Goal: Answer question/provide support

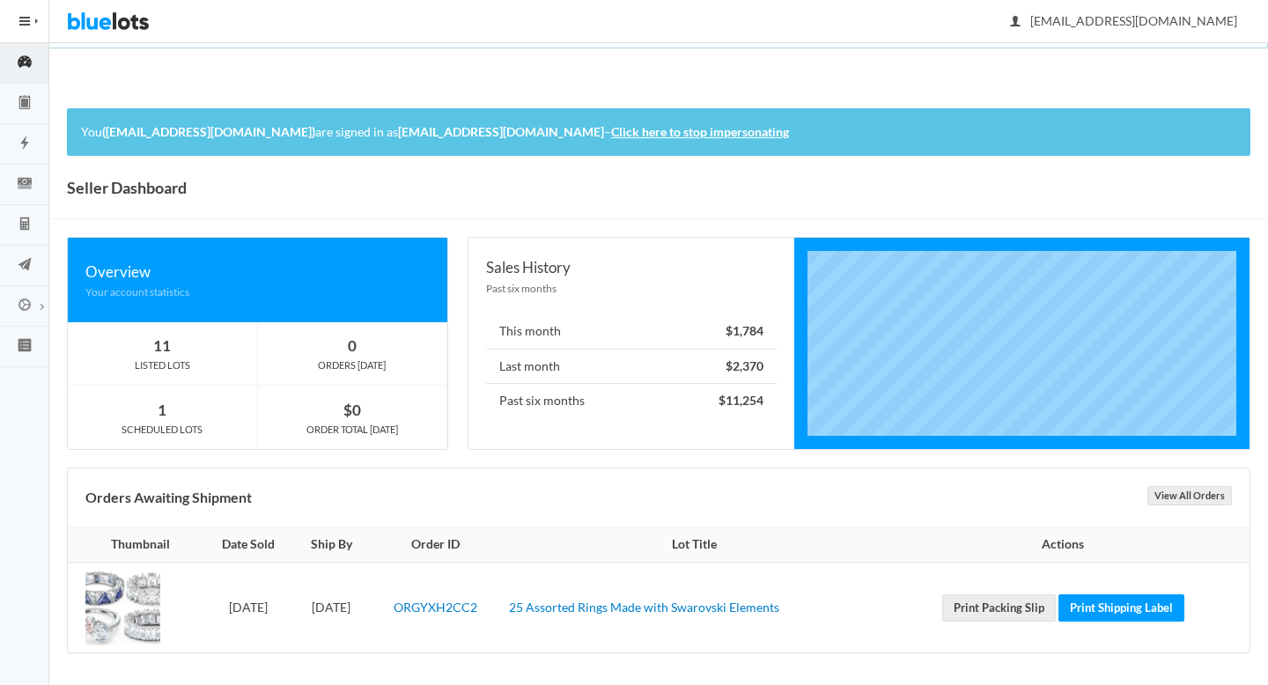
scroll to position [4, 0]
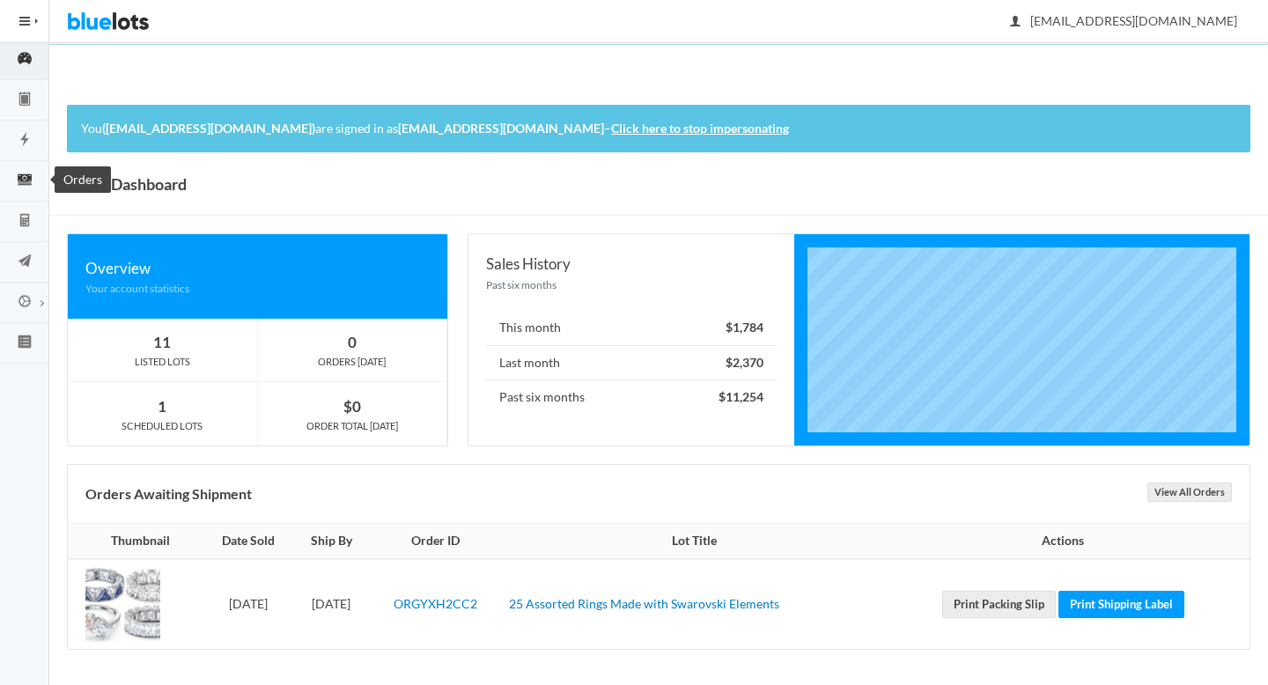
click at [27, 188] on ion-icon "cash" at bounding box center [24, 181] width 49 height 18
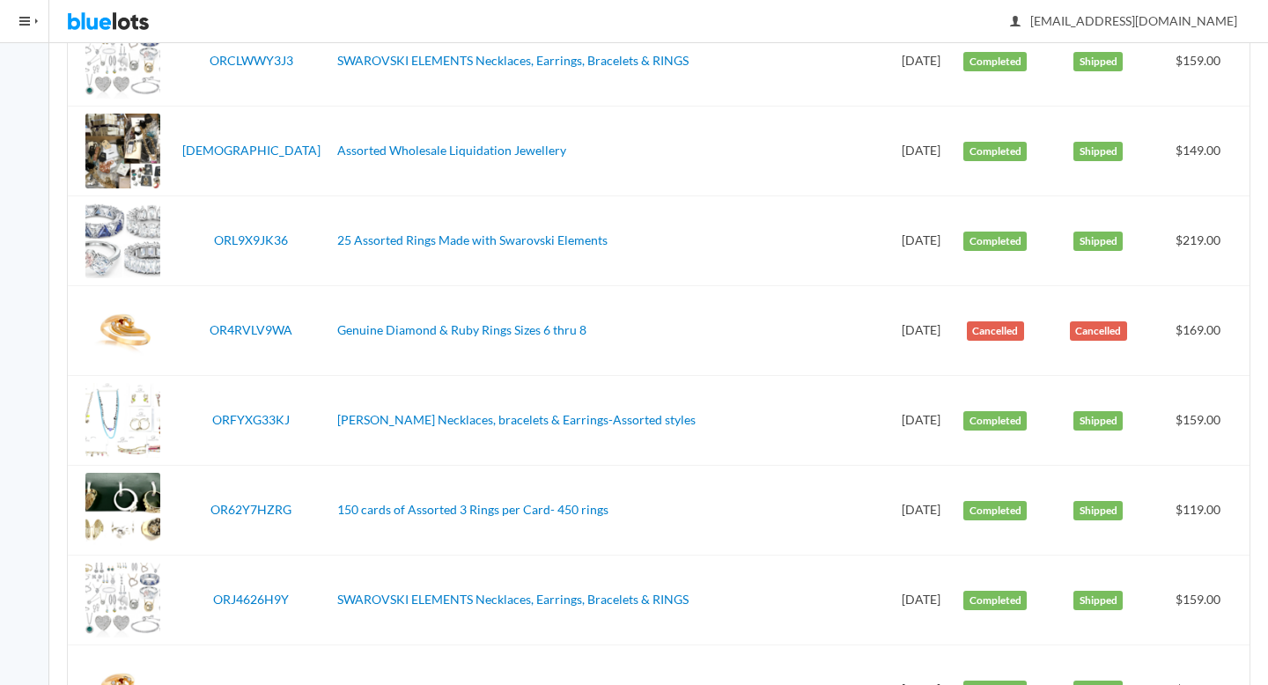
scroll to position [585, 0]
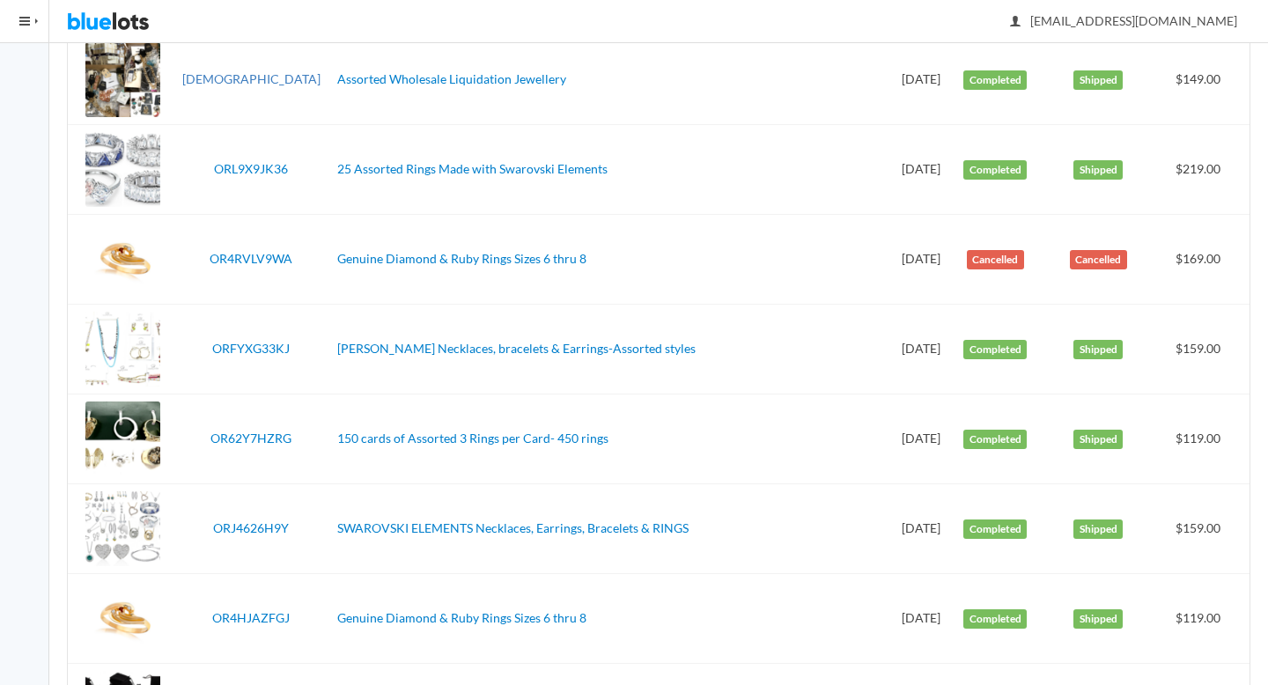
click at [265, 77] on link "[DEMOGRAPHIC_DATA]" at bounding box center [251, 78] width 138 height 15
click at [258, 164] on link "ORL9X9JK36" at bounding box center [251, 168] width 74 height 15
click at [262, 345] on link "ORFYXG33KJ" at bounding box center [250, 348] width 77 height 15
click at [262, 442] on link "OR62Y7HZRG" at bounding box center [250, 438] width 81 height 15
click at [268, 522] on link "ORJ4626H9Y" at bounding box center [251, 527] width 76 height 15
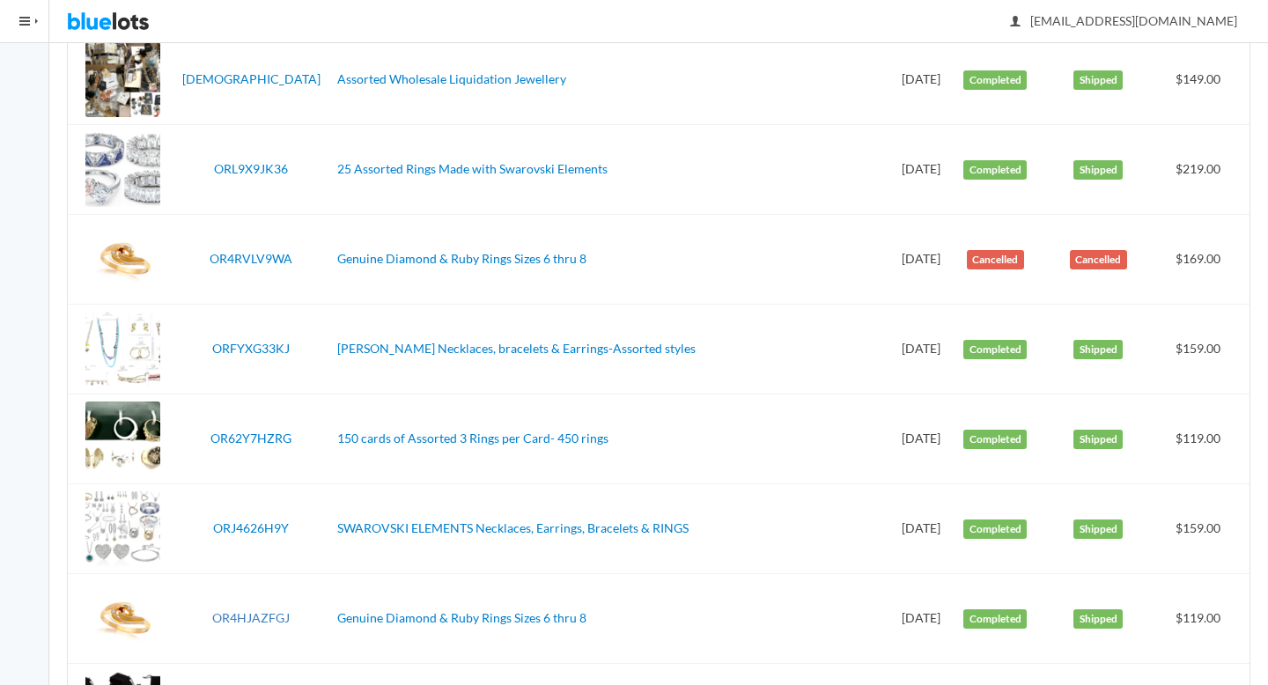
click at [265, 613] on link "OR4HJAZFGJ" at bounding box center [250, 617] width 77 height 15
click at [890, 622] on td "Aug 4, 2025" at bounding box center [920, 619] width 61 height 90
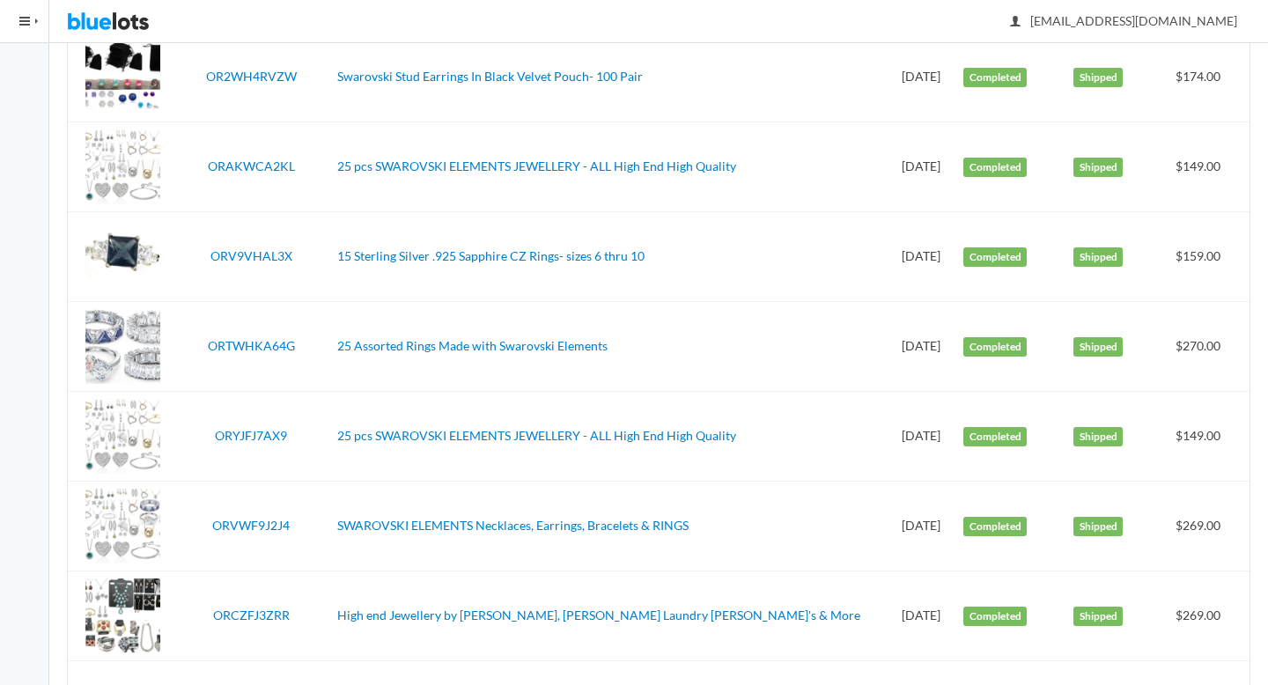
scroll to position [1219, 0]
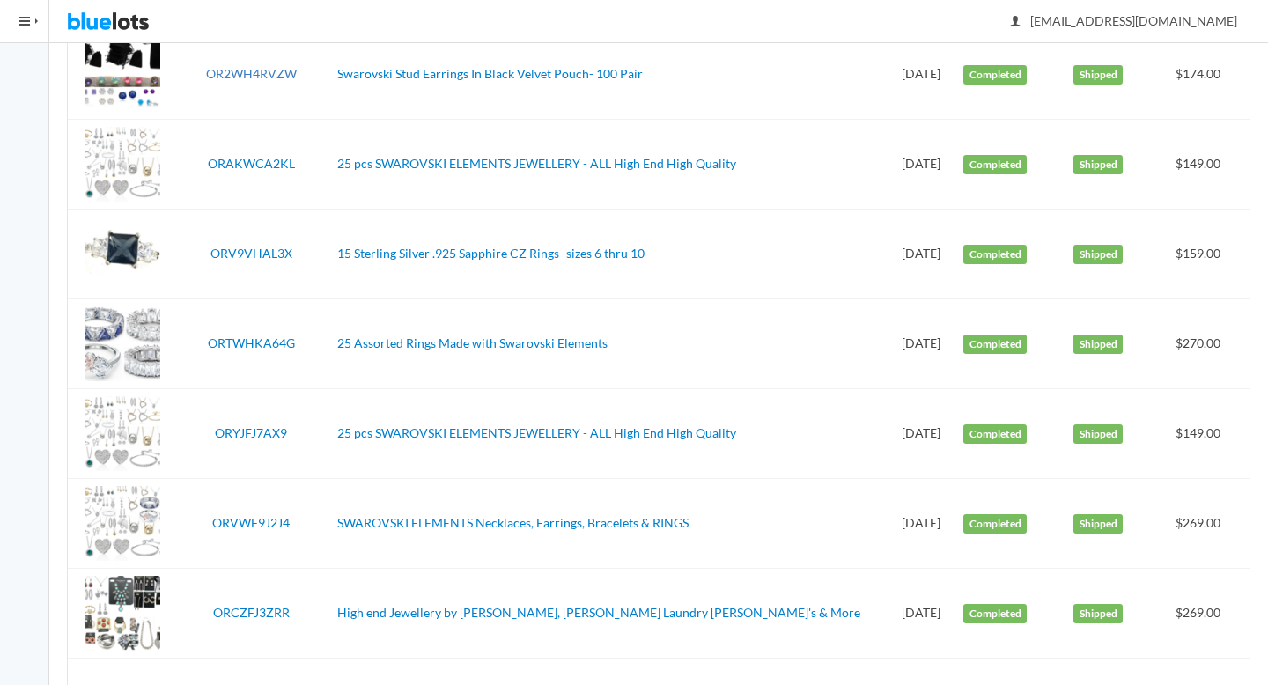
click at [232, 72] on link "OR2WH4RVZW" at bounding box center [251, 73] width 91 height 15
click at [254, 160] on link "ORAKWCA2KL" at bounding box center [251, 163] width 87 height 15
click at [257, 255] on link "ORV9VHAL3X" at bounding box center [251, 253] width 82 height 15
click at [254, 343] on link "ORTWHKA64G" at bounding box center [251, 342] width 87 height 15
click at [256, 434] on link "ORYJFJ7AX9" at bounding box center [251, 432] width 72 height 15
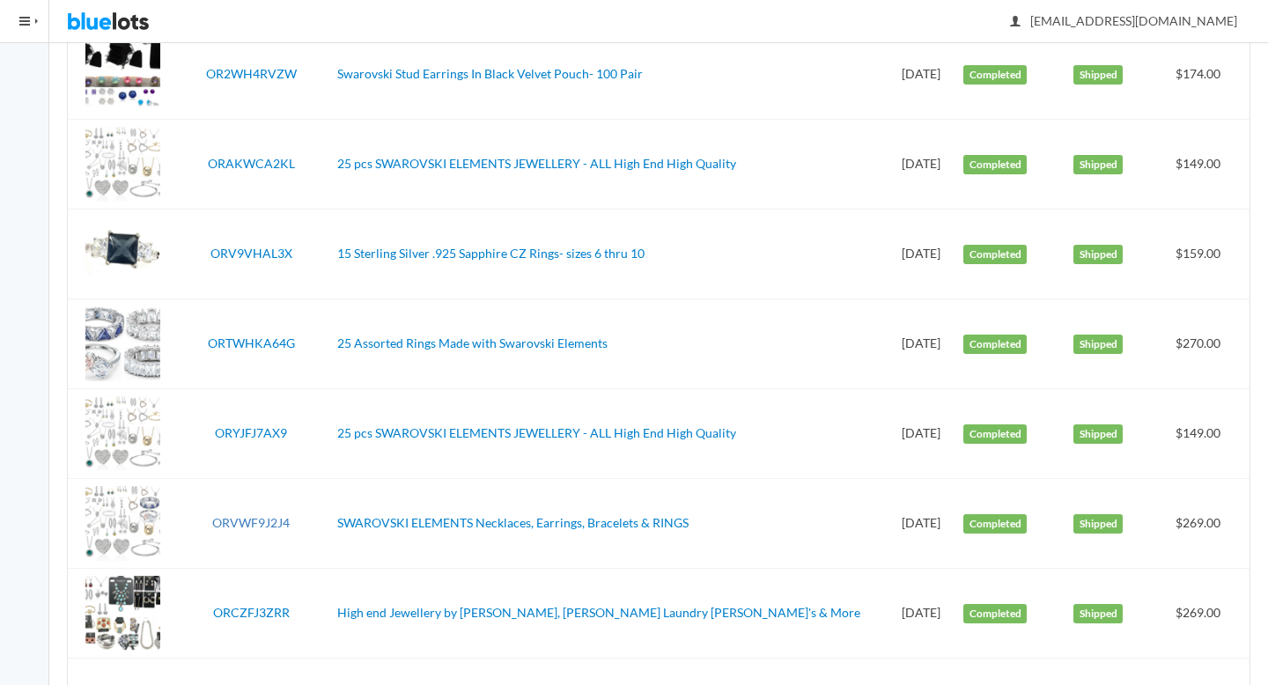
click at [252, 523] on link "ORVWF9J2J4" at bounding box center [250, 522] width 77 height 15
click at [262, 608] on link "ORCZFJ3ZRR" at bounding box center [251, 612] width 77 height 15
click at [890, 615] on td "Jul 19, 2025" at bounding box center [920, 614] width 61 height 90
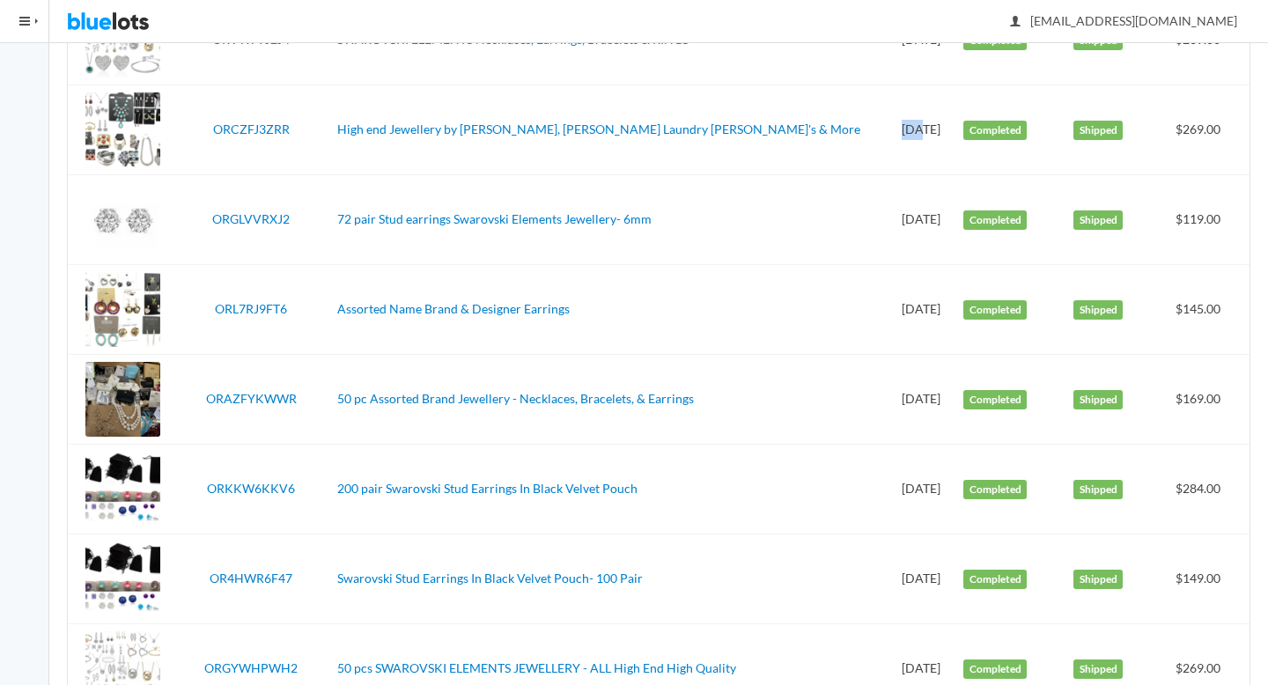
scroll to position [1704, 0]
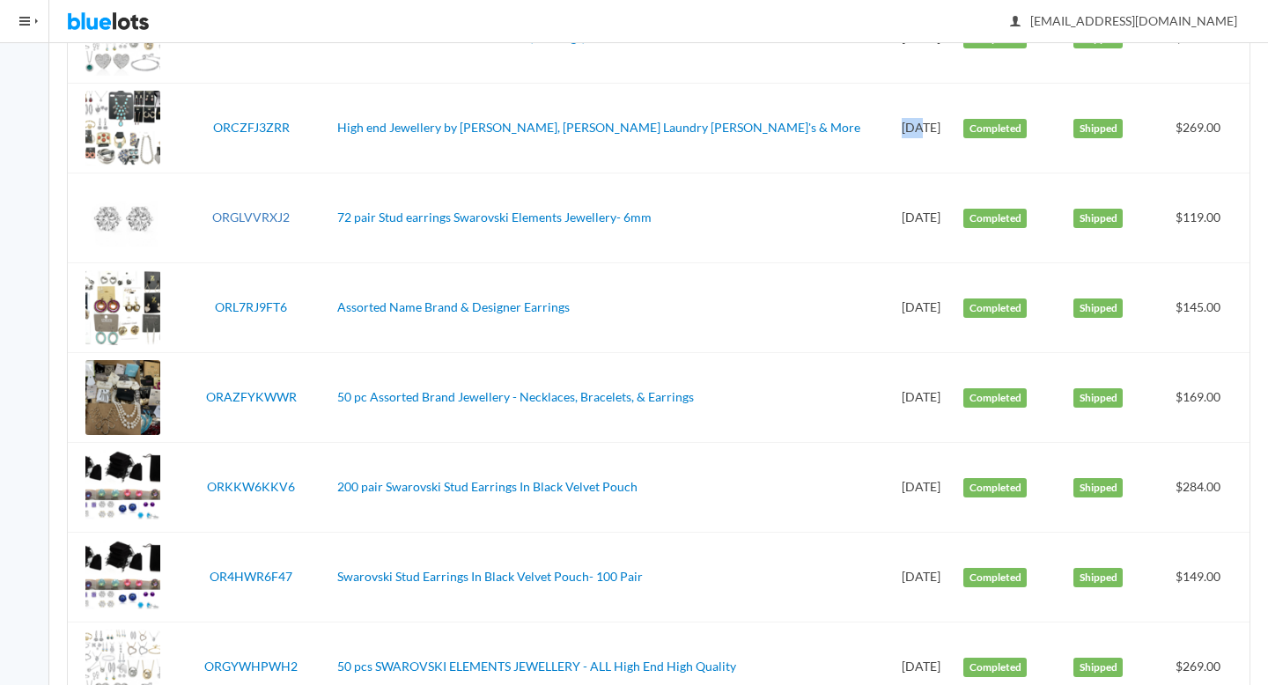
click at [232, 220] on link "ORGLVVRXJ2" at bounding box center [250, 217] width 77 height 15
click at [253, 306] on link "ORL7RJ9FT6" at bounding box center [251, 306] width 72 height 15
click at [252, 396] on link "ORAZFYKWWR" at bounding box center [251, 396] width 91 height 15
click at [259, 484] on link "ORKKW6KKV6" at bounding box center [251, 486] width 88 height 15
click at [261, 571] on link "OR4HWR6F47" at bounding box center [251, 576] width 83 height 15
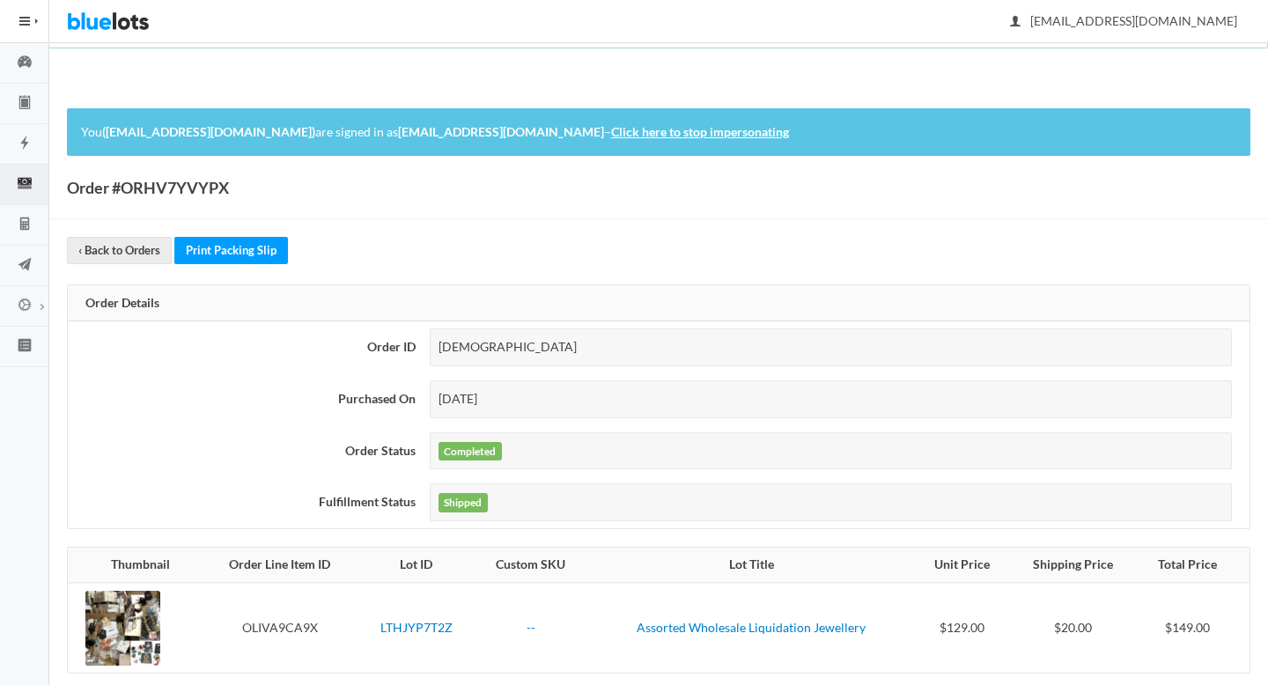
scroll to position [156, 0]
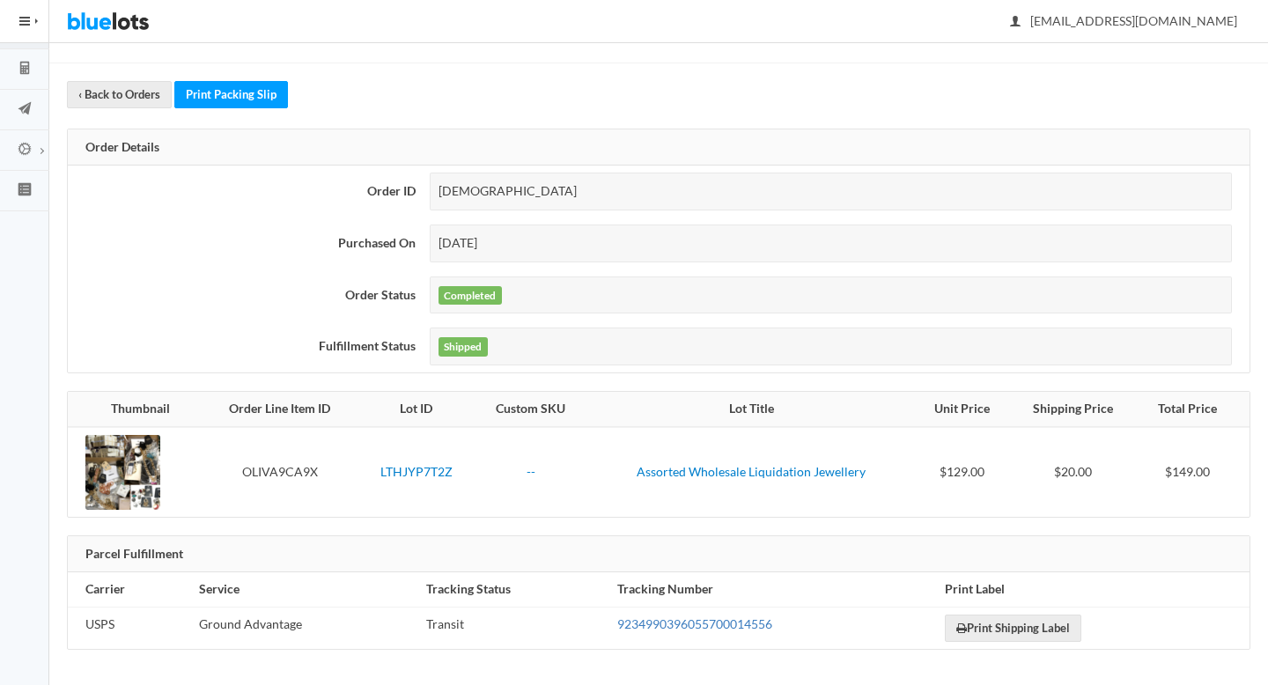
click at [659, 618] on link "9234990396055700014556" at bounding box center [694, 623] width 155 height 15
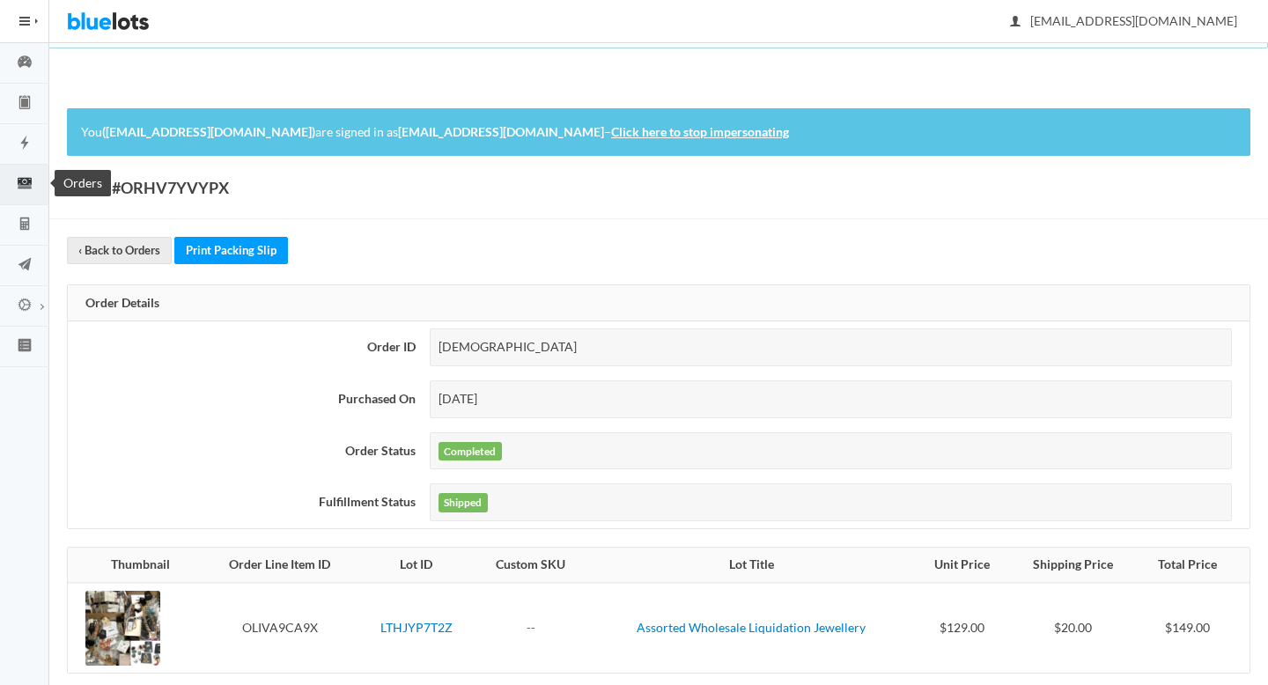
click at [26, 187] on icon "cash" at bounding box center [24, 183] width 49 height 16
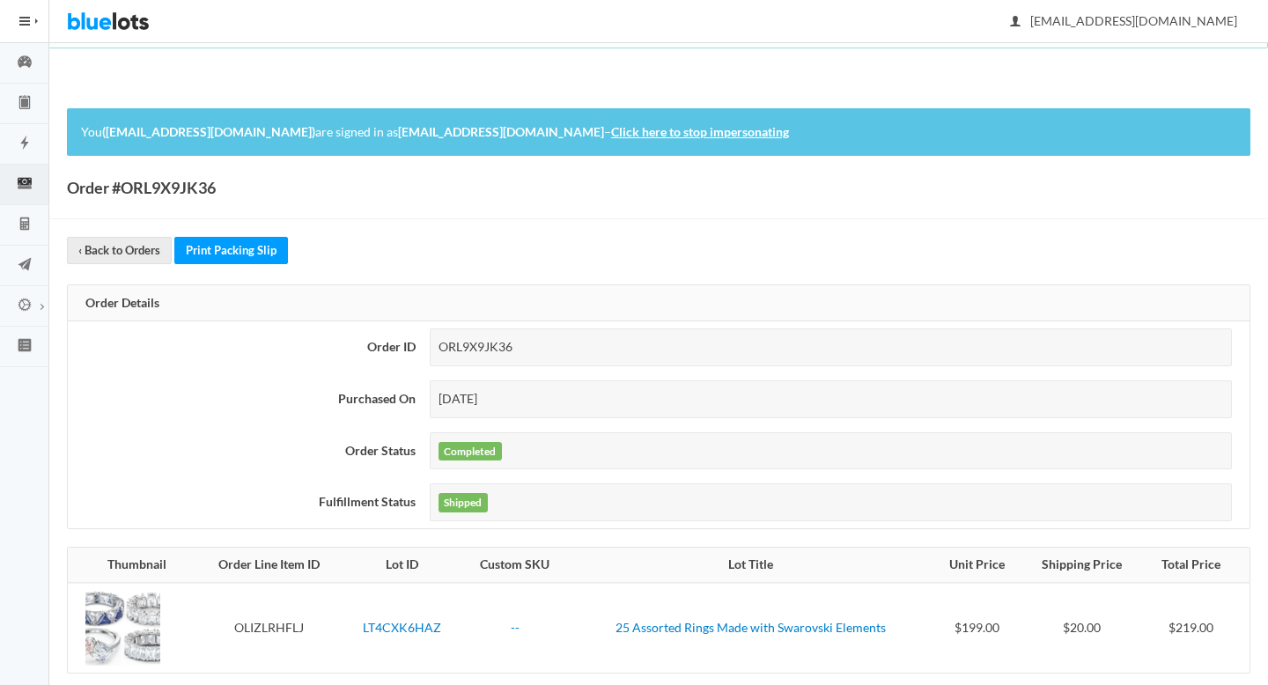
scroll to position [156, 0]
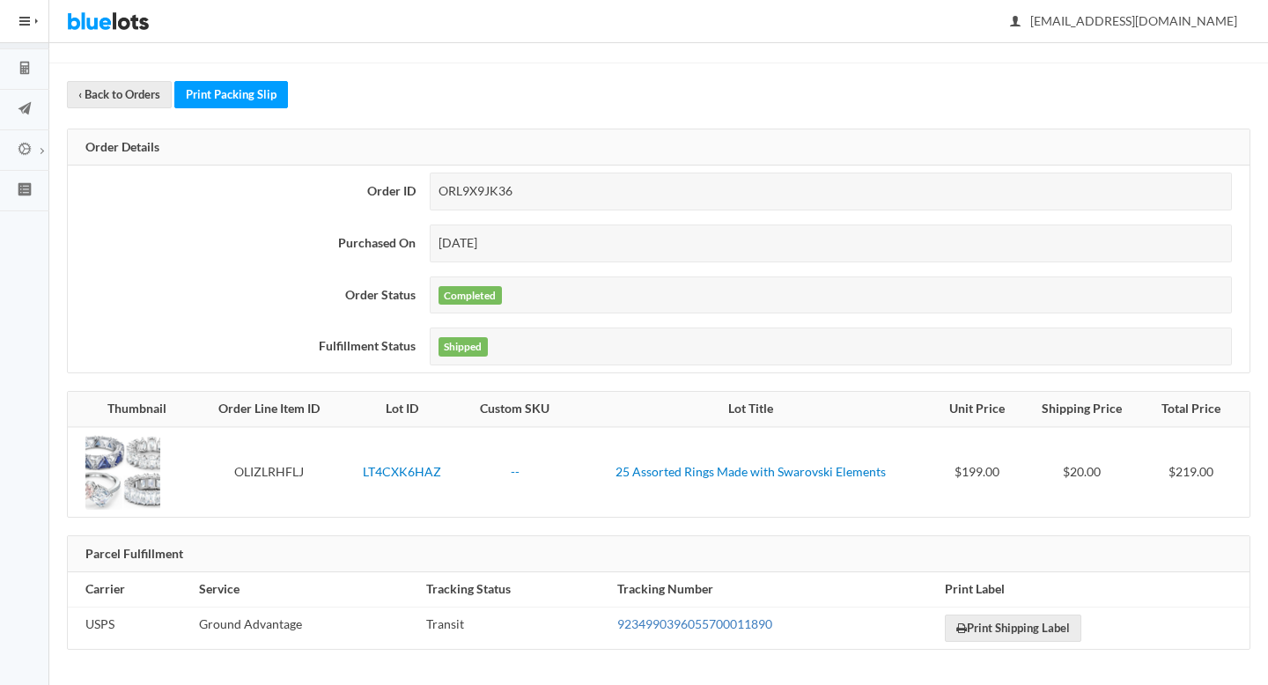
click at [659, 618] on link "9234990396055700011890" at bounding box center [694, 623] width 155 height 15
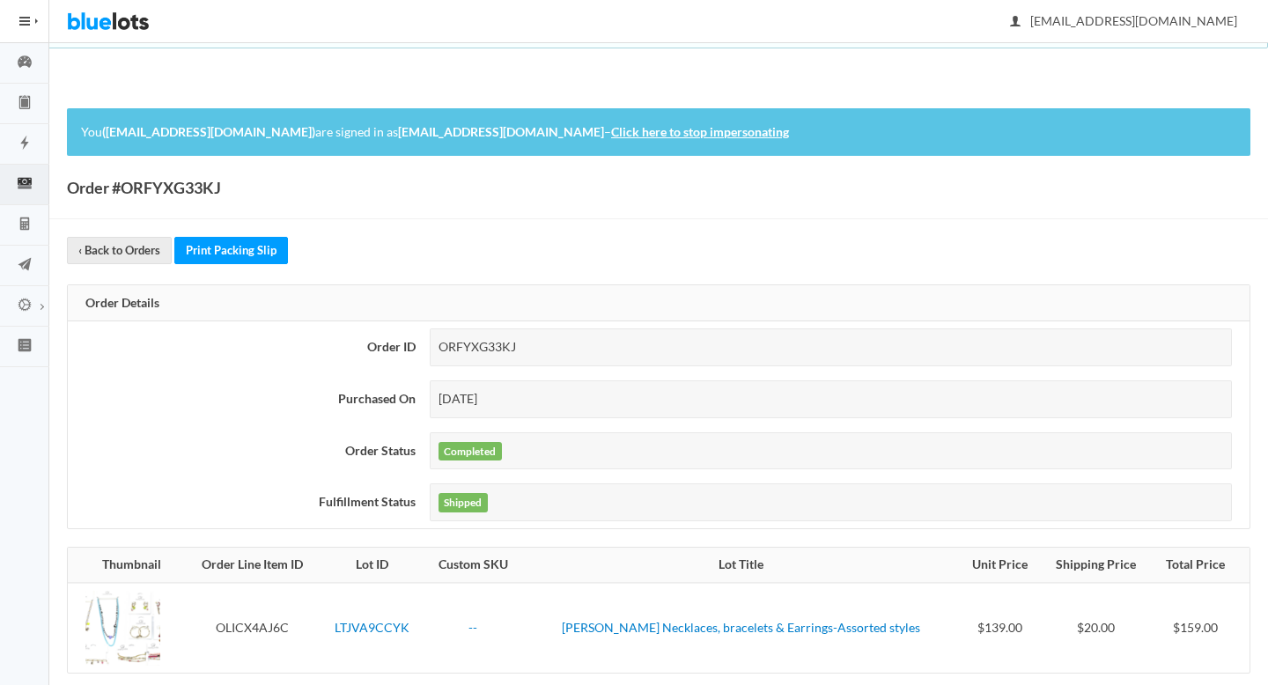
scroll to position [156, 0]
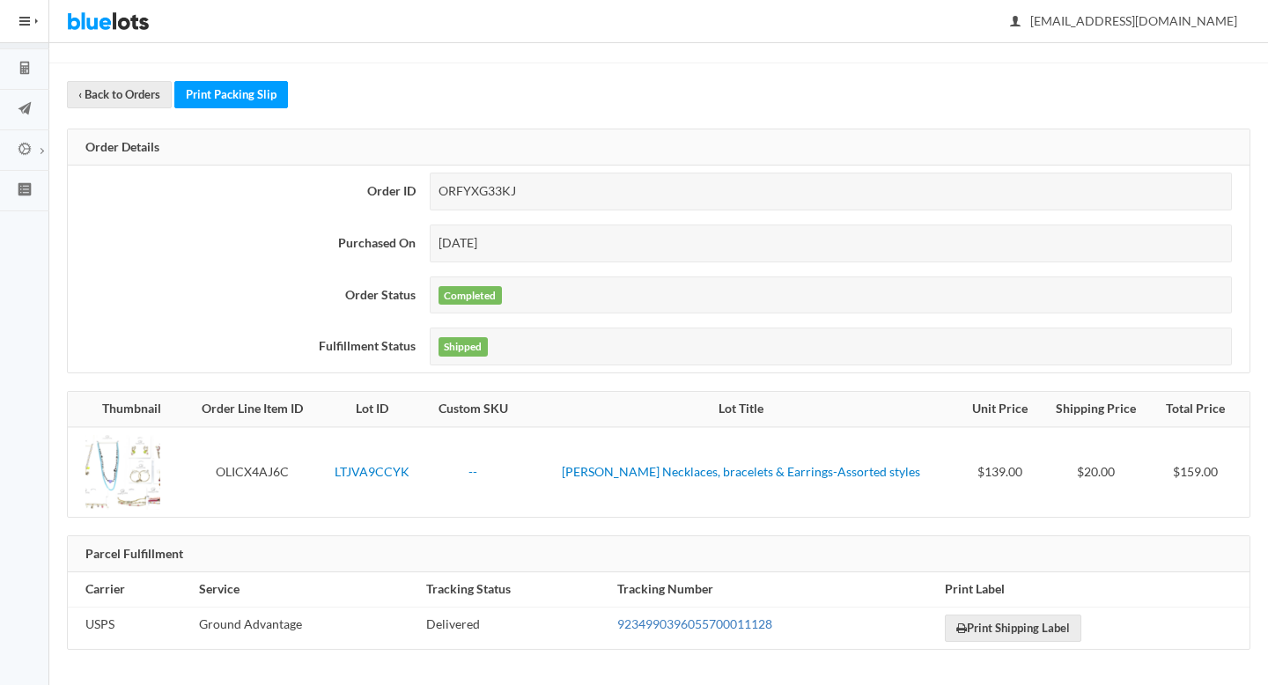
click at [680, 623] on link "9234990396055700011128" at bounding box center [694, 623] width 155 height 15
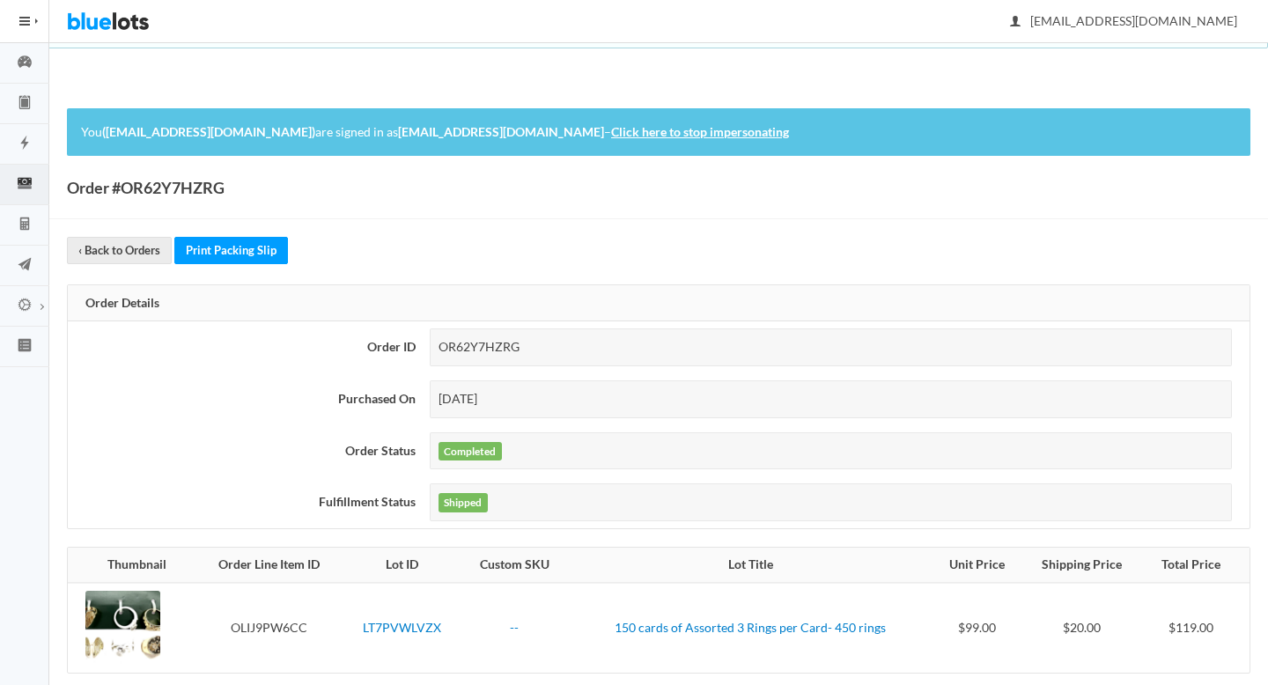
scroll to position [156, 0]
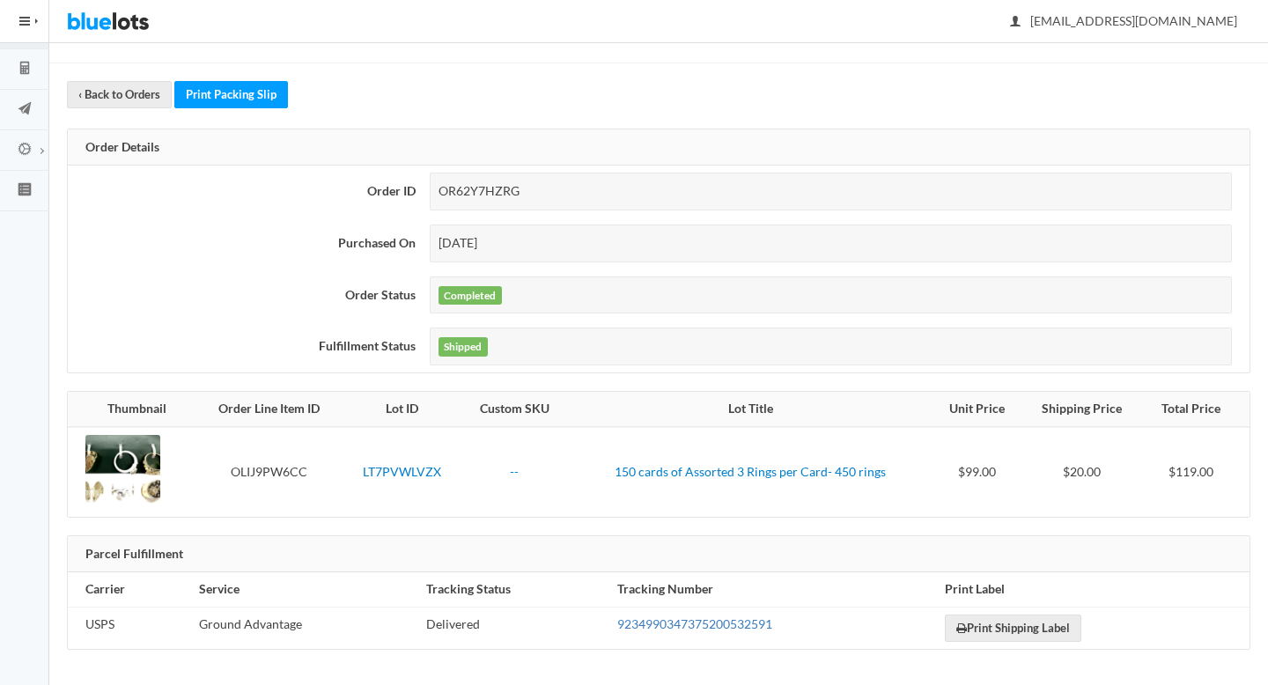
click at [701, 630] on link "9234990347375200532591" at bounding box center [694, 623] width 155 height 15
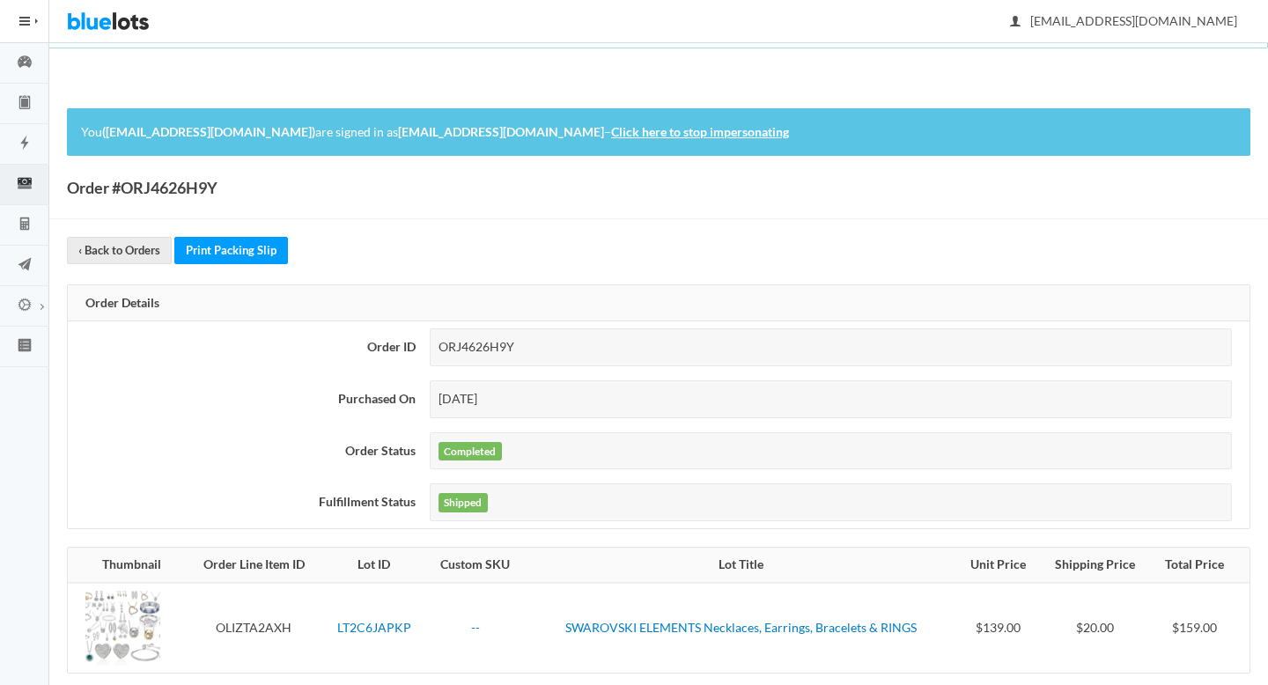
scroll to position [156, 0]
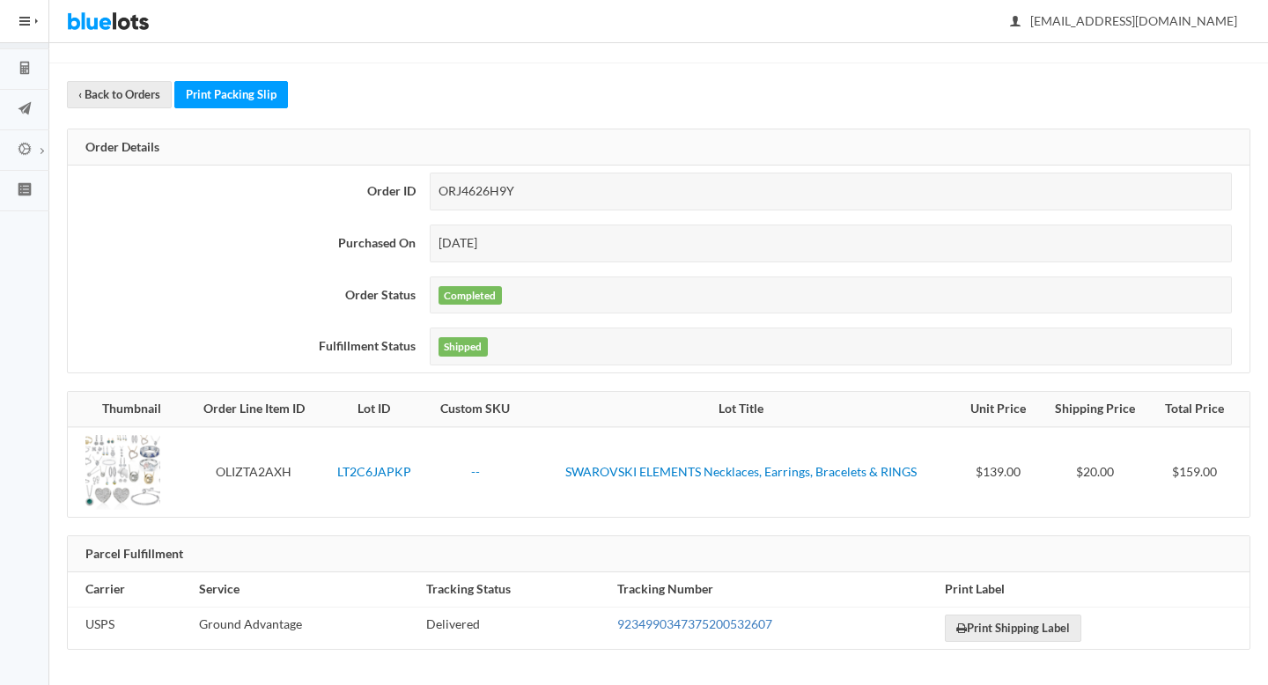
click at [653, 620] on link "9234990347375200532607" at bounding box center [694, 623] width 155 height 15
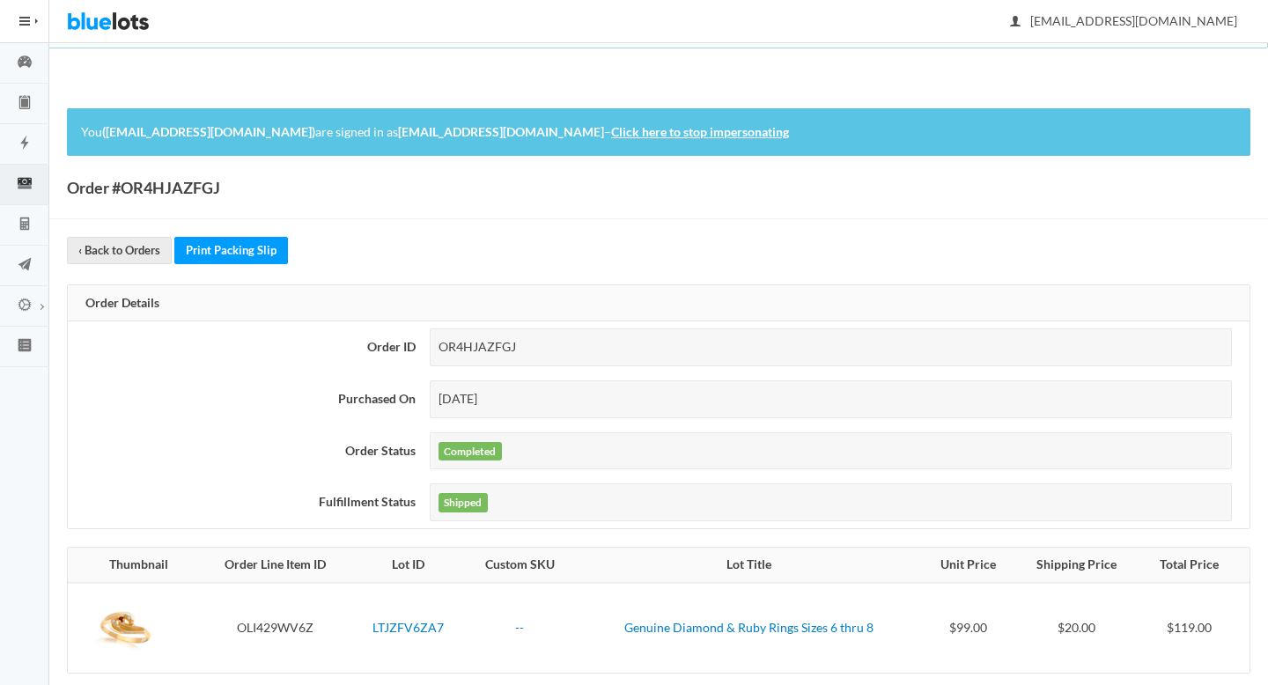
scroll to position [156, 0]
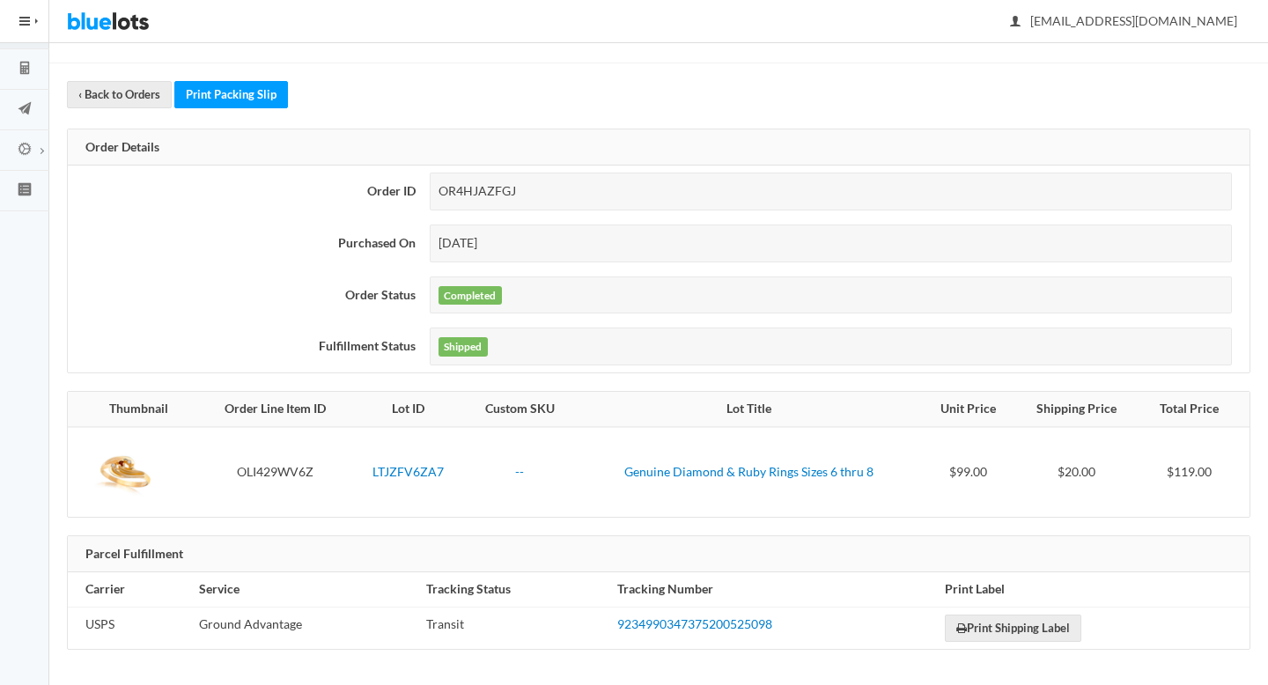
click at [478, 192] on div "OR4HJAZFGJ" at bounding box center [831, 192] width 802 height 38
copy div "OR4HJAZFGJ"
click at [649, 625] on link "9234990347375200525098" at bounding box center [694, 623] width 155 height 15
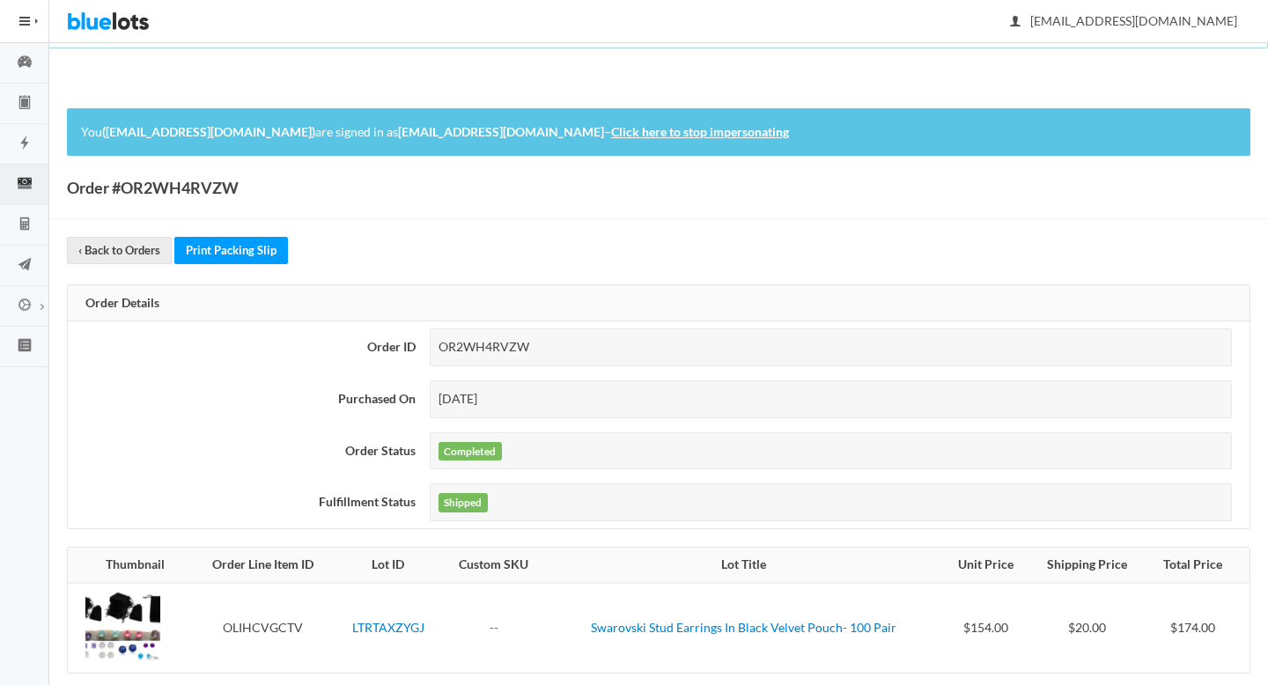
scroll to position [156, 0]
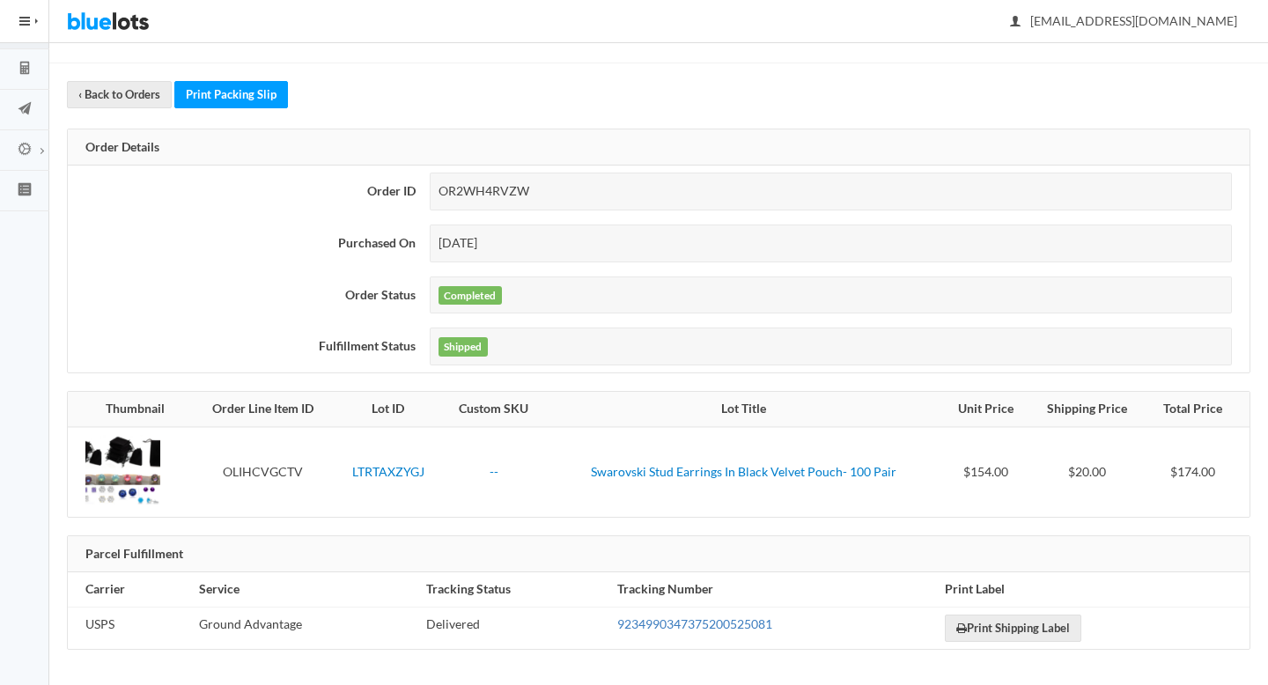
click at [704, 628] on link "9234990347375200525081" at bounding box center [694, 623] width 155 height 15
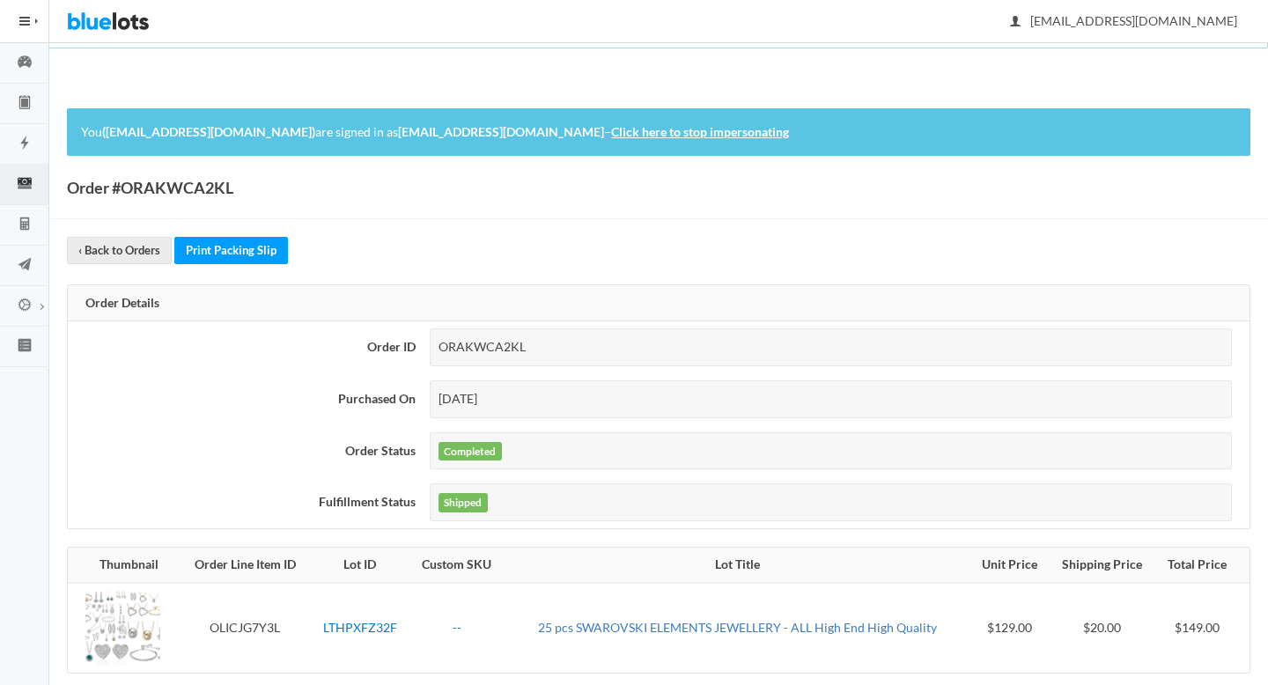
scroll to position [156, 0]
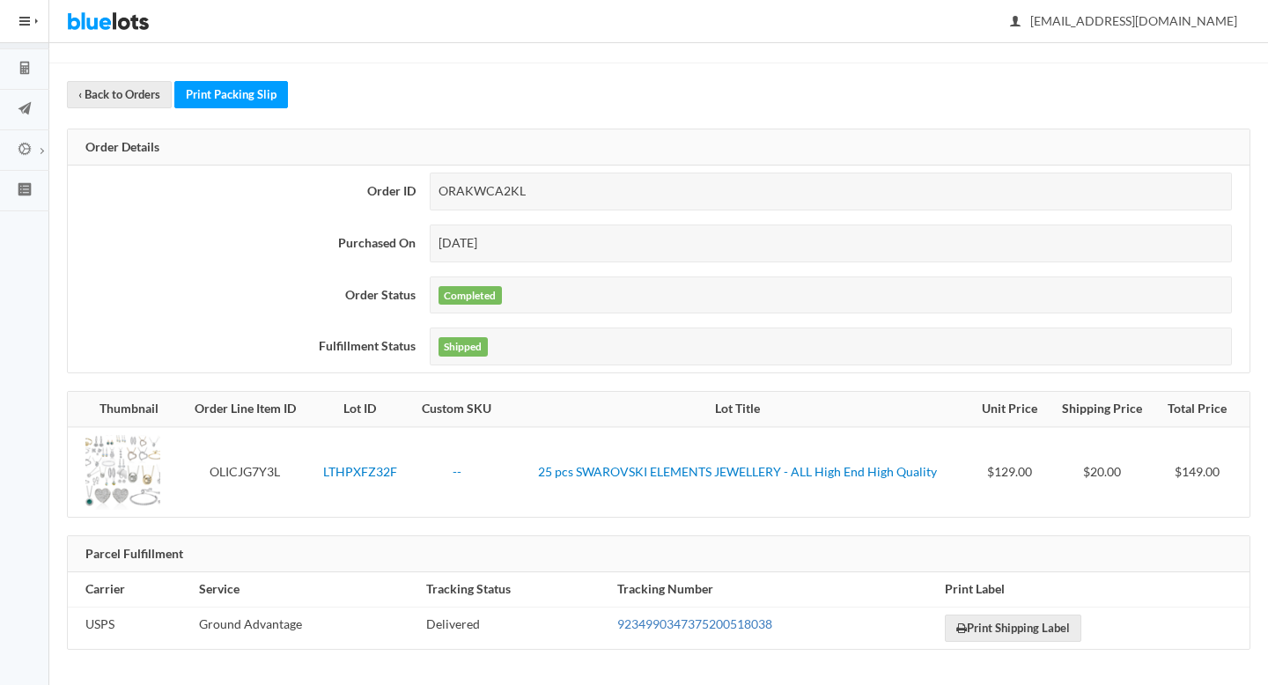
click at [683, 628] on link "9234990347375200518038" at bounding box center [694, 623] width 155 height 15
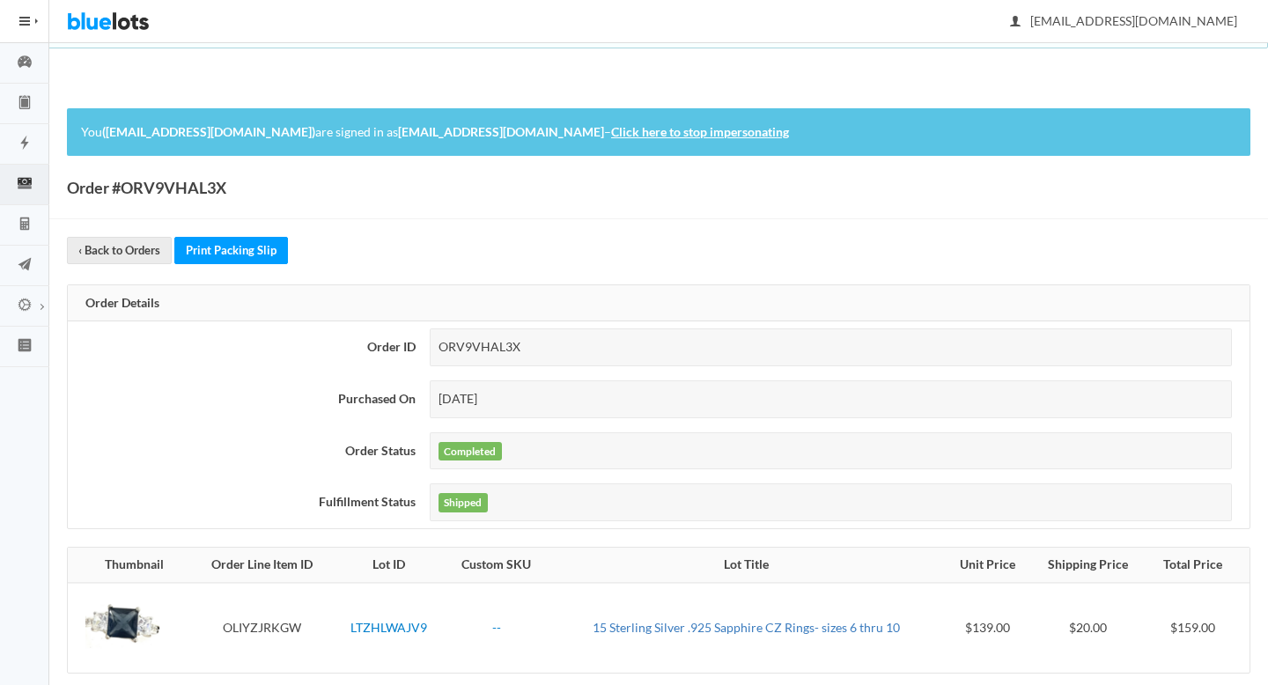
scroll to position [156, 0]
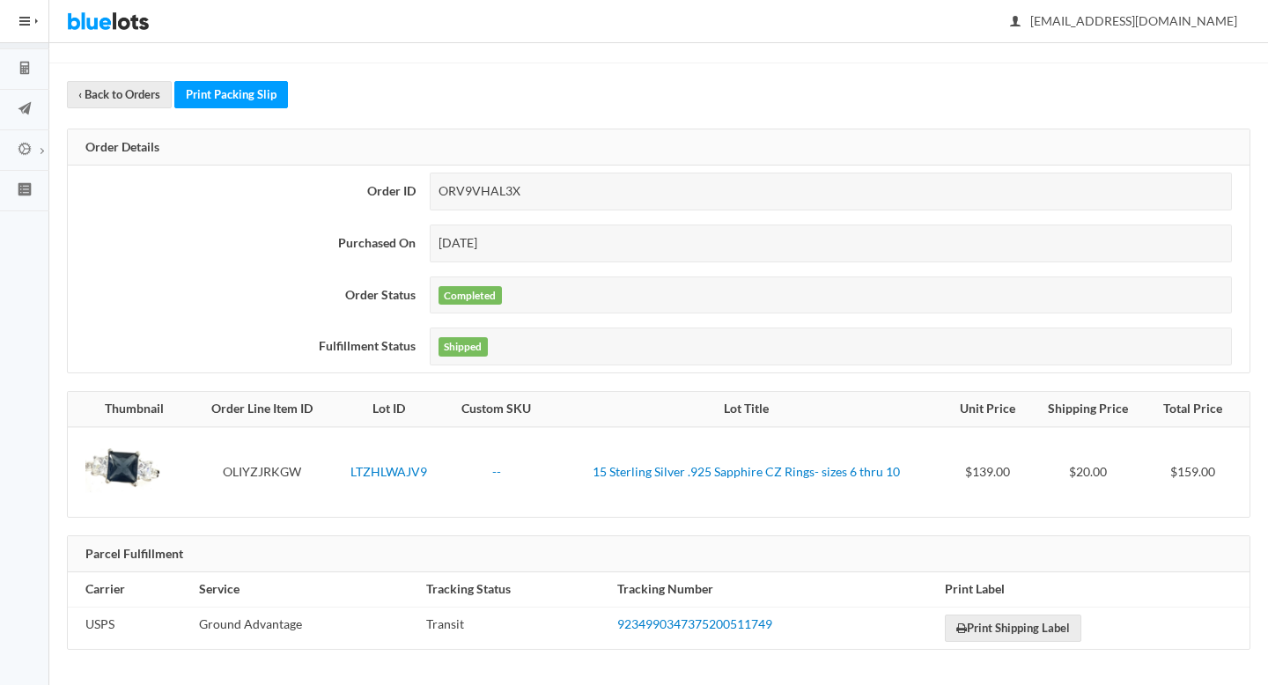
click at [477, 192] on div "ORV9VHAL3X" at bounding box center [831, 192] width 802 height 38
copy div "ORV9VHAL3X"
click at [679, 635] on td "9234990347375200511749" at bounding box center [774, 628] width 328 height 42
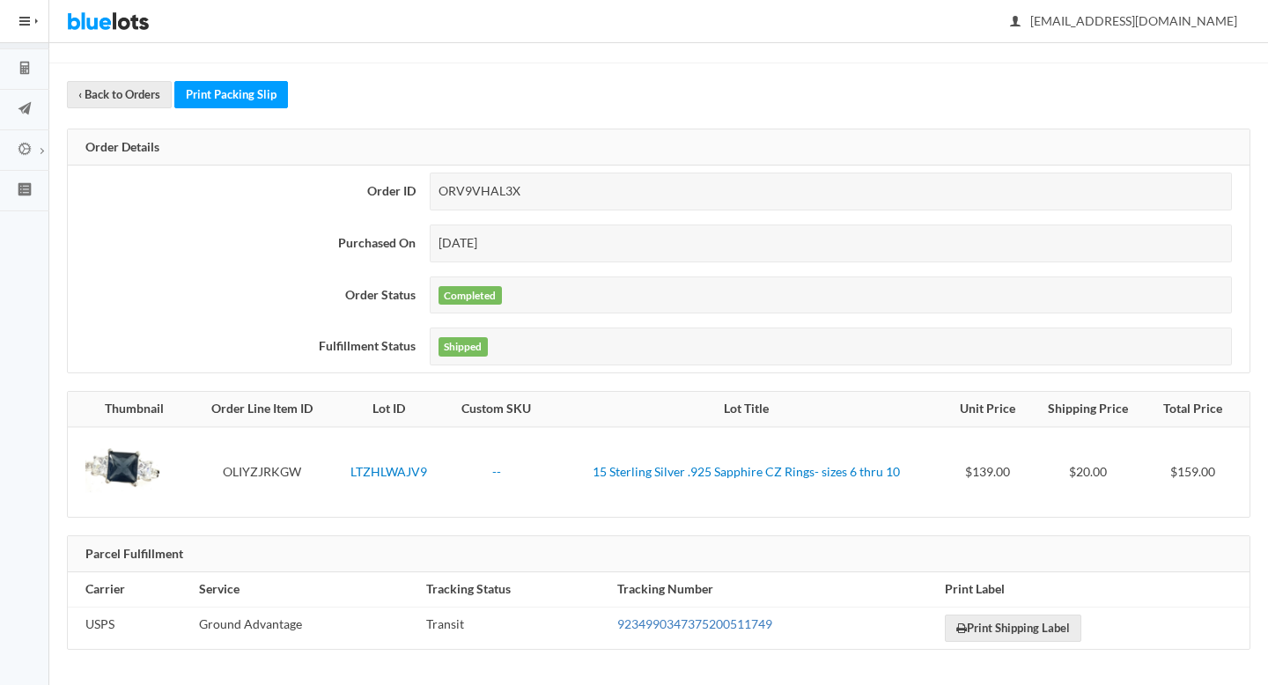
click at [679, 625] on link "9234990347375200511749" at bounding box center [694, 623] width 155 height 15
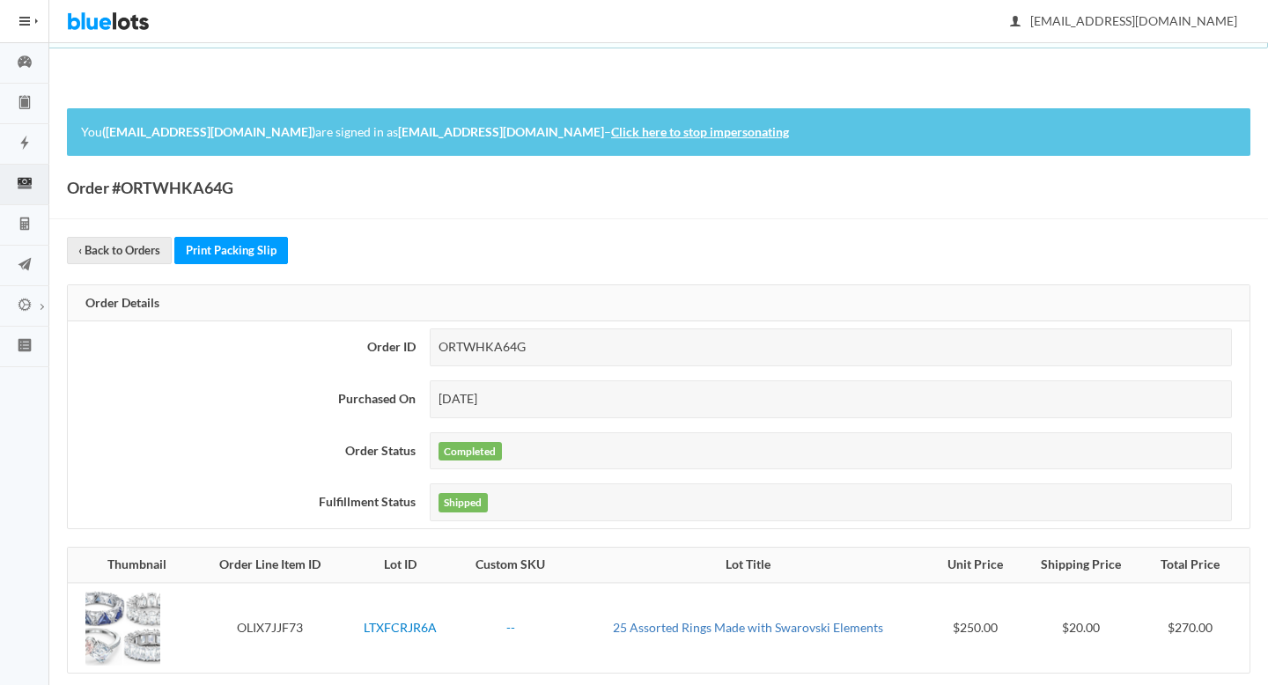
scroll to position [156, 0]
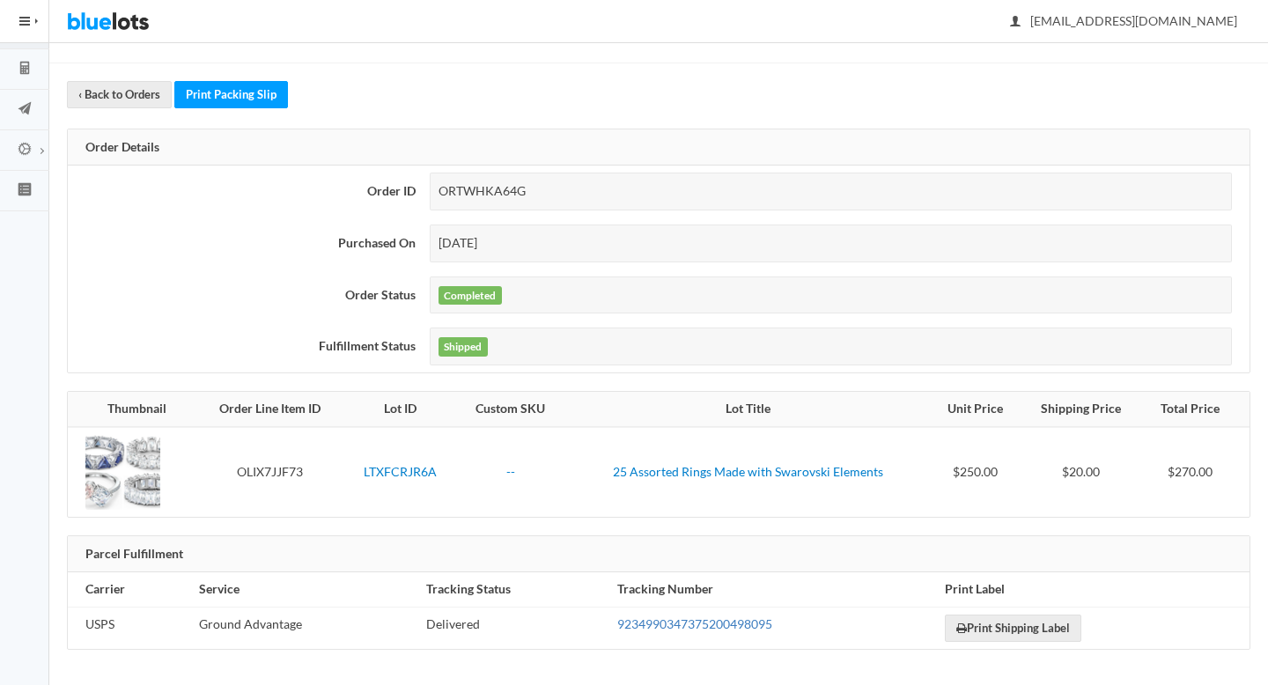
click at [677, 626] on link "9234990347375200498095" at bounding box center [694, 623] width 155 height 15
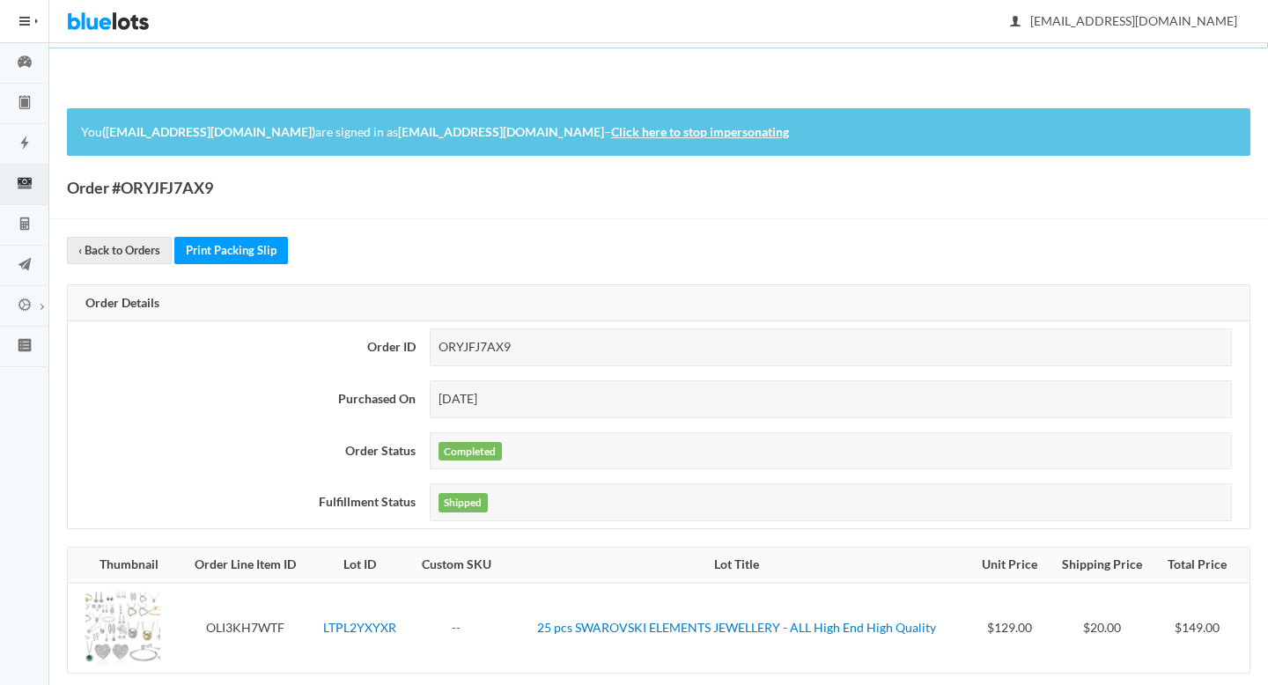
scroll to position [156, 0]
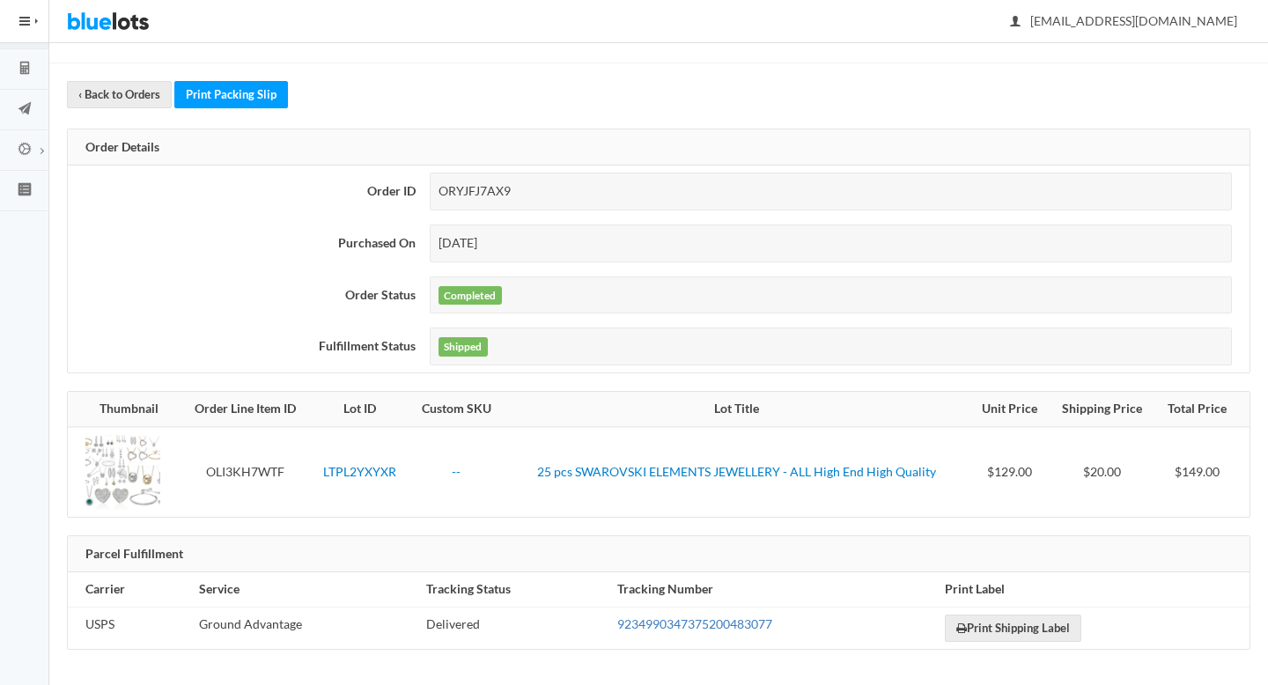
click at [659, 618] on link "9234990347375200483077" at bounding box center [694, 623] width 155 height 15
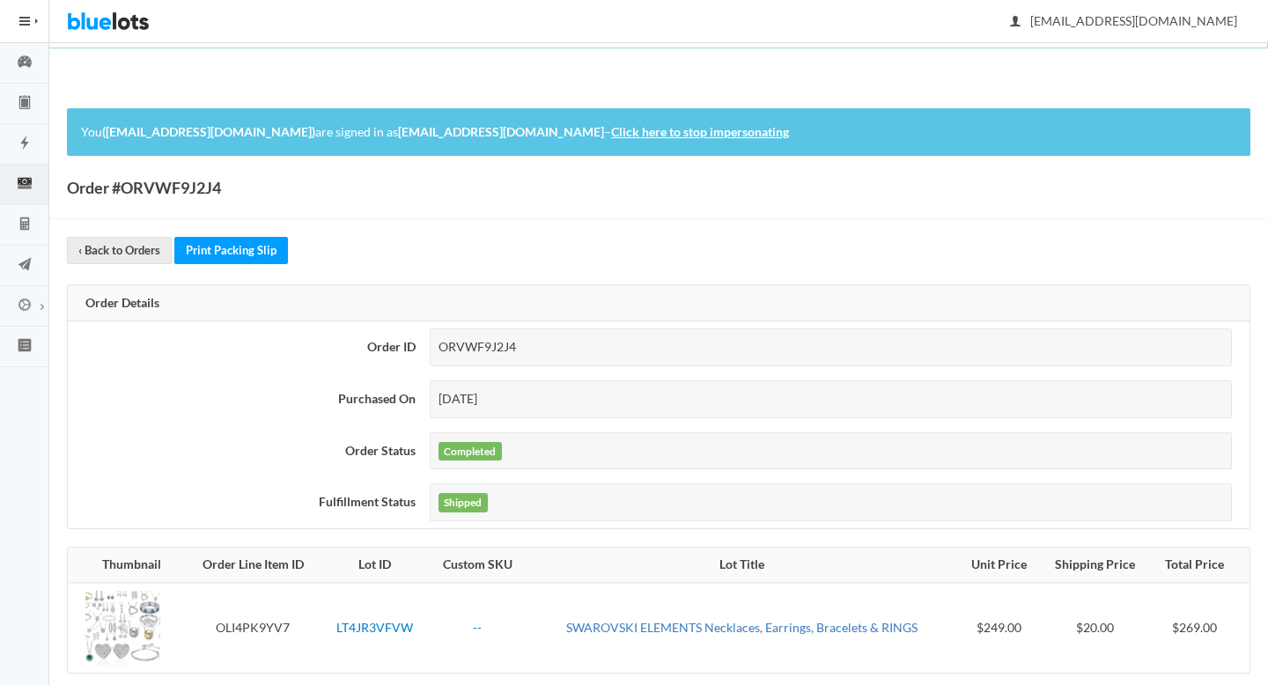
scroll to position [156, 0]
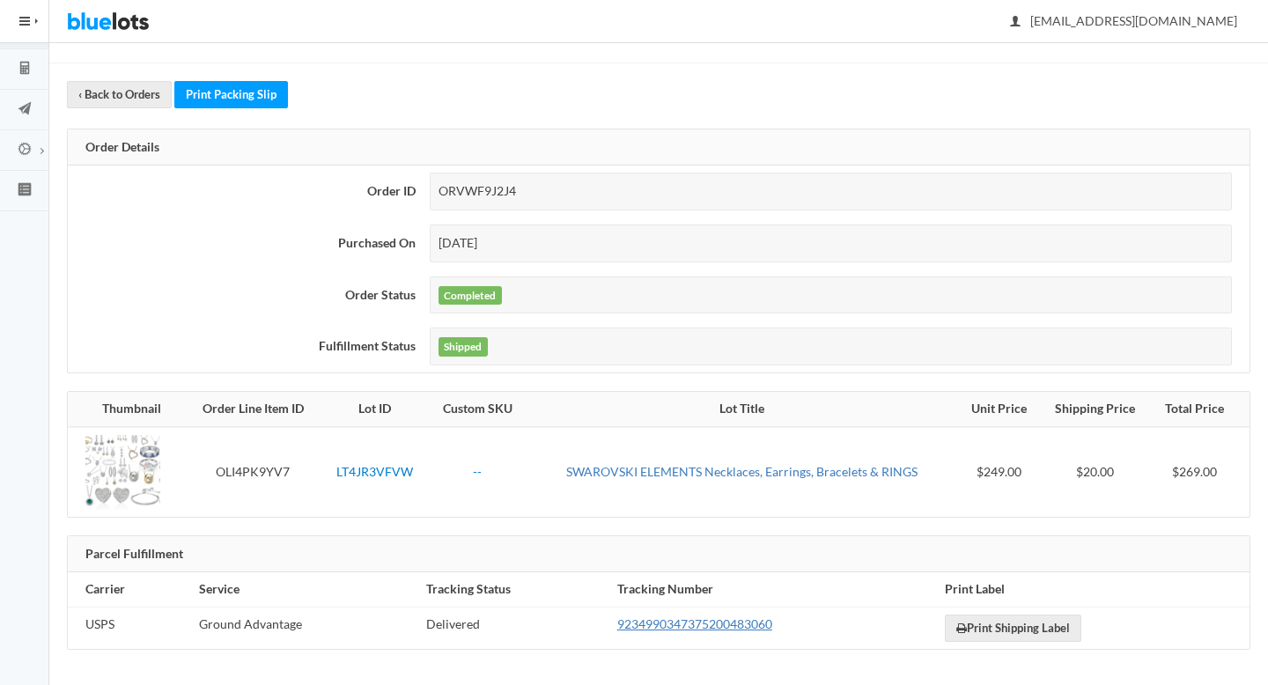
click at [659, 618] on link "9234990347375200483060" at bounding box center [694, 623] width 155 height 15
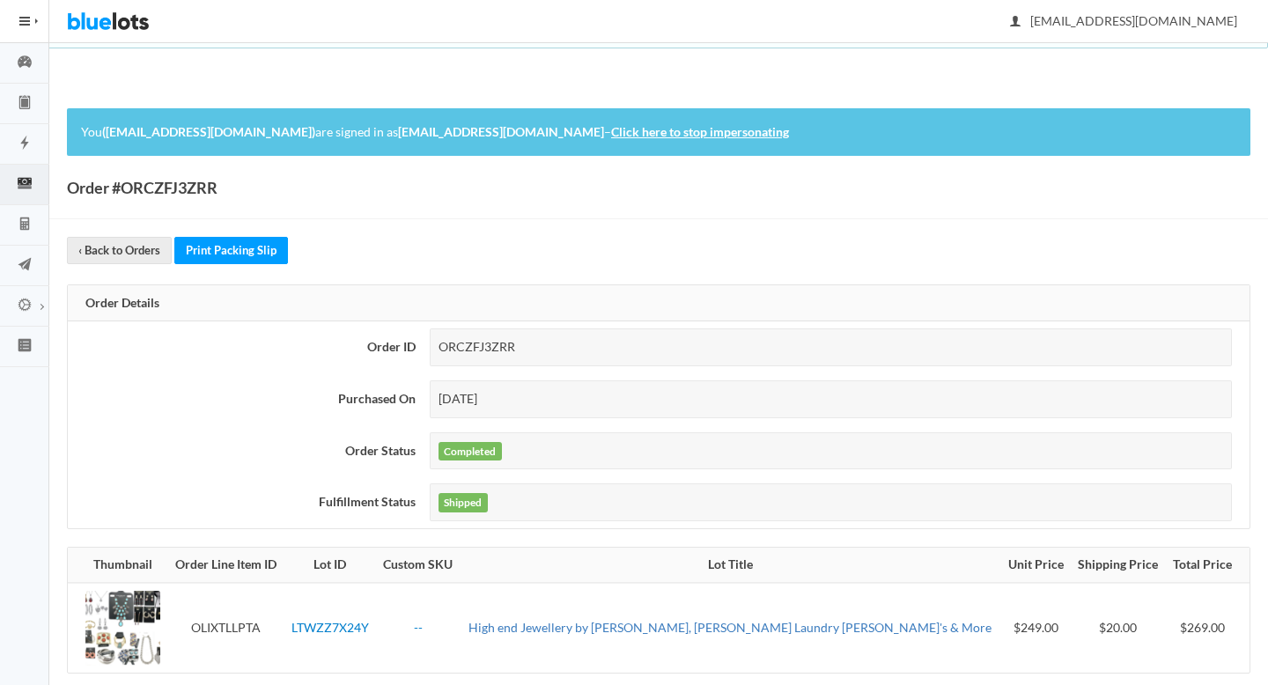
scroll to position [156, 0]
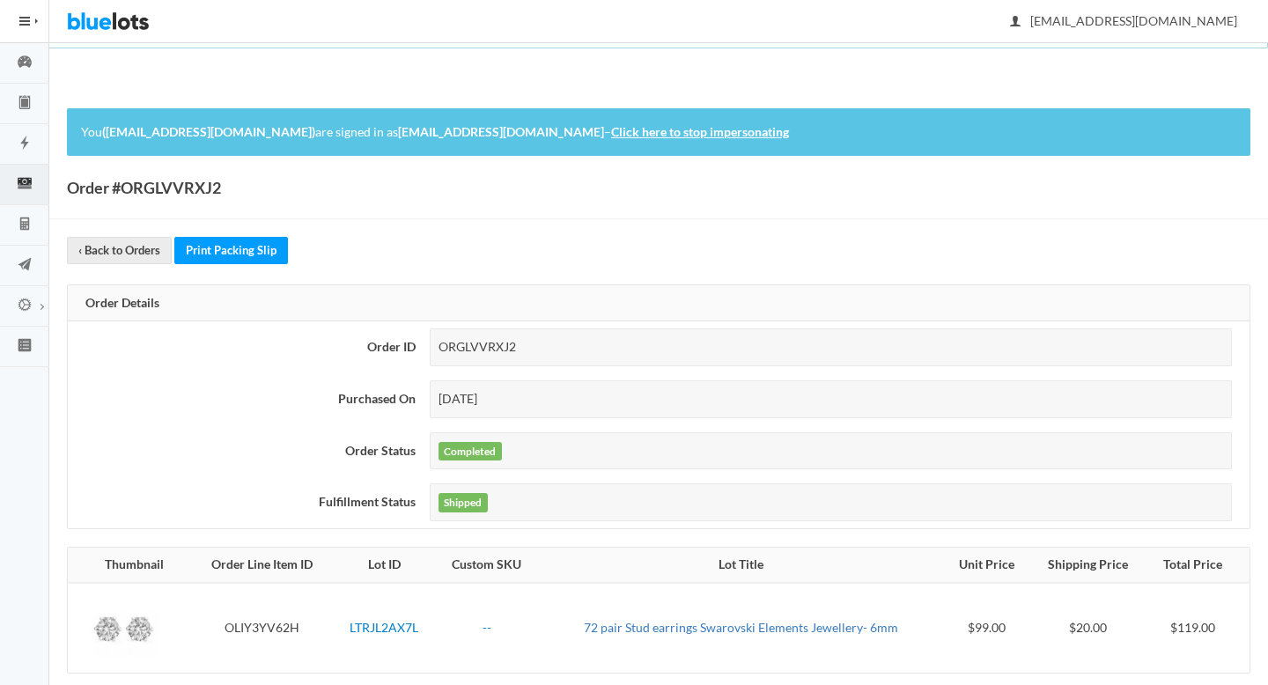
scroll to position [156, 0]
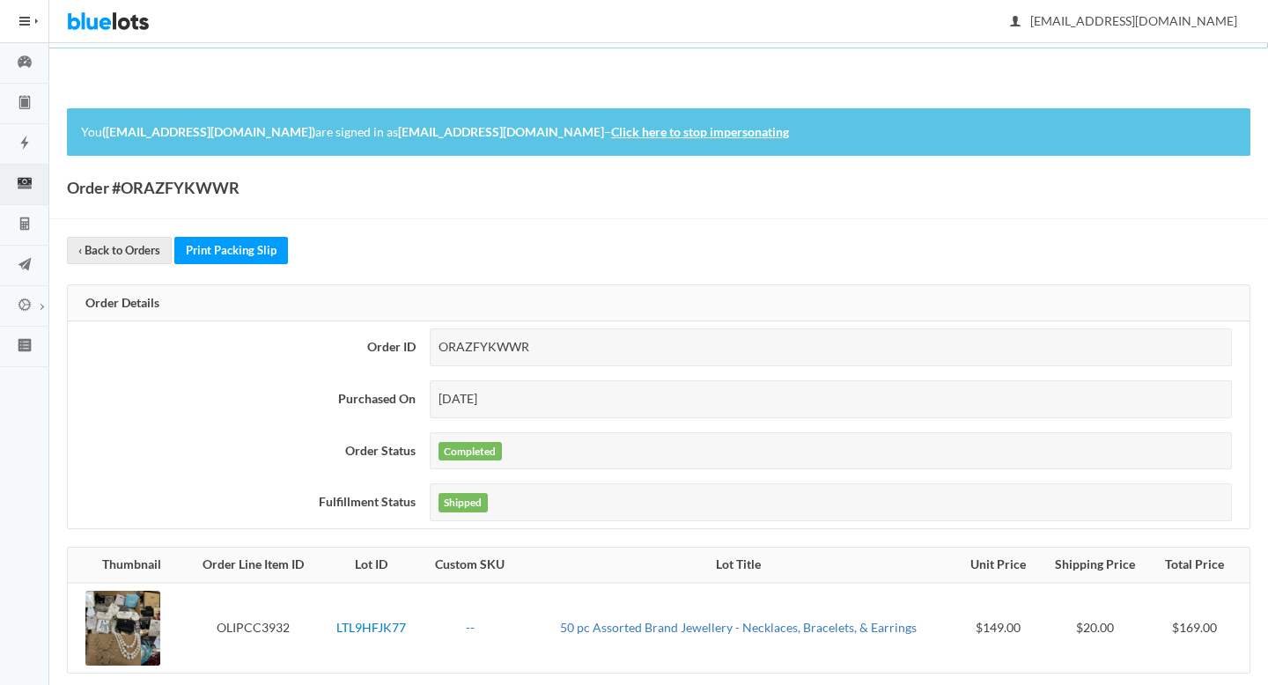
scroll to position [156, 0]
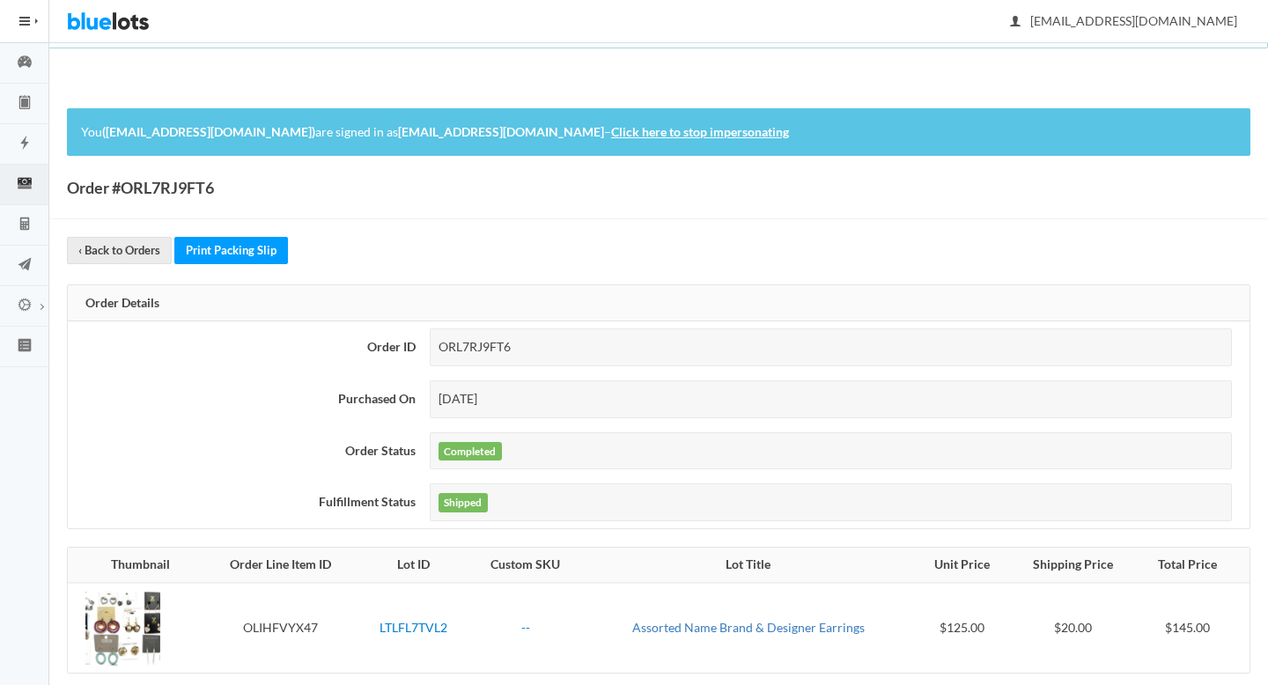
scroll to position [156, 0]
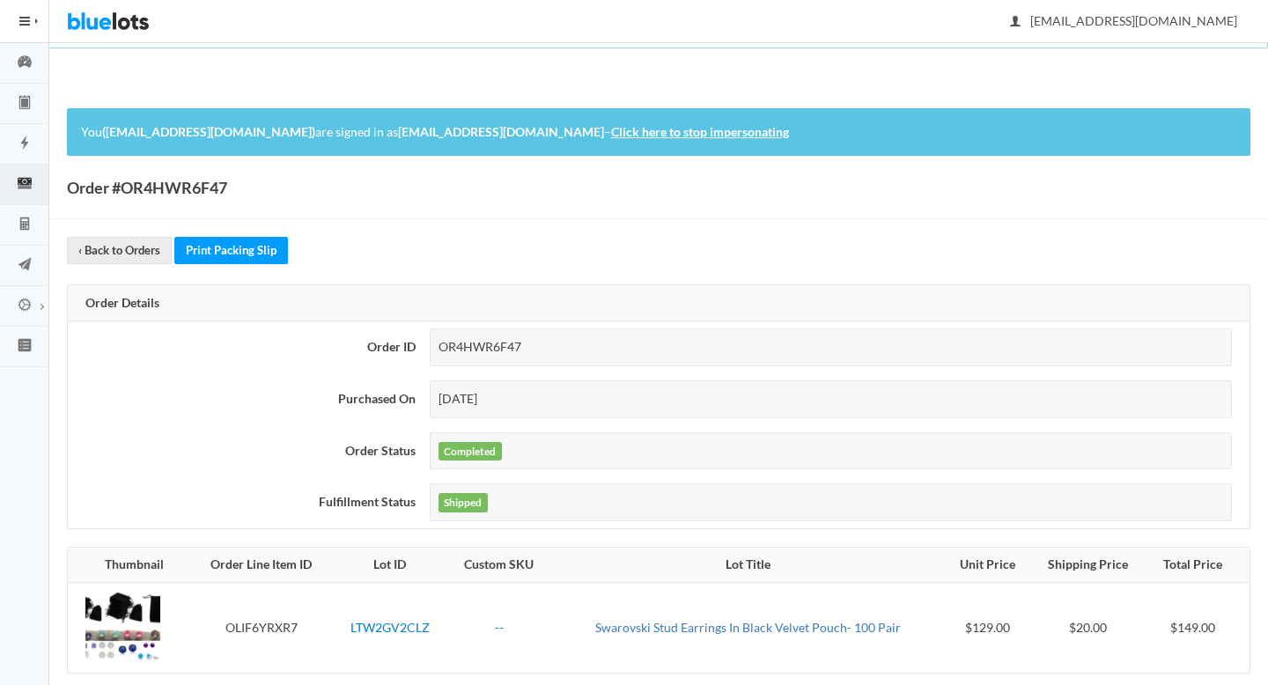
scroll to position [156, 0]
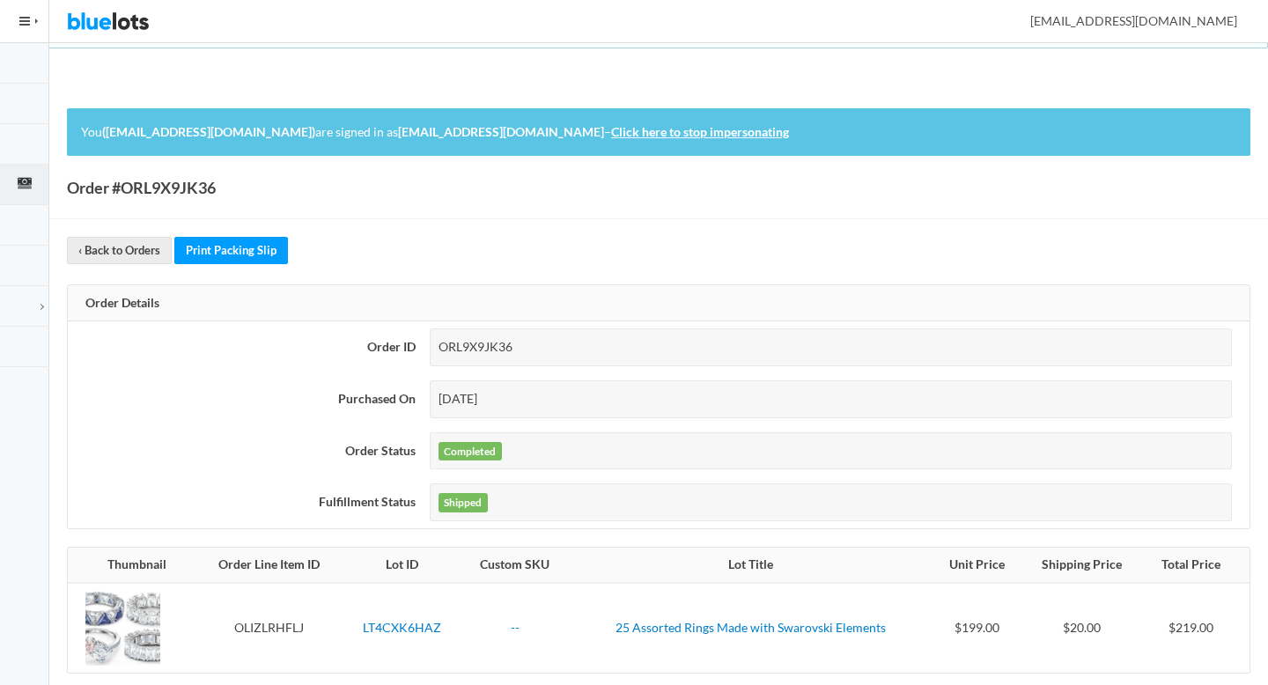
scroll to position [156, 0]
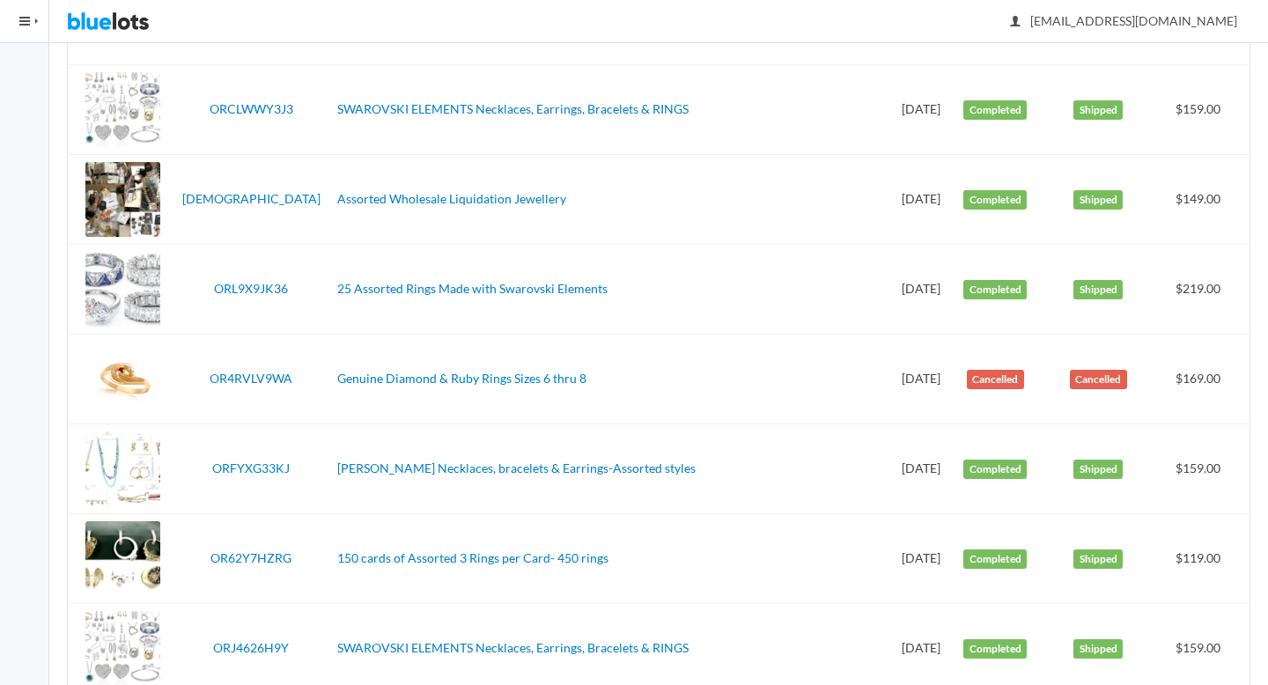
scroll to position [472, 0]
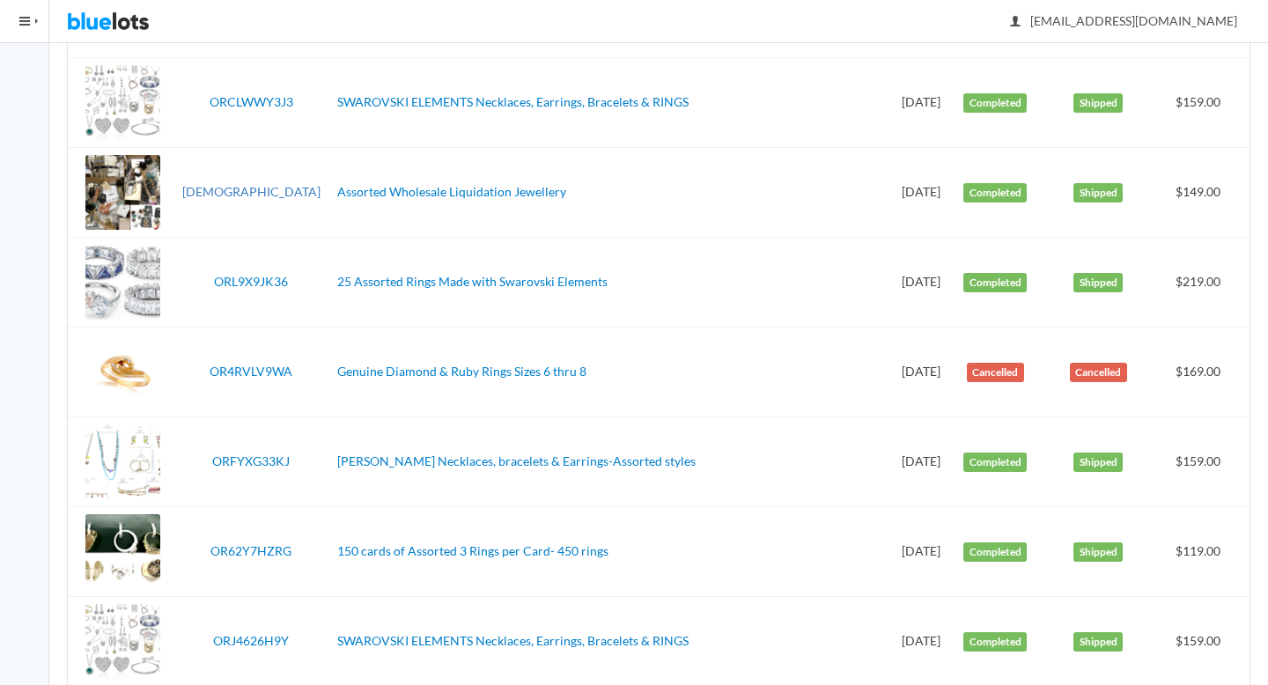
click at [247, 191] on link "ORHV7YVYPX" at bounding box center [251, 191] width 138 height 15
click at [250, 277] on link "ORL9X9JK36" at bounding box center [251, 281] width 74 height 15
click at [268, 461] on link "ORFYXG33KJ" at bounding box center [250, 460] width 77 height 15
click at [268, 549] on link "OR62Y7HZRG" at bounding box center [250, 550] width 81 height 15
click at [247, 638] on link "ORJ4626H9Y" at bounding box center [251, 640] width 76 height 15
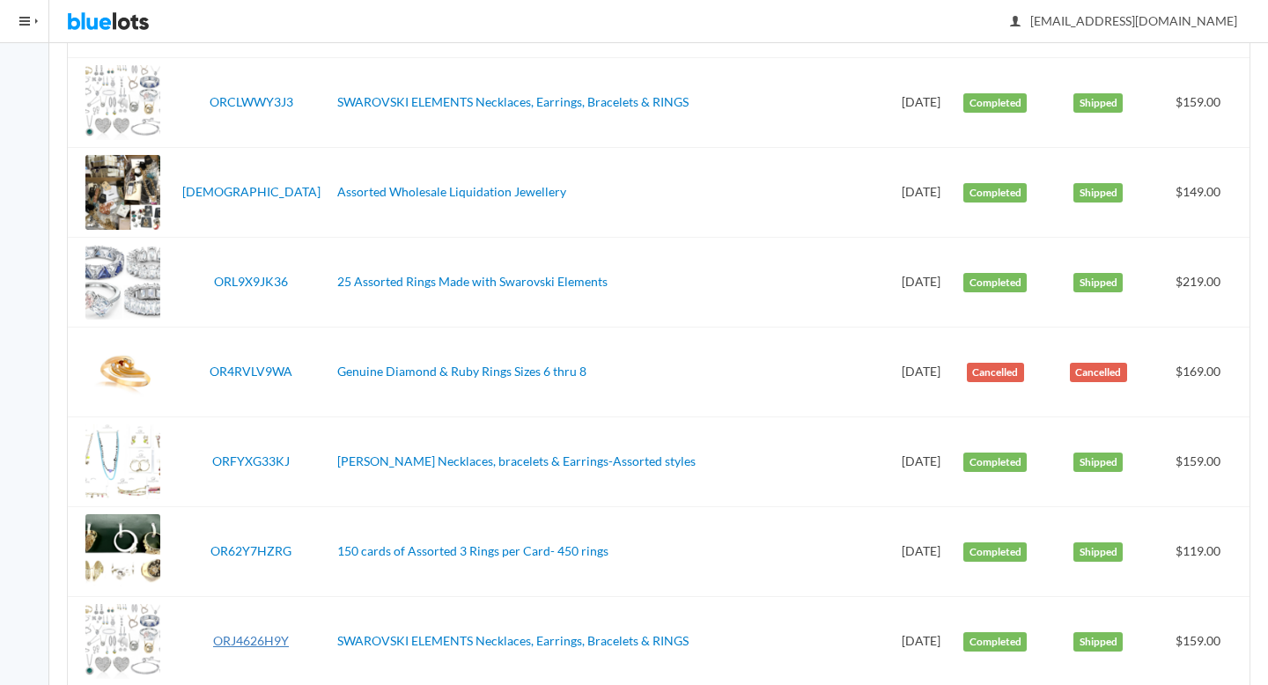
scroll to position [0, 0]
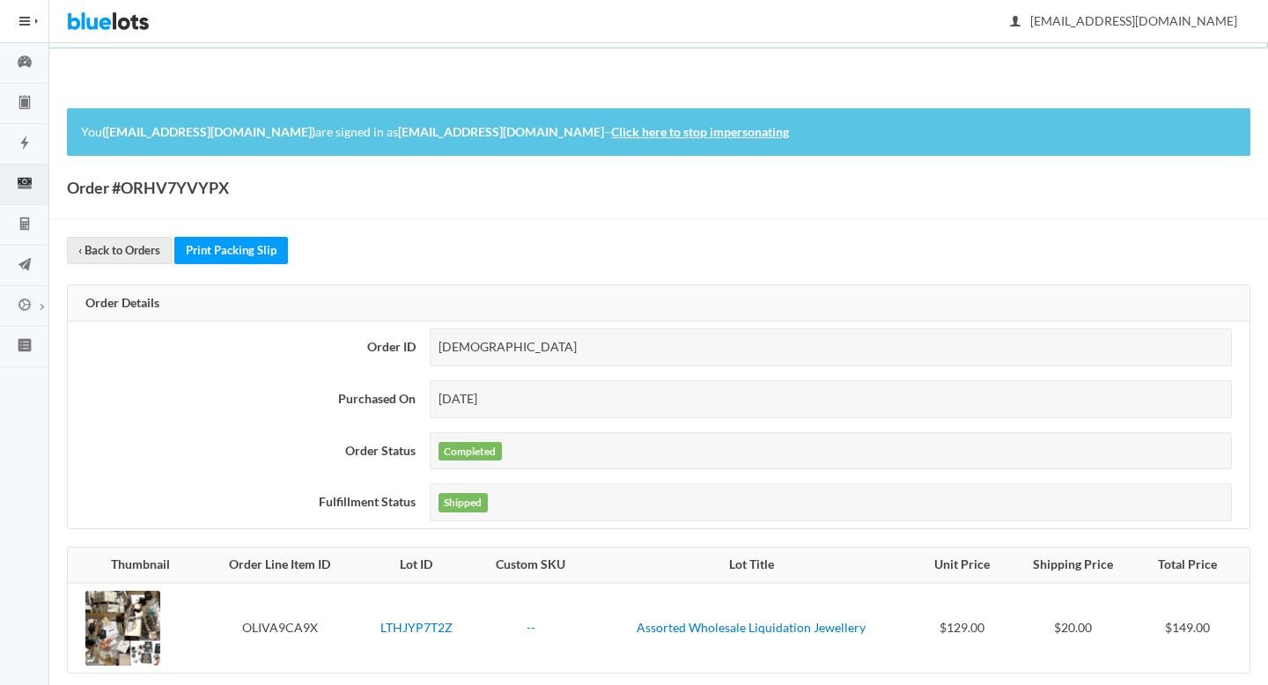
scroll to position [156, 0]
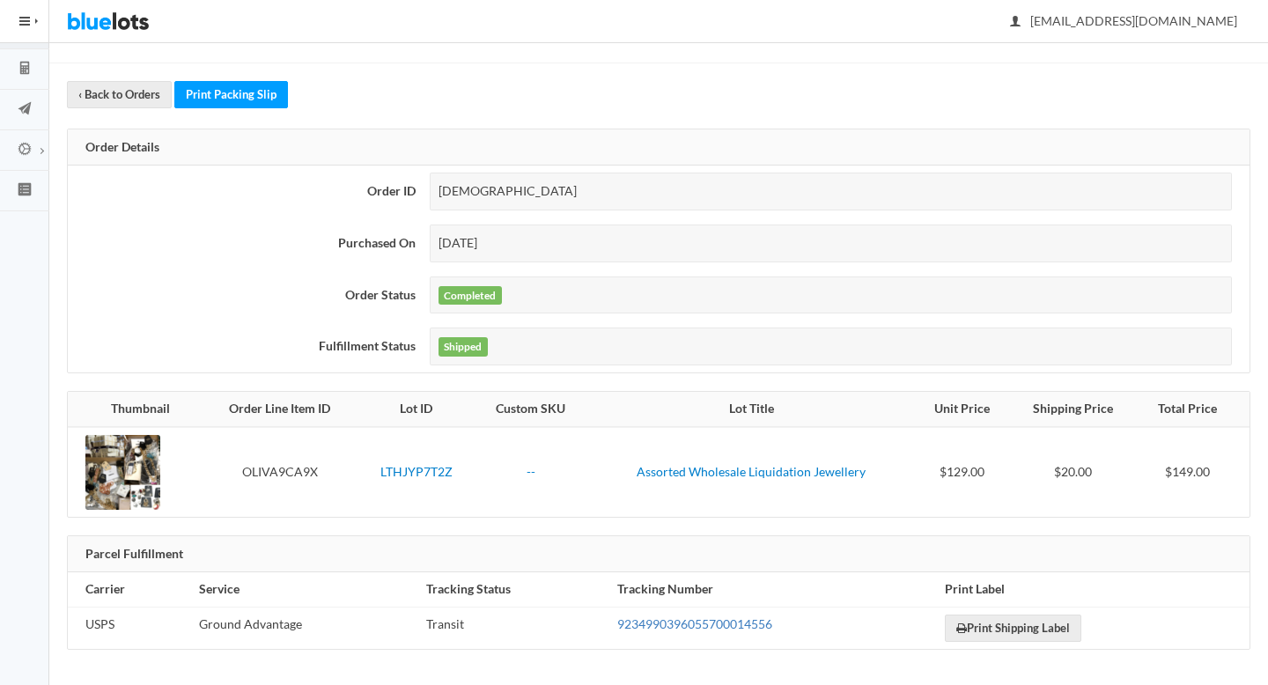
click at [673, 620] on link "9234990396055700014556" at bounding box center [694, 623] width 155 height 15
click at [476, 208] on div "ORHV7YVYPX" at bounding box center [831, 192] width 802 height 38
click at [476, 202] on div "ORHV7YVYPX" at bounding box center [831, 192] width 802 height 38
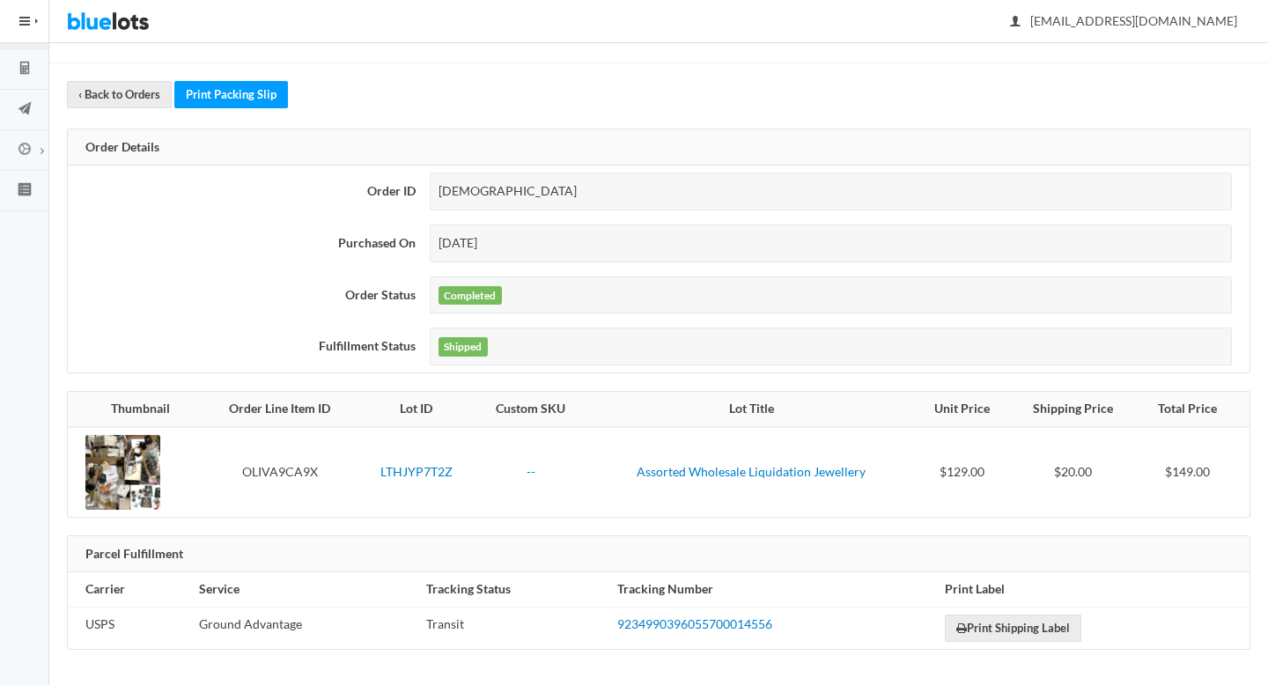
click at [473, 190] on div "ORHV7YVYPX" at bounding box center [831, 192] width 802 height 38
copy div "ORHV7YVYPX"
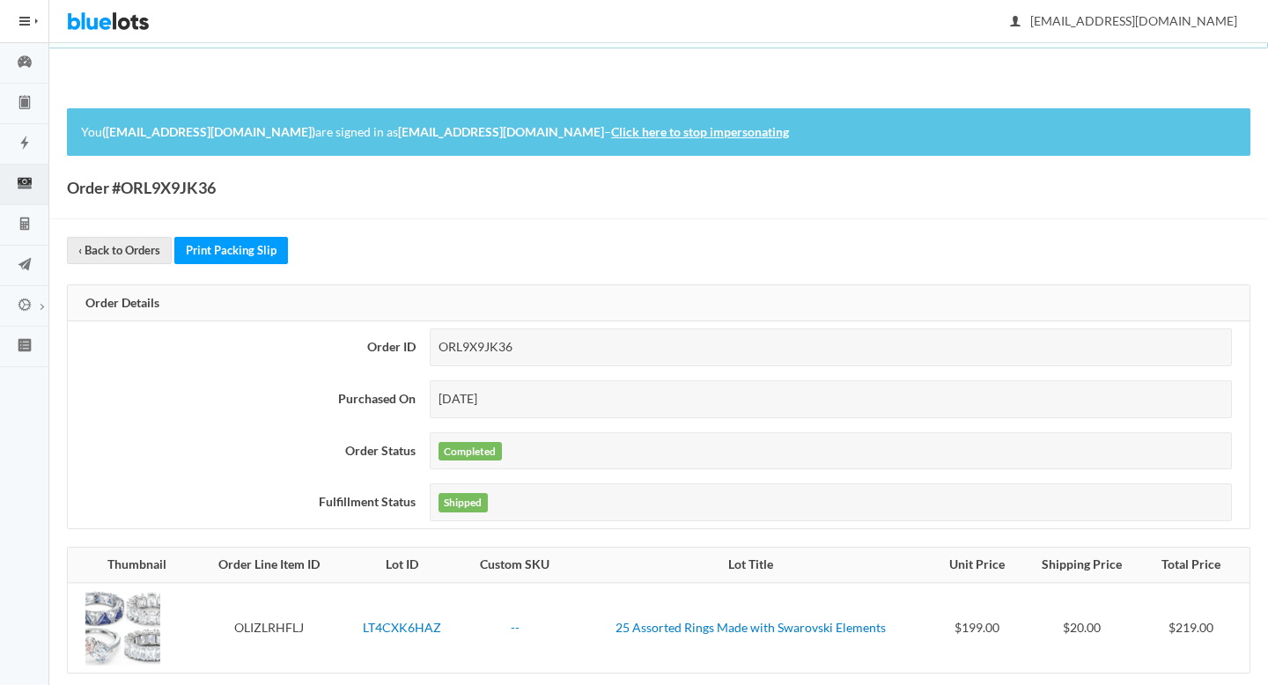
scroll to position [156, 0]
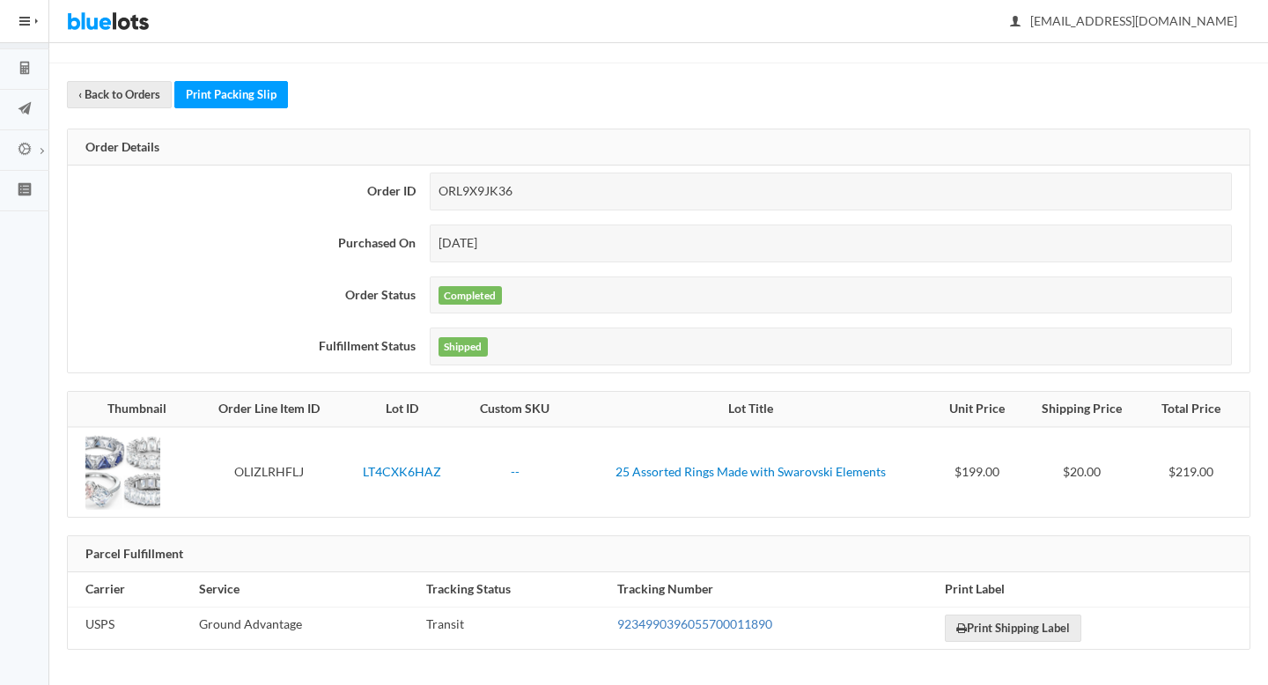
click at [656, 616] on link "9234990396055700011890" at bounding box center [694, 623] width 155 height 15
click at [474, 194] on div "ORL9X9JK36" at bounding box center [831, 192] width 802 height 38
copy div "ORL9X9JK36"
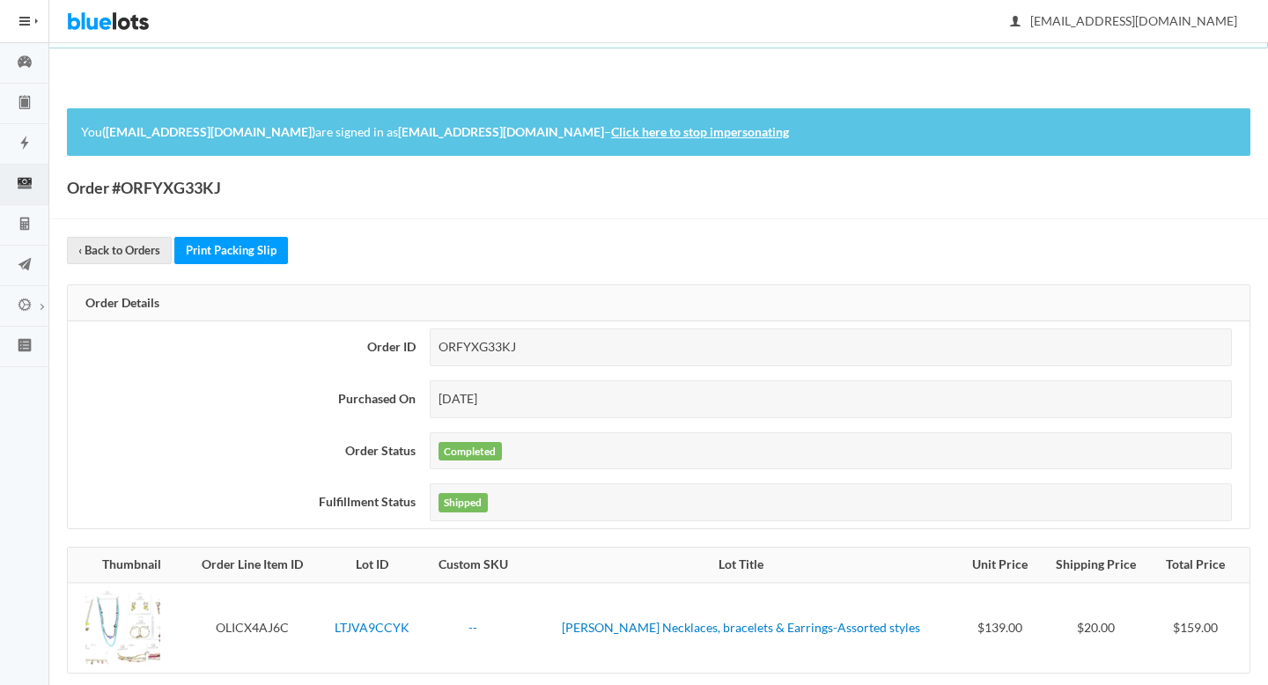
scroll to position [156, 0]
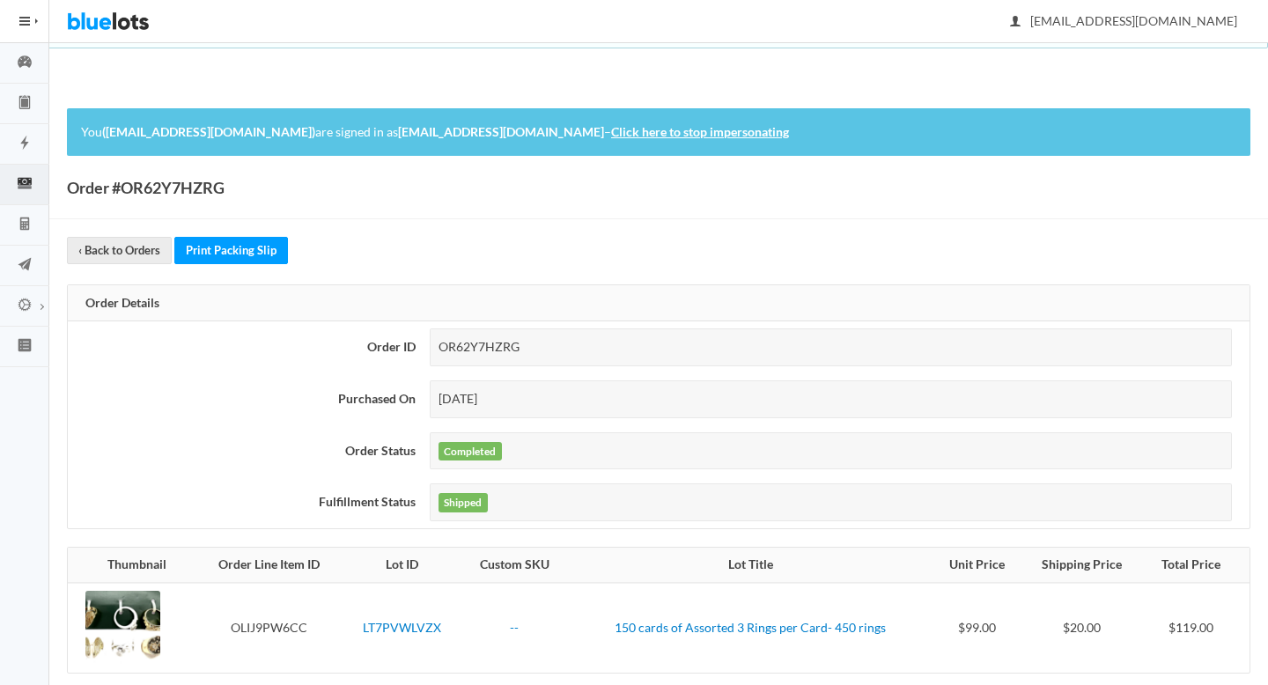
scroll to position [156, 0]
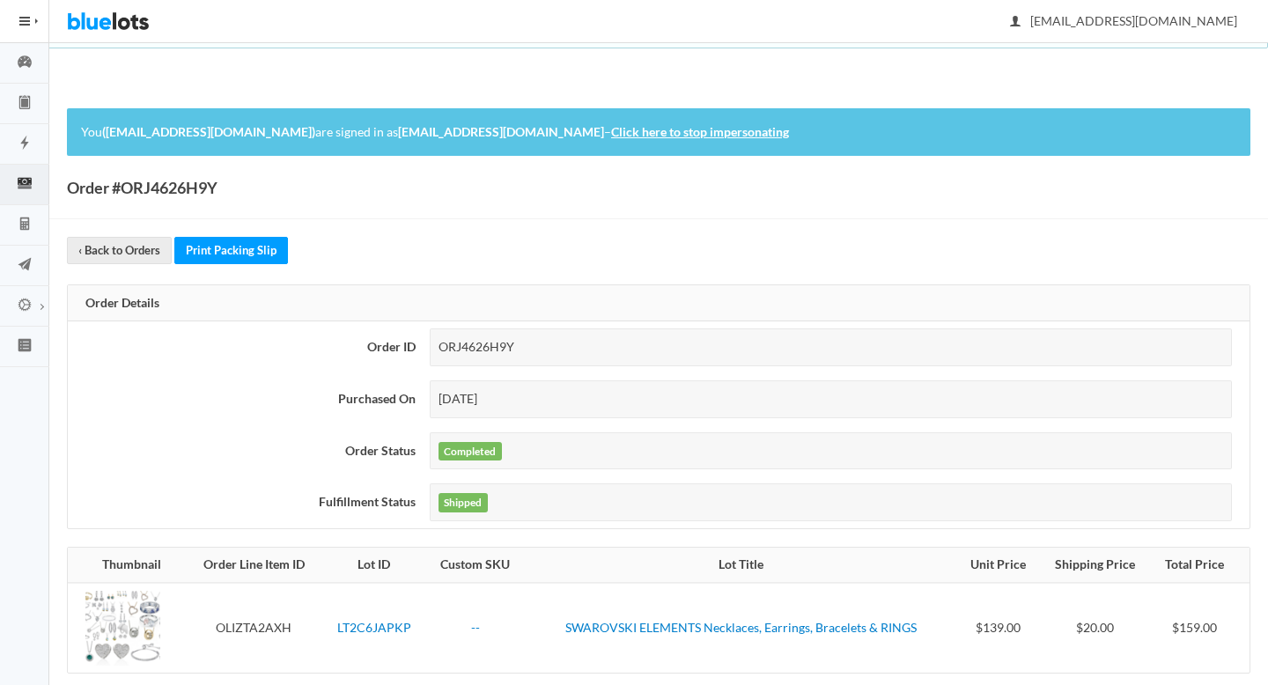
scroll to position [156, 0]
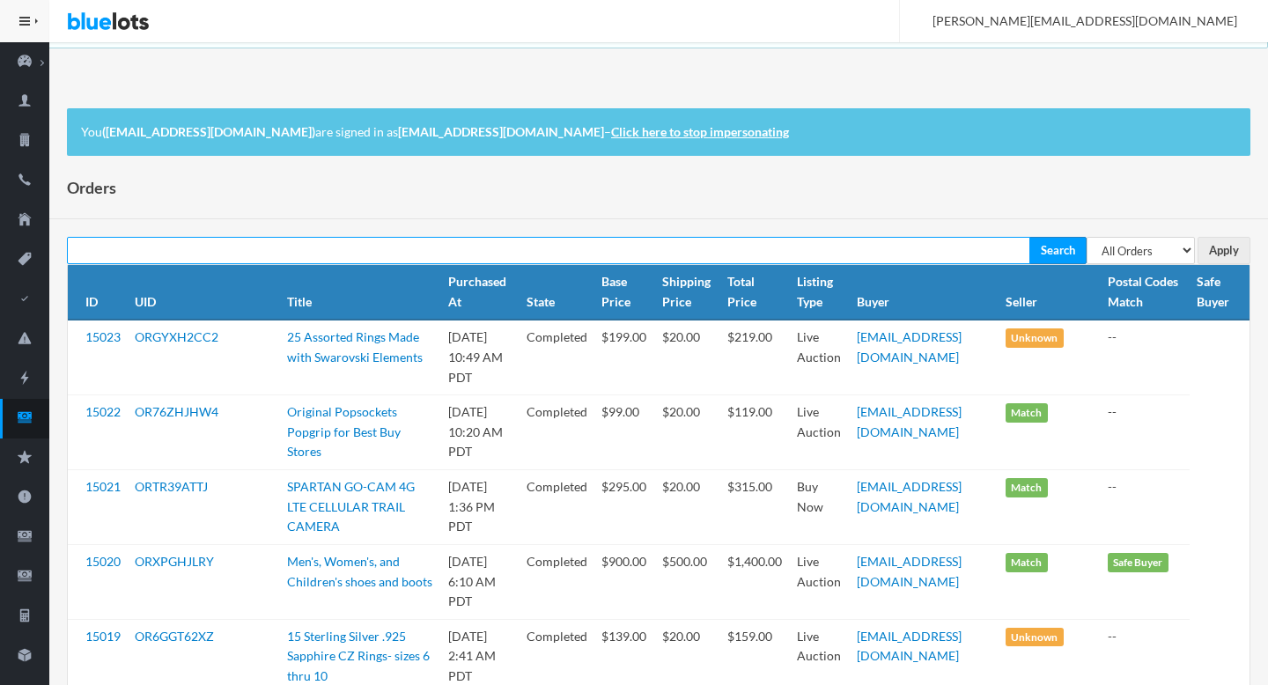
click at [316, 247] on input "text" at bounding box center [548, 250] width 963 height 27
paste input "[DEMOGRAPHIC_DATA]"
type input "[DEMOGRAPHIC_DATA]"
click at [1029, 237] on input "Search" at bounding box center [1057, 250] width 57 height 27
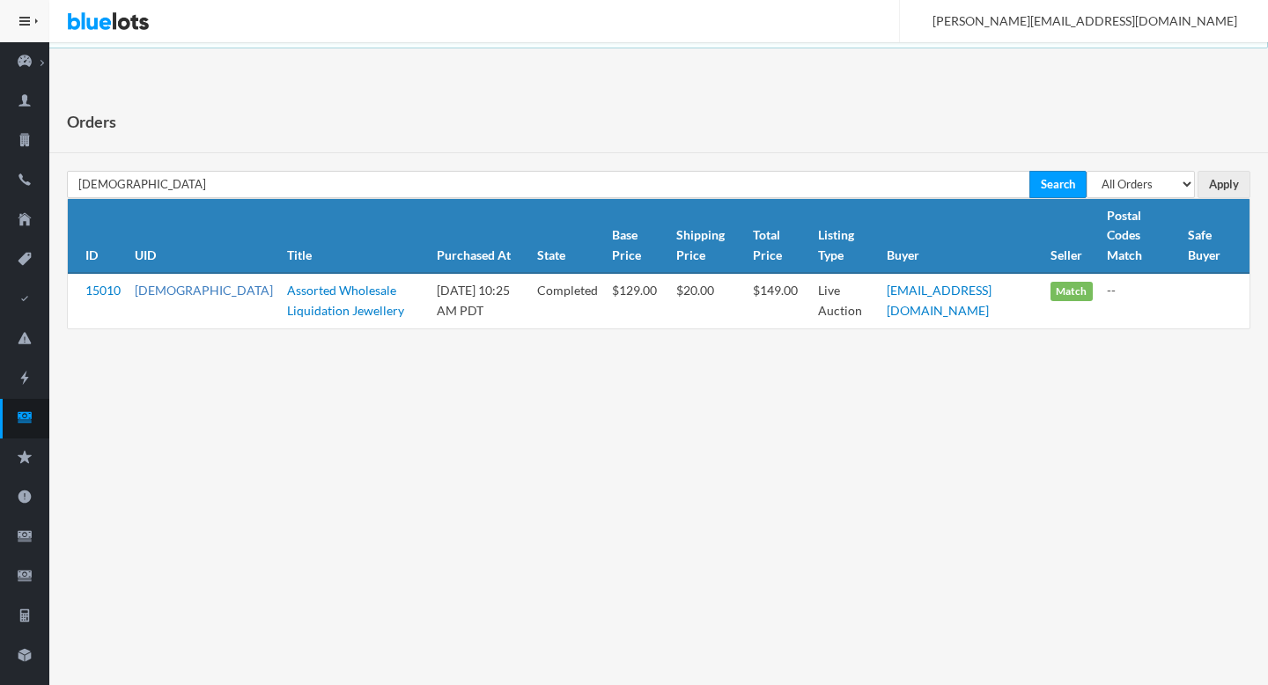
click at [208, 283] on link "[DEMOGRAPHIC_DATA]" at bounding box center [204, 290] width 138 height 15
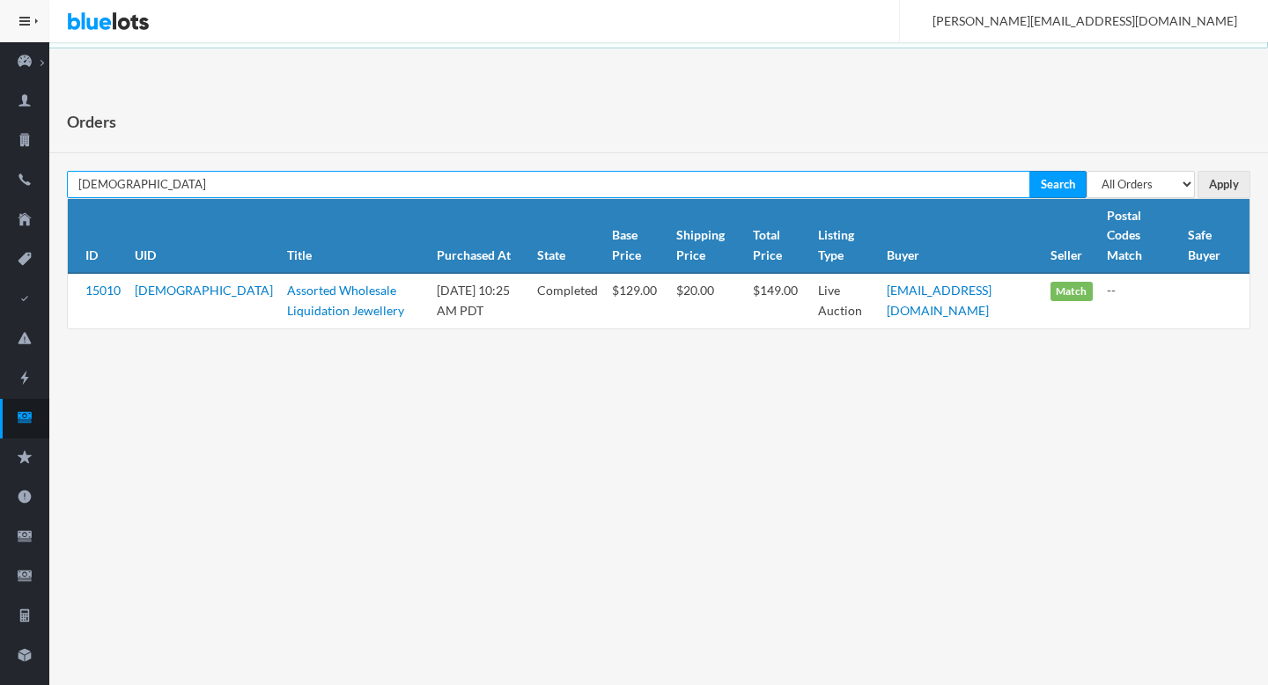
click at [318, 174] on input "ORHV7YVYPX" at bounding box center [548, 184] width 963 height 27
paste input "L9X9JK36"
type input "ORL9X9JK36"
click at [1029, 171] on input "Search" at bounding box center [1057, 184] width 57 height 27
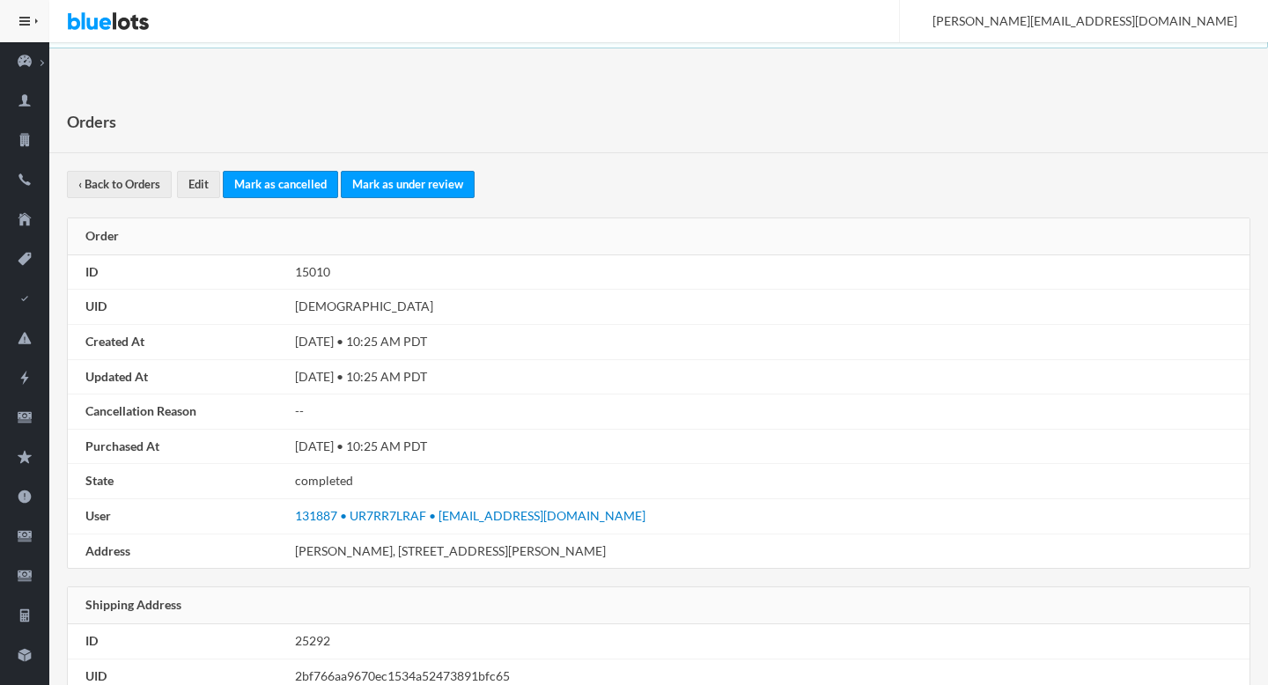
scroll to position [999, 0]
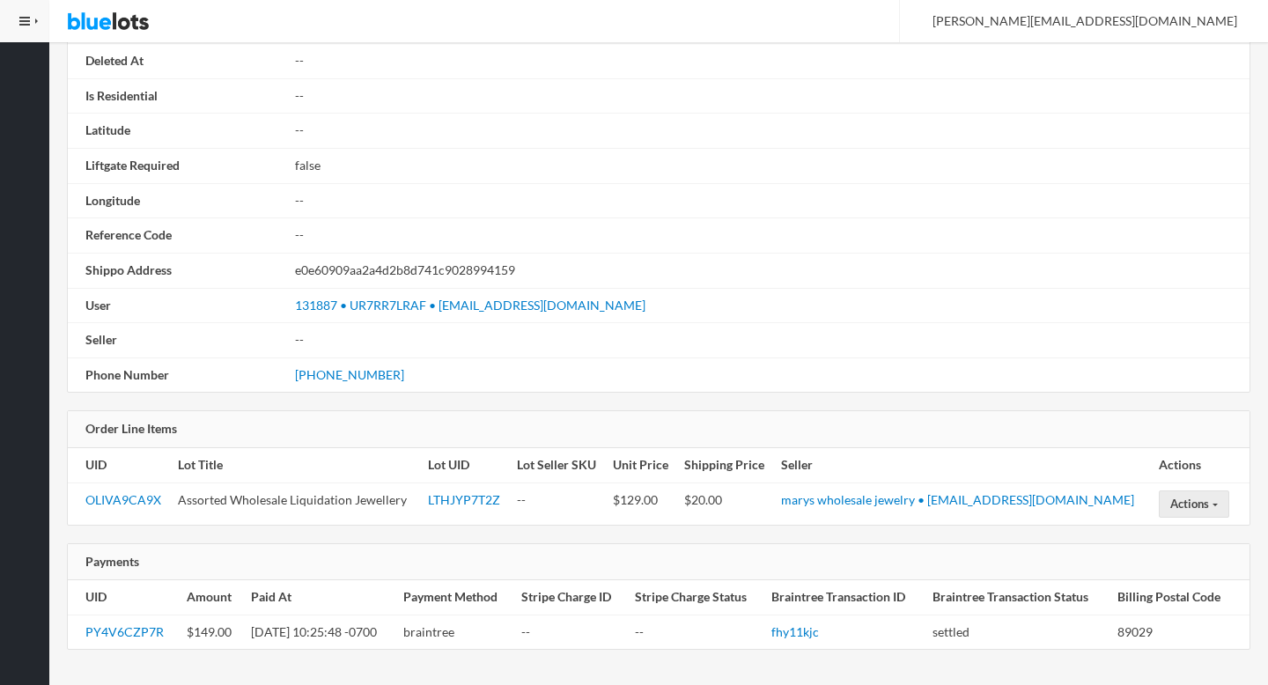
click at [1198, 521] on td "Actions Open a Buyer Dispute" at bounding box center [1201, 504] width 98 height 42
click at [1187, 511] on button "Actions" at bounding box center [1194, 503] width 70 height 27
click at [1209, 544] on link "Open a Buyer Dispute" at bounding box center [1231, 538] width 143 height 27
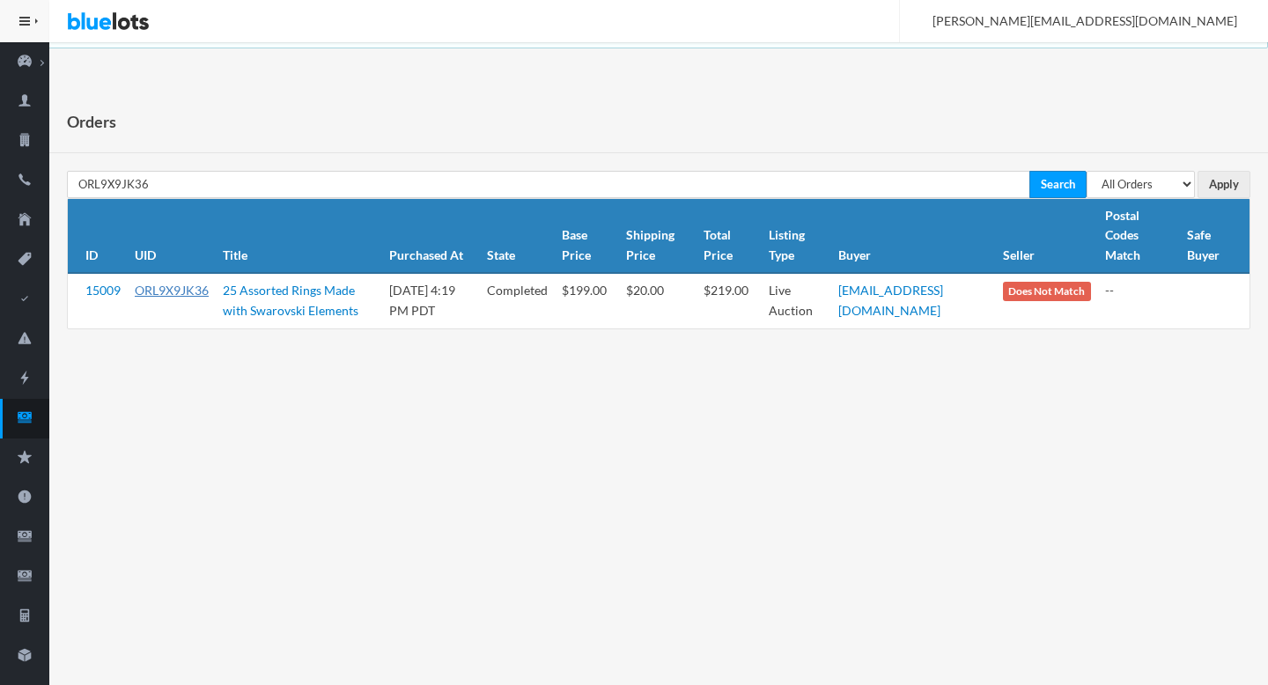
click at [177, 292] on link "ORL9X9JK36" at bounding box center [172, 290] width 74 height 15
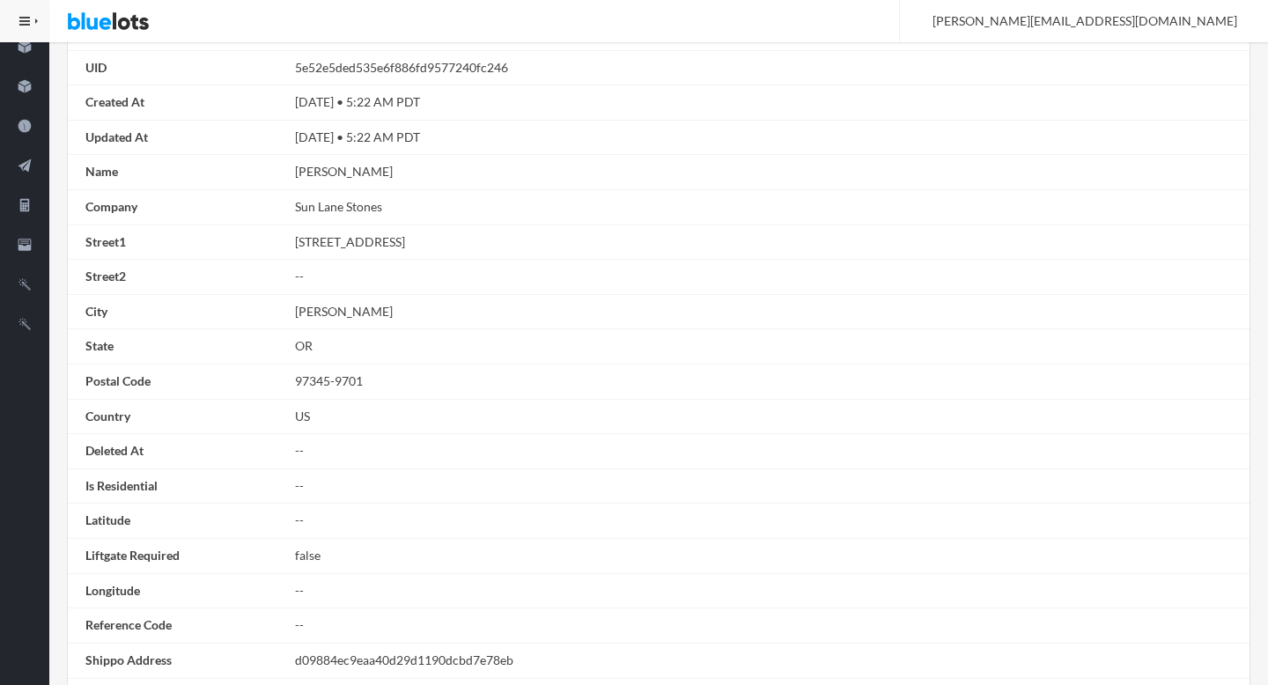
scroll to position [999, 0]
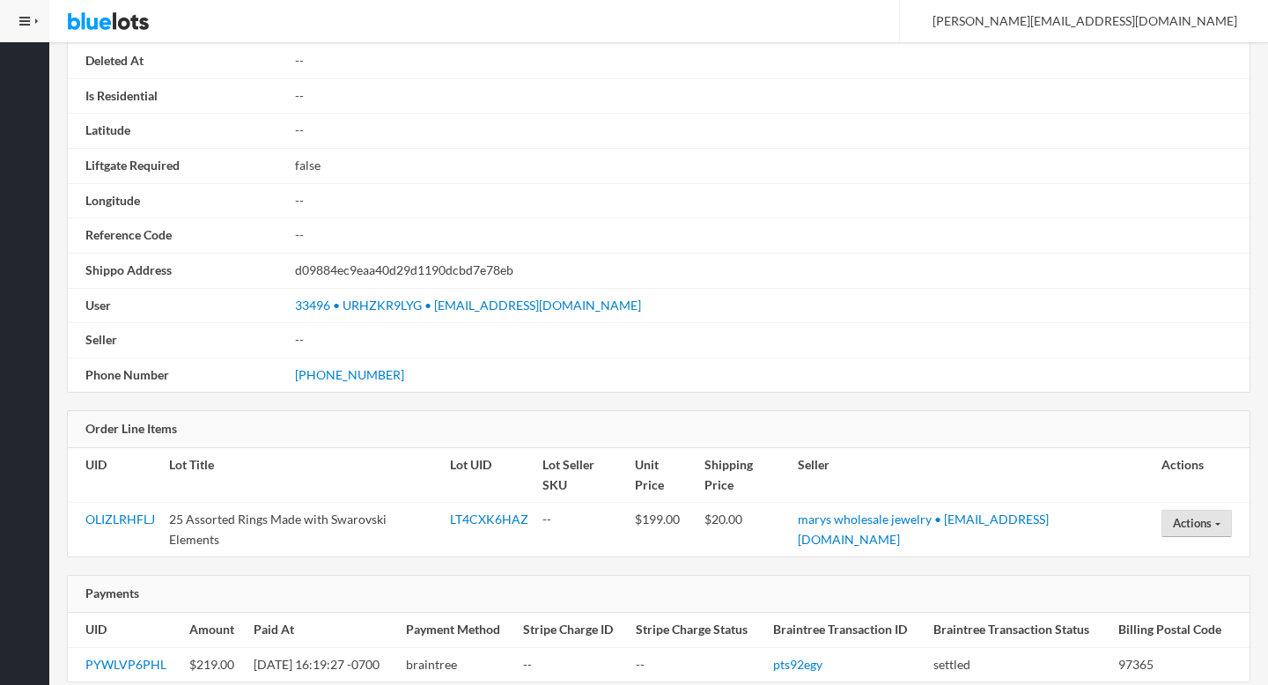
click at [1194, 510] on button "Actions" at bounding box center [1196, 523] width 70 height 27
click at [1188, 544] on link "Open a Buyer Dispute" at bounding box center [1233, 557] width 143 height 27
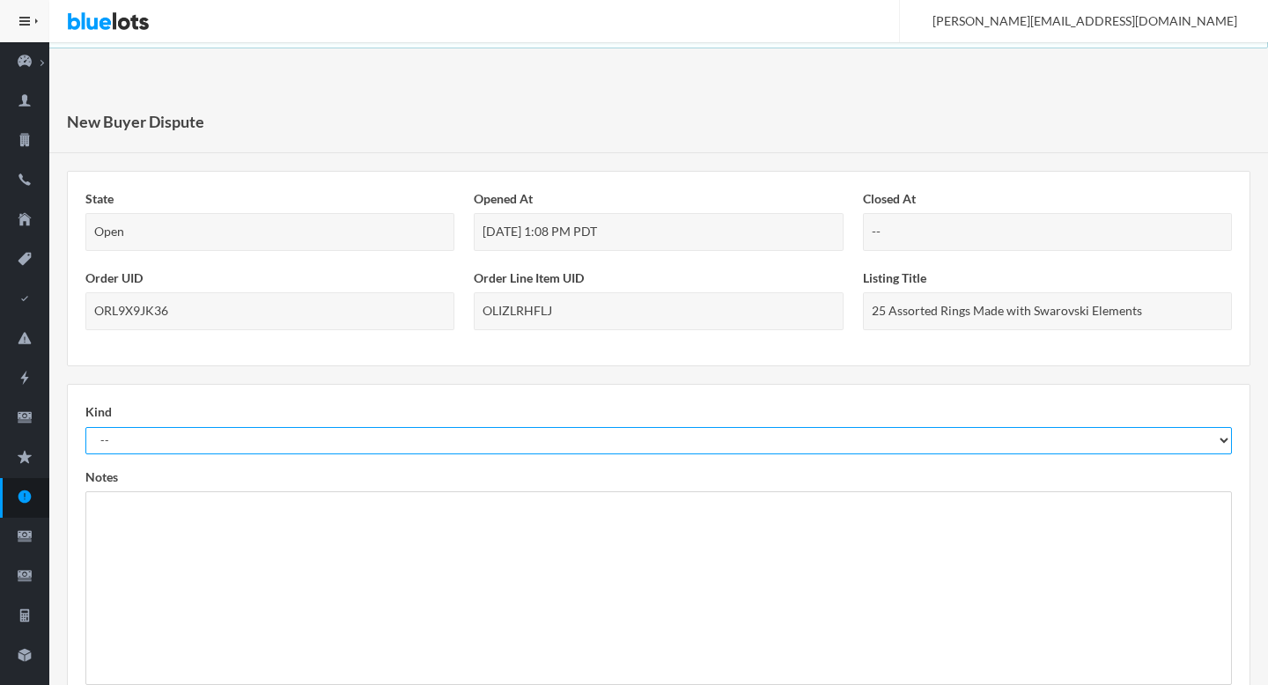
click at [977, 433] on select "-- Not As Described Not Received" at bounding box center [658, 440] width 1147 height 27
select select "not_received"
click at [85, 427] on select "-- Not As Described Not Received" at bounding box center [658, 440] width 1147 height 27
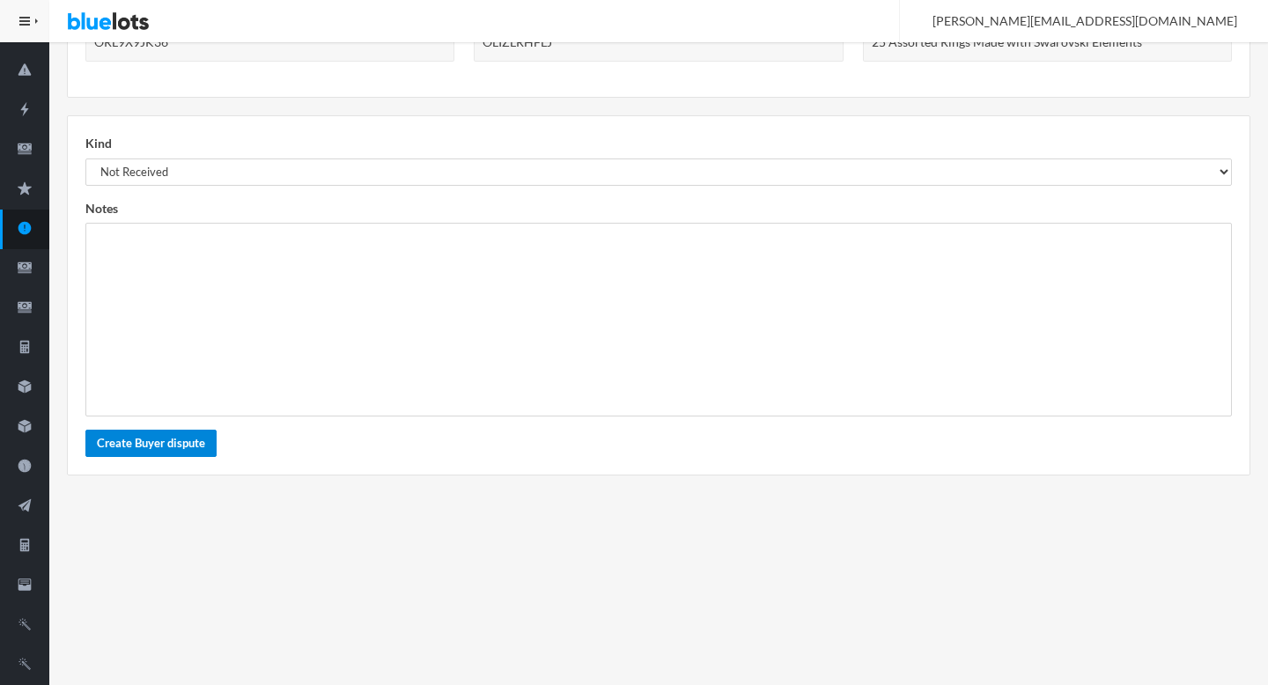
click at [125, 450] on button "Create Buyer dispute" at bounding box center [150, 443] width 131 height 27
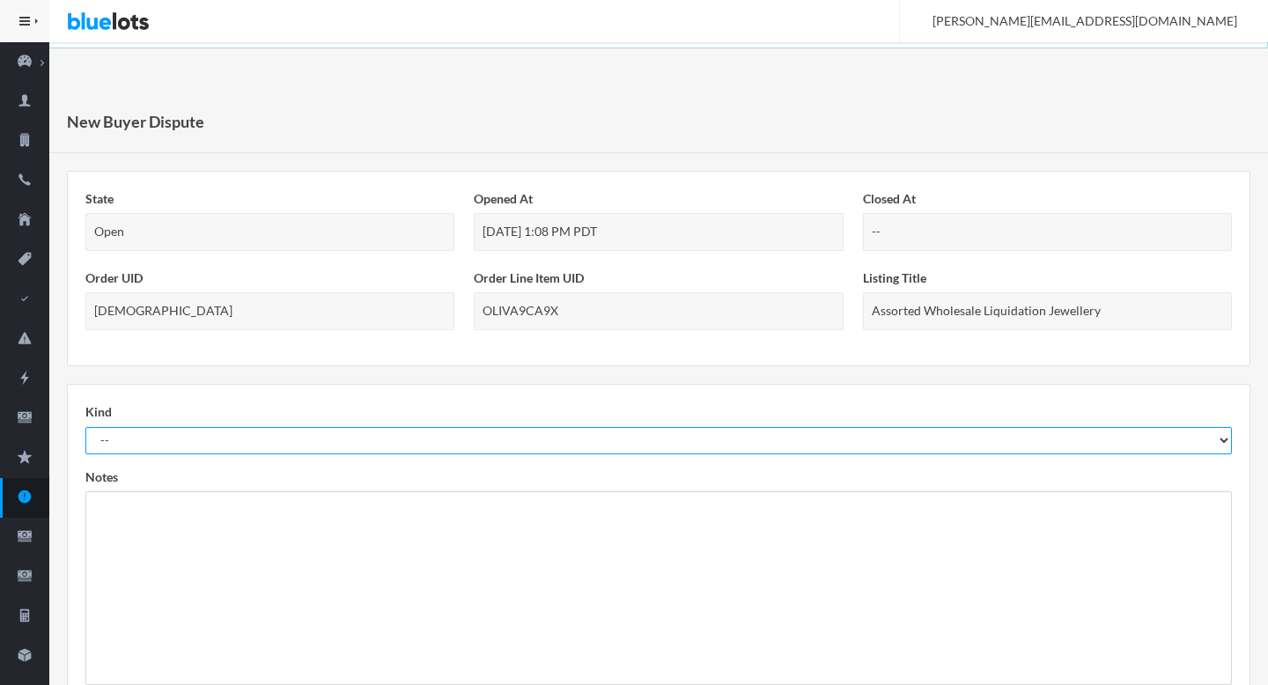
click at [1021, 444] on select "-- Not As Described Not Received" at bounding box center [658, 440] width 1147 height 27
select select "not_received"
click at [85, 427] on select "-- Not As Described Not Received" at bounding box center [658, 440] width 1147 height 27
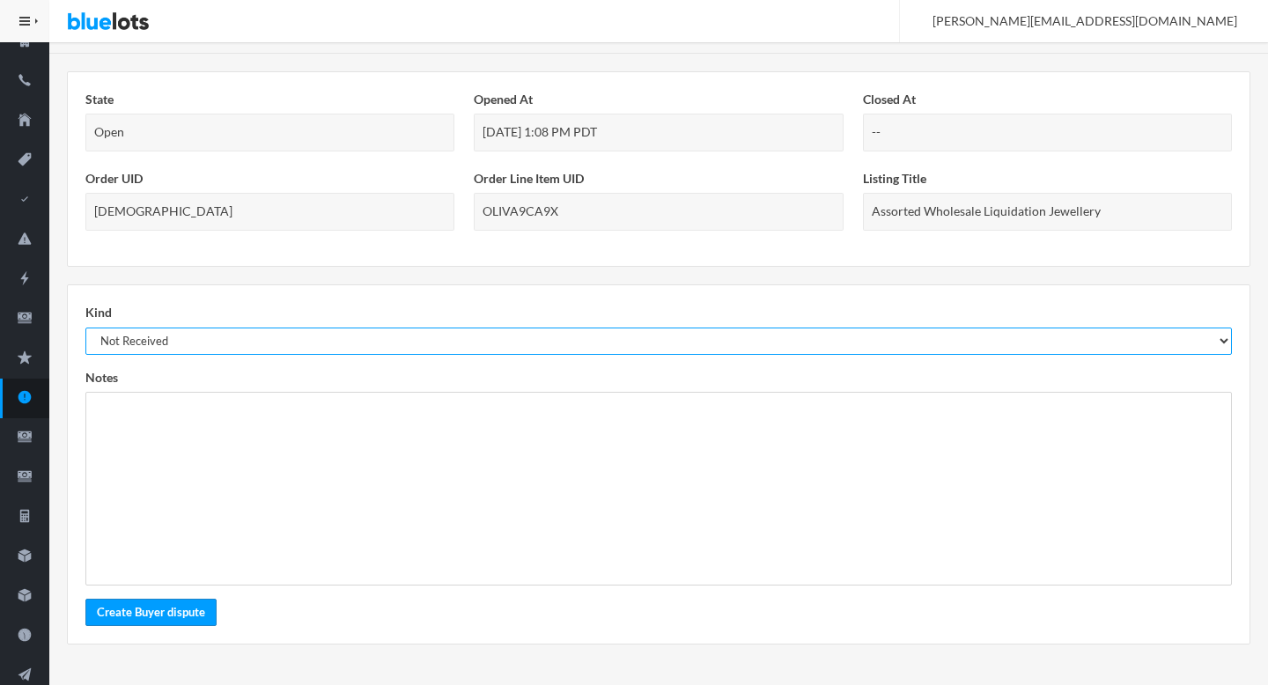
scroll to position [269, 0]
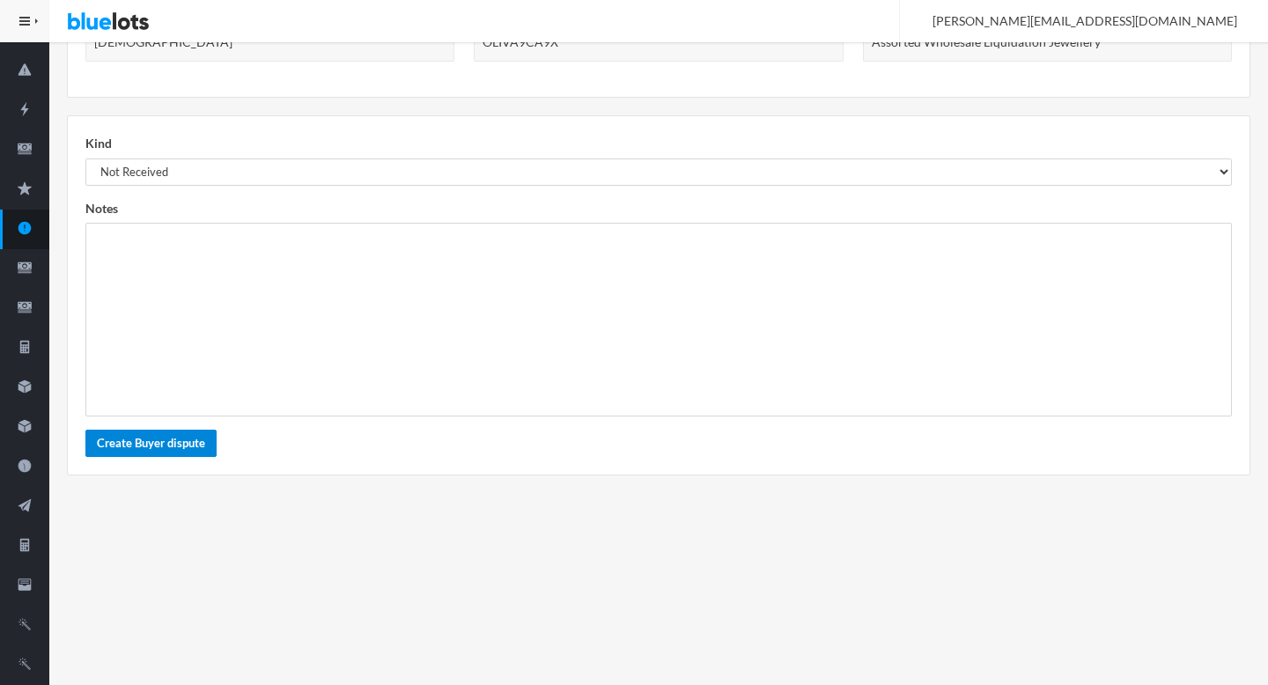
click at [177, 443] on button "Create Buyer dispute" at bounding box center [150, 443] width 131 height 27
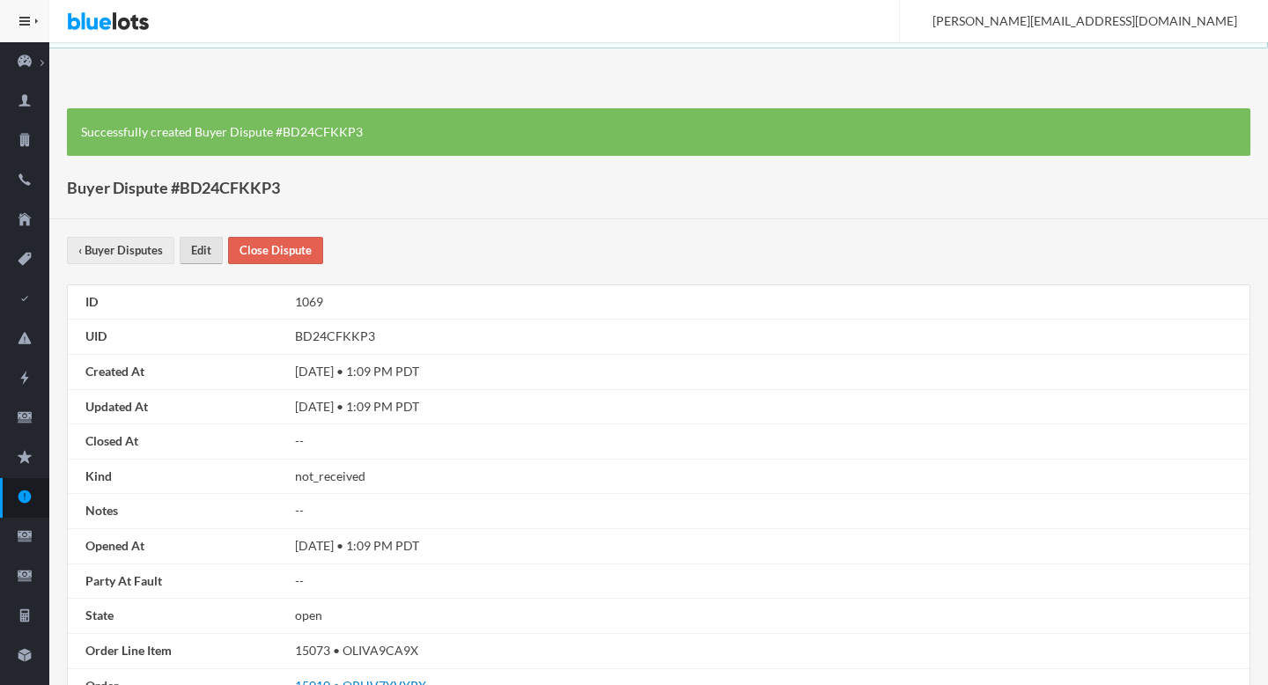
click at [197, 256] on link "Edit" at bounding box center [201, 250] width 43 height 27
click at [211, 252] on link "Edit" at bounding box center [201, 250] width 43 height 27
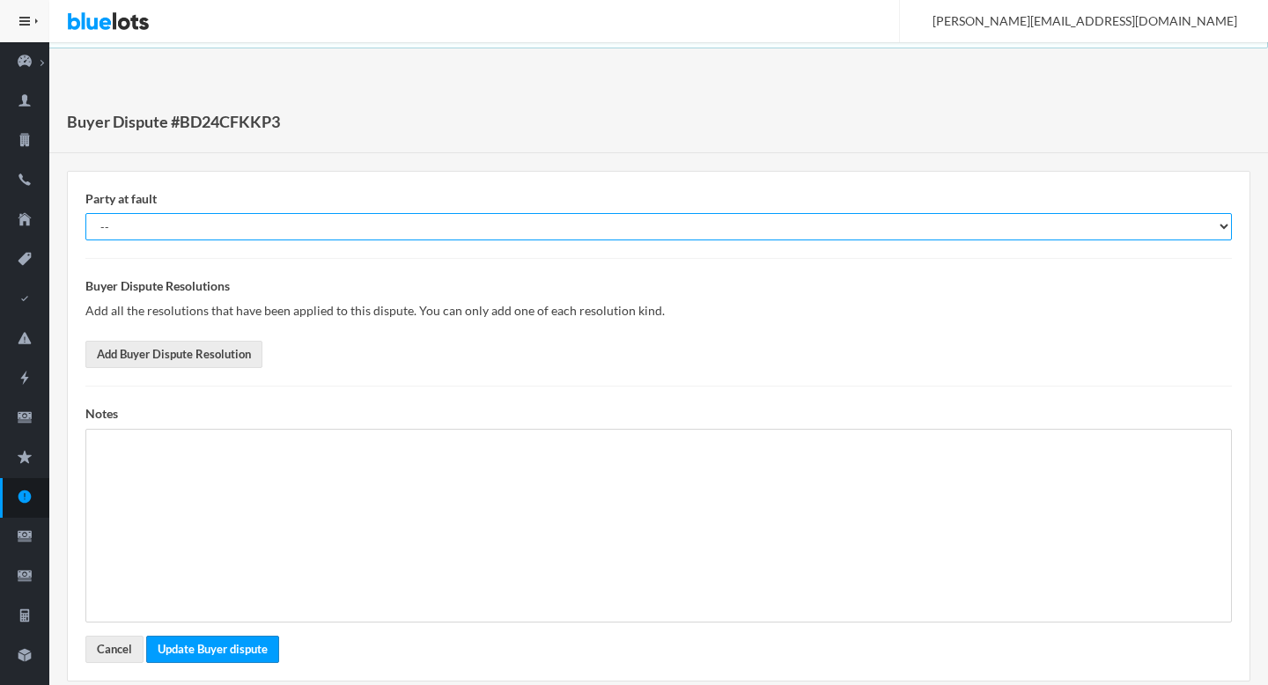
click at [133, 229] on select "-- Buyer Seller Nobody" at bounding box center [658, 226] width 1147 height 27
select select "nobody"
click at [85, 213] on select "-- Buyer Seller Nobody" at bounding box center [658, 226] width 1147 height 27
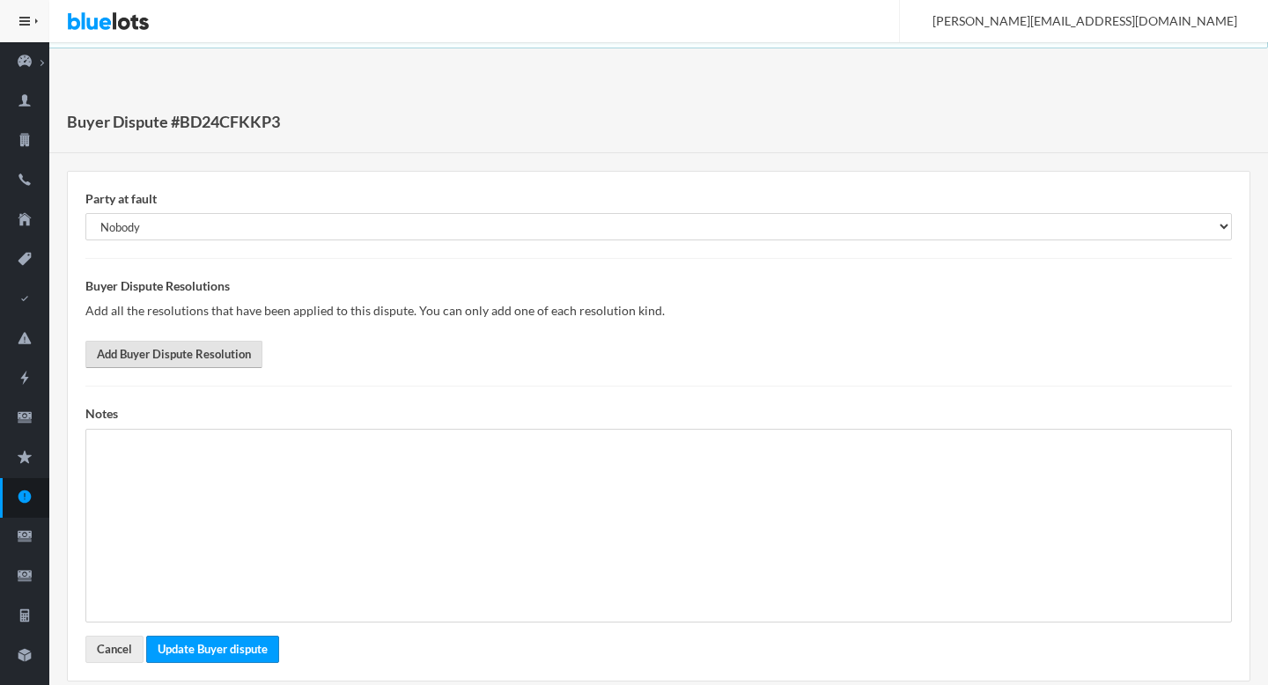
click at [128, 346] on link "Add Buyer Dispute Resolution" at bounding box center [173, 354] width 177 height 27
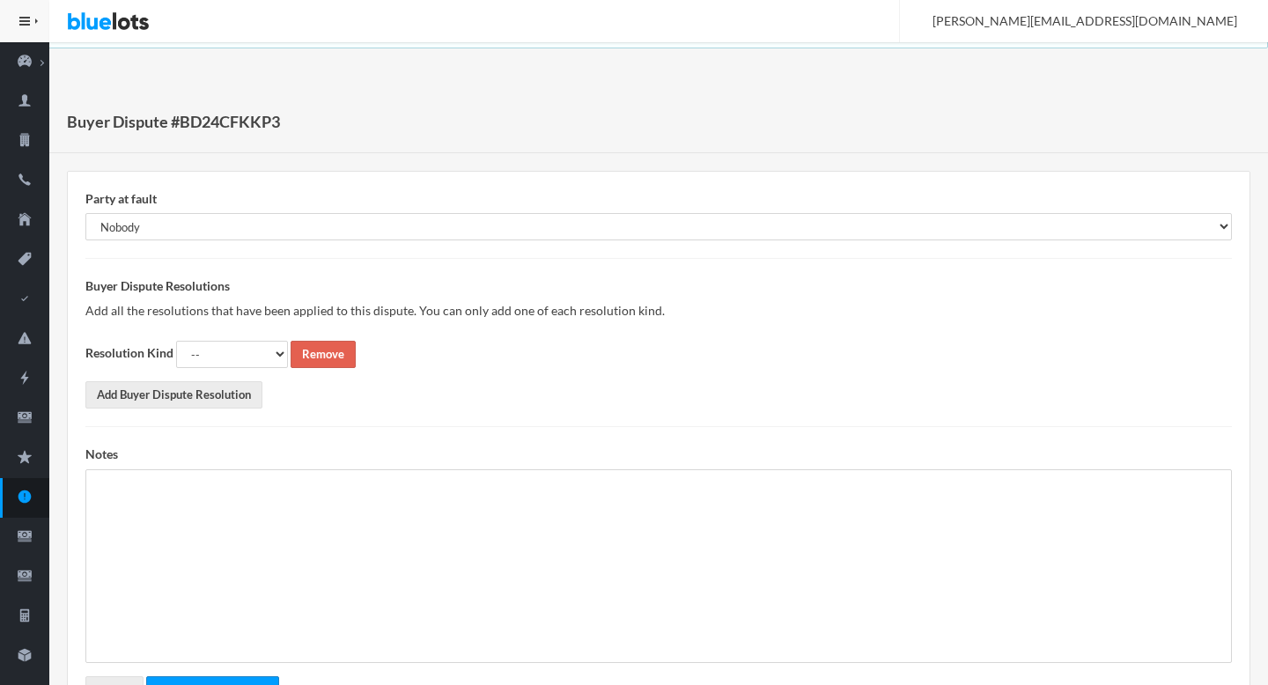
click at [260, 335] on form "Party at fault -- Buyer Seller Nobody Buyer Dispute Resolutions Add all the res…" at bounding box center [658, 446] width 1147 height 514
click at [258, 359] on select "-- Full Refund Partial Refund Return Replacement Credit Not Required" at bounding box center [232, 354] width 112 height 27
select select "not_required"
click at [176, 341] on select "-- Full Refund Partial Refund Return Replacement Credit Not Required" at bounding box center [232, 354] width 112 height 27
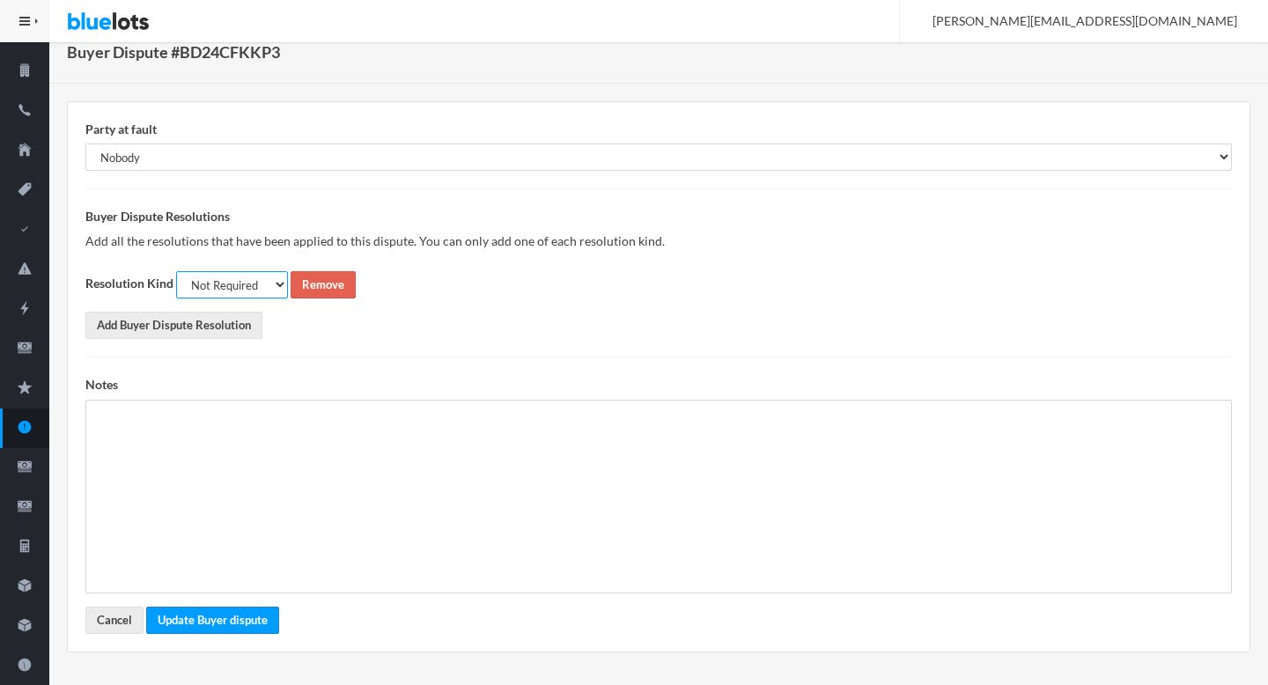
scroll to position [196, 0]
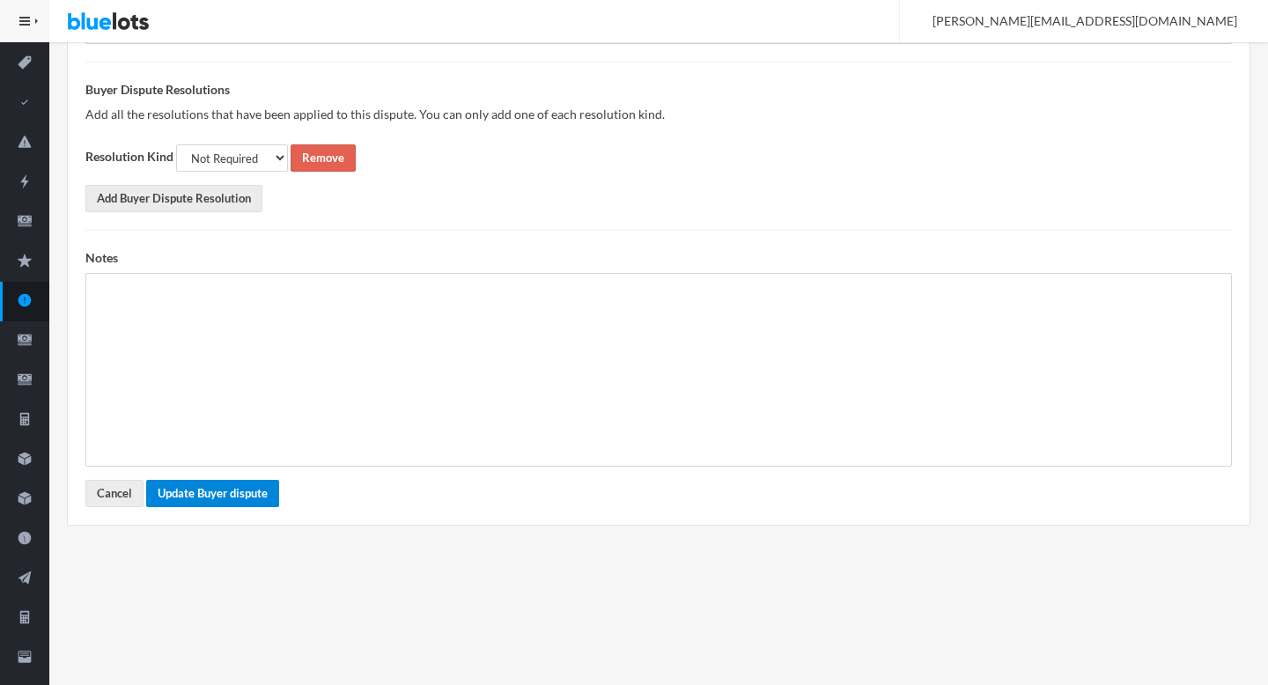
click at [205, 495] on button "Update Buyer dispute" at bounding box center [212, 493] width 133 height 27
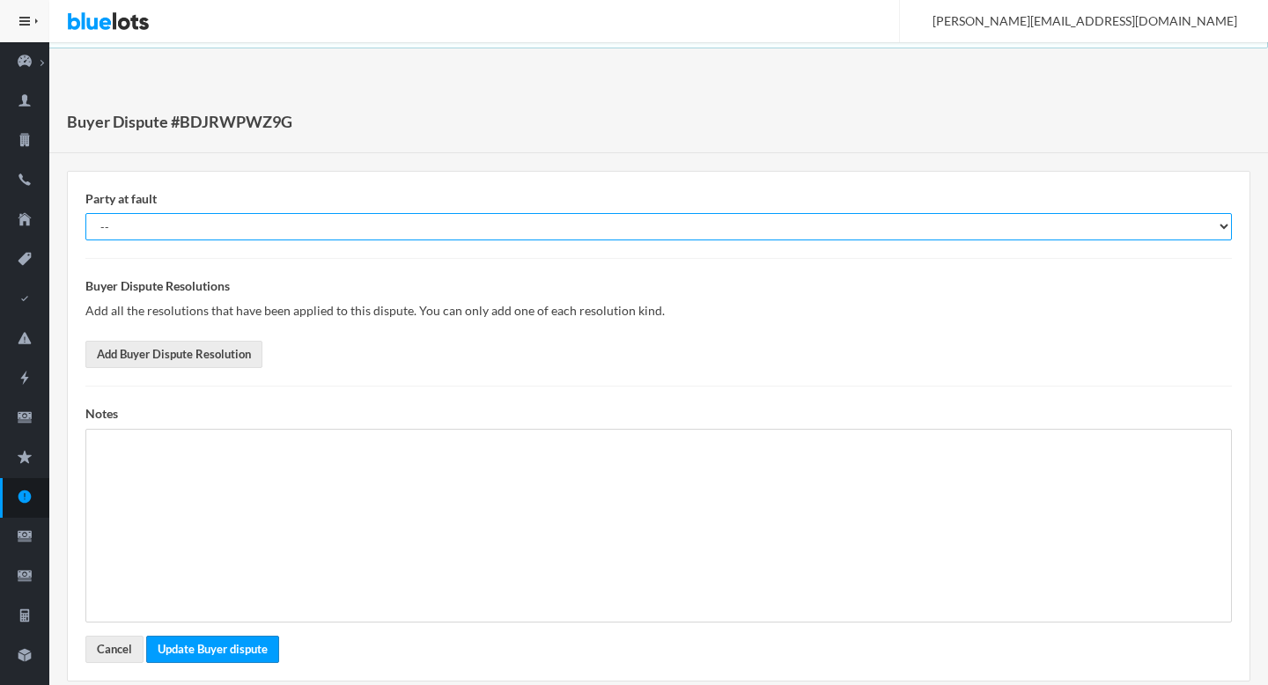
click at [135, 216] on select "-- Buyer Seller Nobody" at bounding box center [658, 226] width 1147 height 27
click at [85, 213] on select "-- Buyer Seller Nobody" at bounding box center [658, 226] width 1147 height 27
click at [138, 229] on select "-- Buyer Seller Nobody" at bounding box center [658, 226] width 1147 height 27
select select "nobody"
click at [85, 213] on select "-- Buyer Seller Nobody" at bounding box center [658, 226] width 1147 height 27
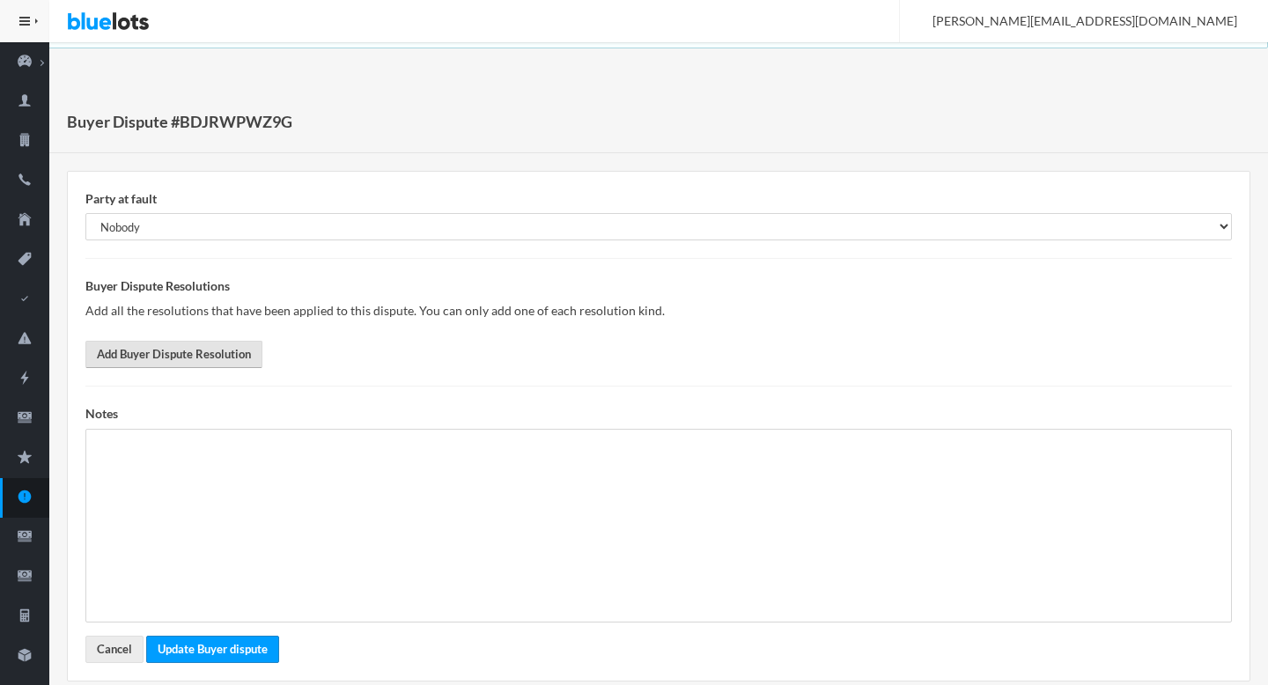
click at [149, 356] on link "Add Buyer Dispute Resolution" at bounding box center [173, 354] width 177 height 27
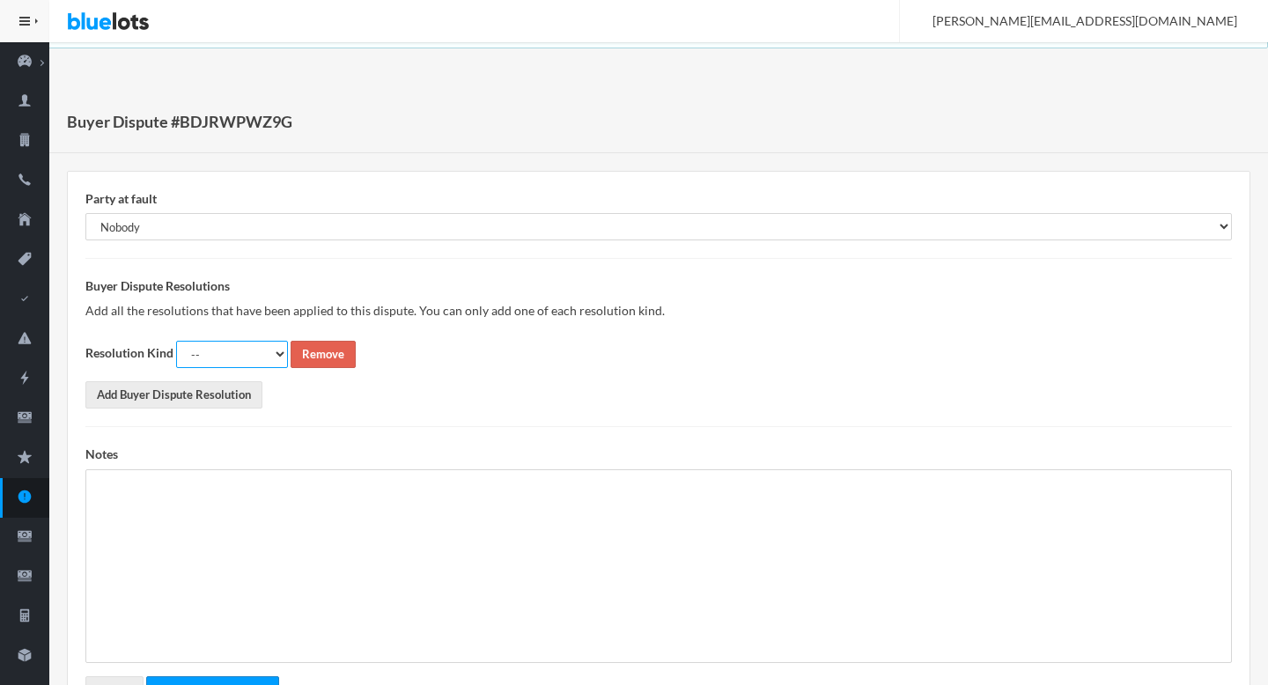
click at [246, 348] on select "-- Full Refund Partial Refund Return Replacement Credit Not Required" at bounding box center [232, 354] width 112 height 27
select select "not_required"
click at [176, 341] on select "-- Full Refund Partial Refund Return Replacement Credit Not Required" at bounding box center [232, 354] width 112 height 27
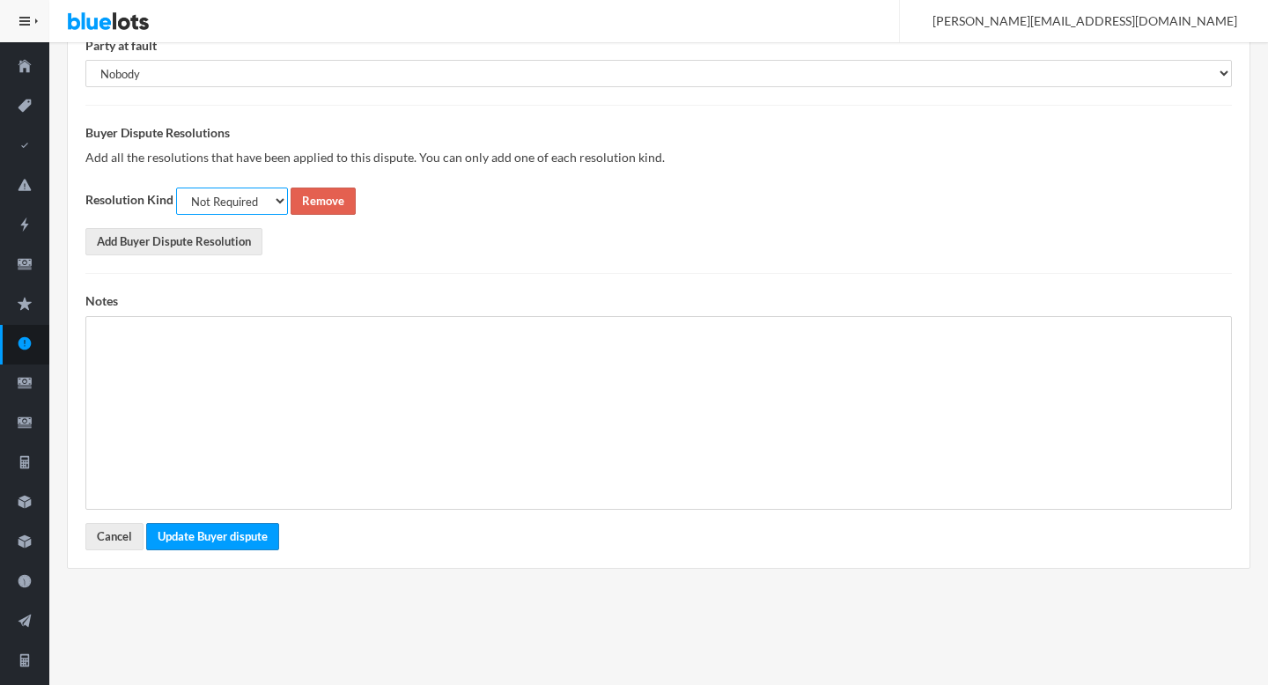
scroll to position [167, 0]
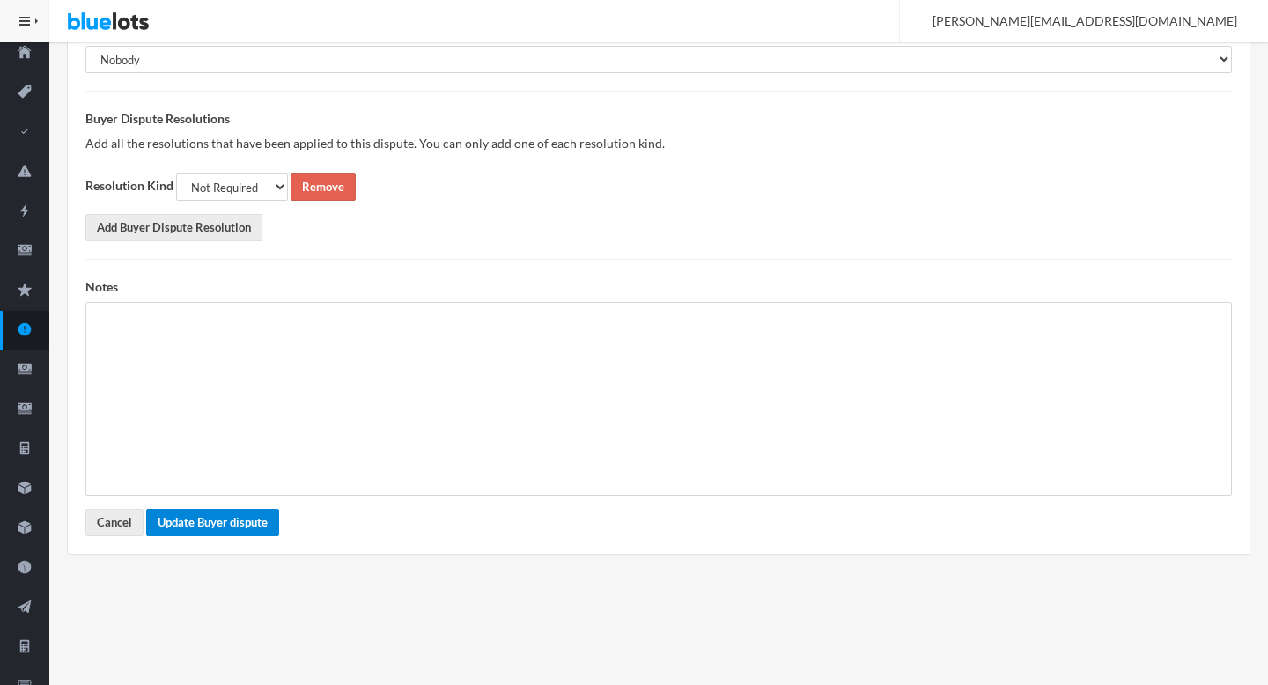
click at [216, 528] on button "Update Buyer dispute" at bounding box center [212, 522] width 133 height 27
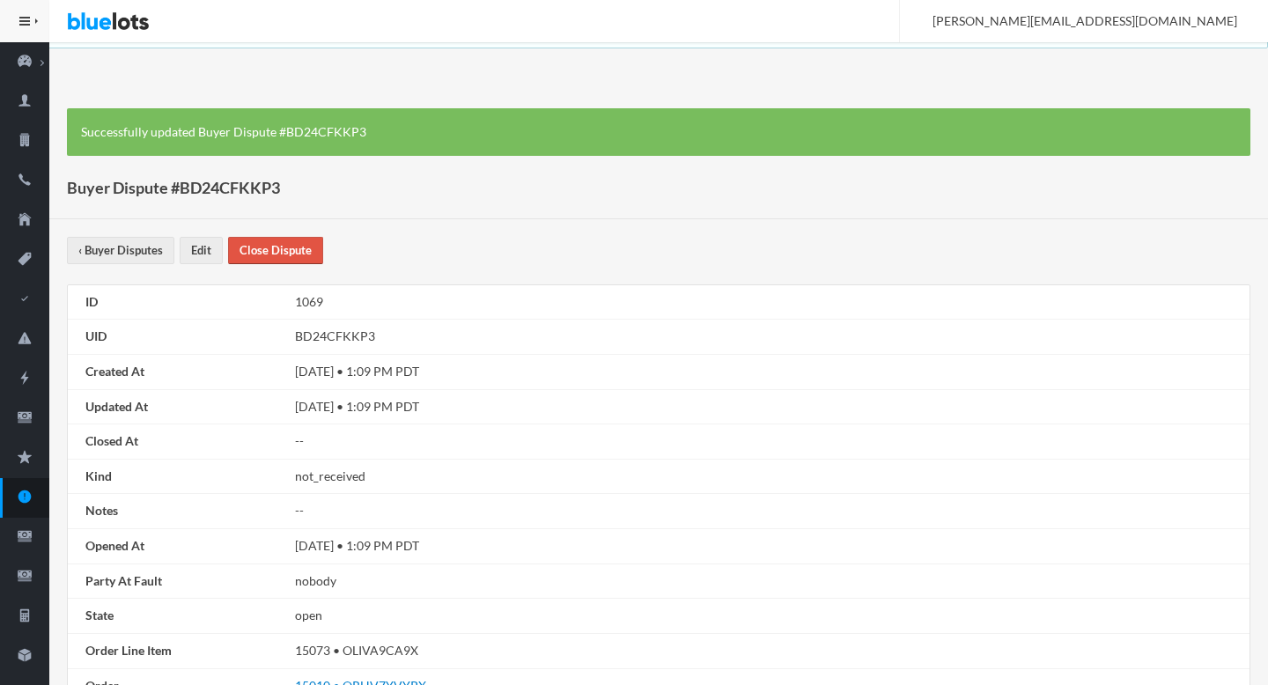
click at [279, 256] on link "Close Dispute" at bounding box center [275, 250] width 95 height 27
click at [306, 231] on div "Successfully updated Buyer Dispute #BDJRWPWZ9G Buyer Dispute #BDJRWPWZ9G ‹ Buye…" at bounding box center [658, 528] width 1219 height 874
click at [293, 252] on link "Close Dispute" at bounding box center [275, 250] width 95 height 27
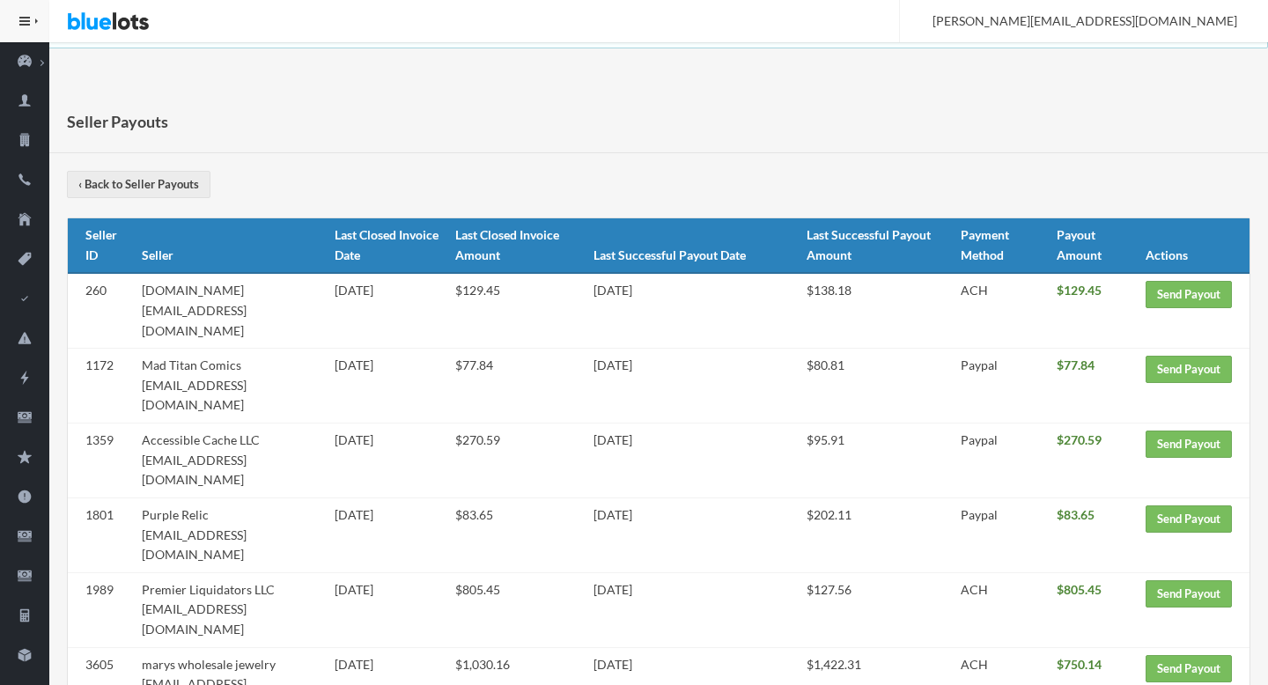
scroll to position [227, 0]
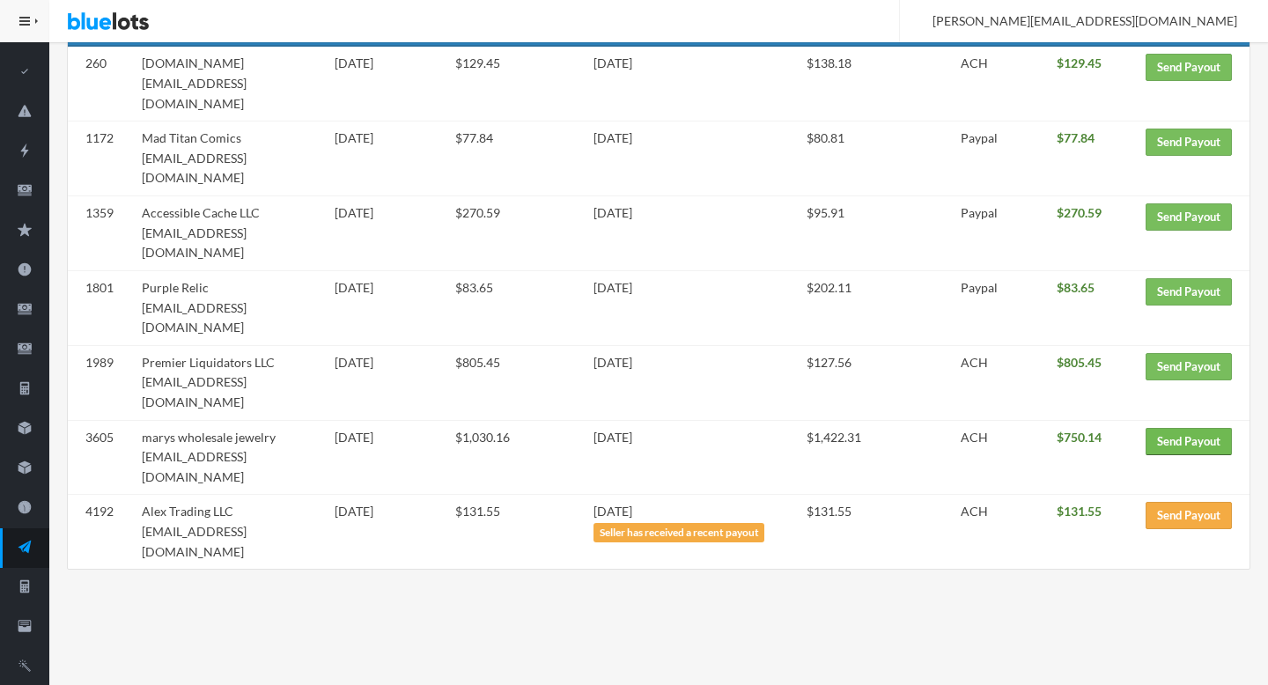
click at [1192, 428] on link "Send Payout" at bounding box center [1189, 441] width 86 height 27
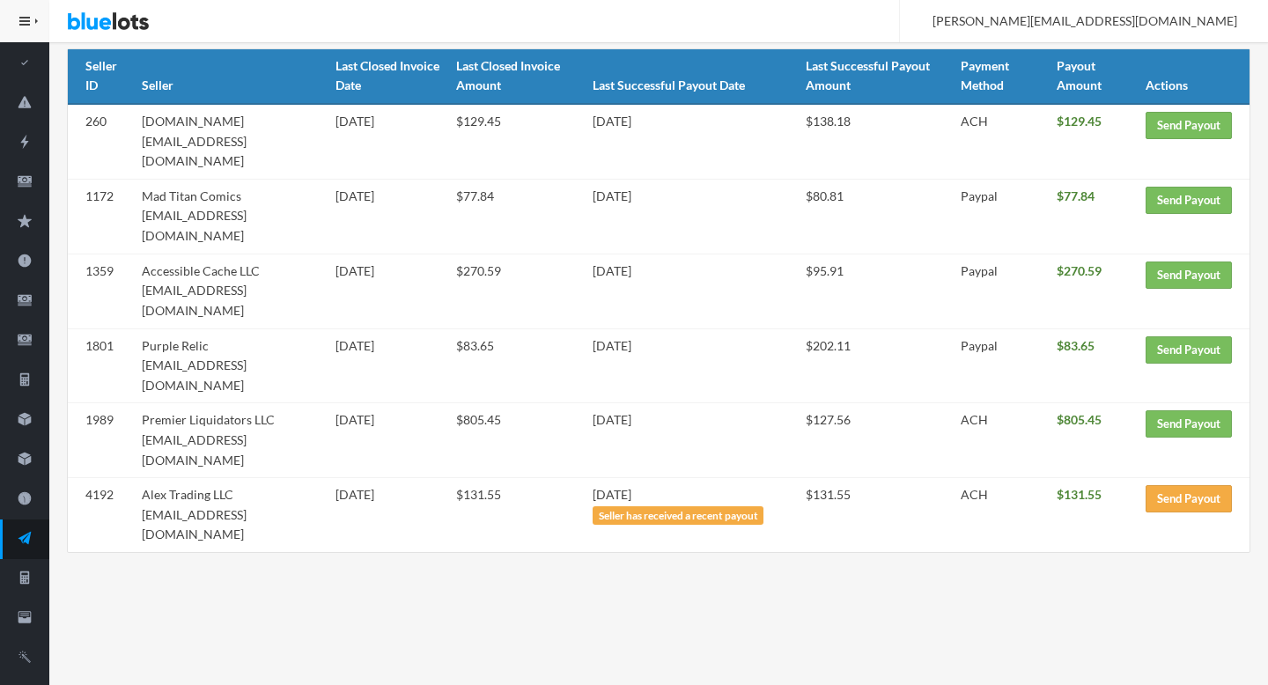
scroll to position [259, 0]
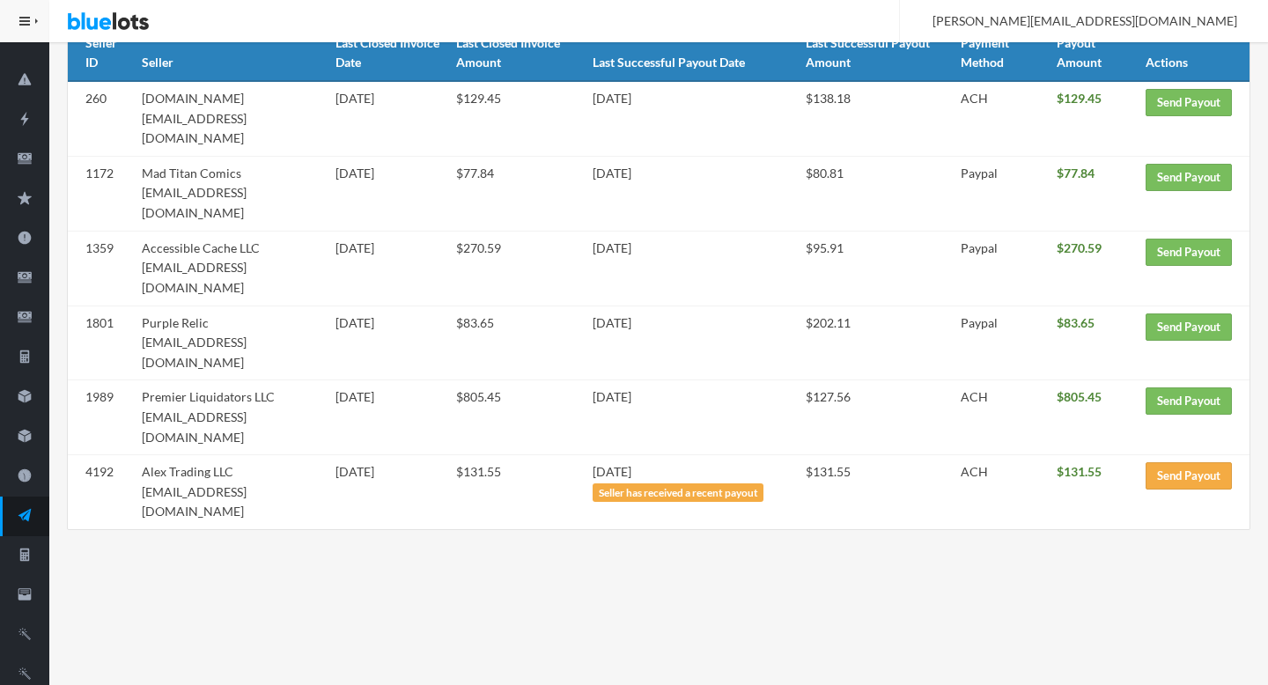
click at [161, 380] on td "Premier Liquidators LLC premier.liquidators@yahoo.com" at bounding box center [231, 417] width 193 height 75
drag, startPoint x: 161, startPoint y: 339, endPoint x: 292, endPoint y: 335, distance: 131.3
click at [292, 380] on td "Premier Liquidators LLC premier.liquidators@yahoo.com" at bounding box center [231, 417] width 193 height 75
copy td "[EMAIL_ADDRESS][DOMAIN_NAME]"
click at [1161, 387] on link "Send Payout" at bounding box center [1189, 400] width 86 height 27
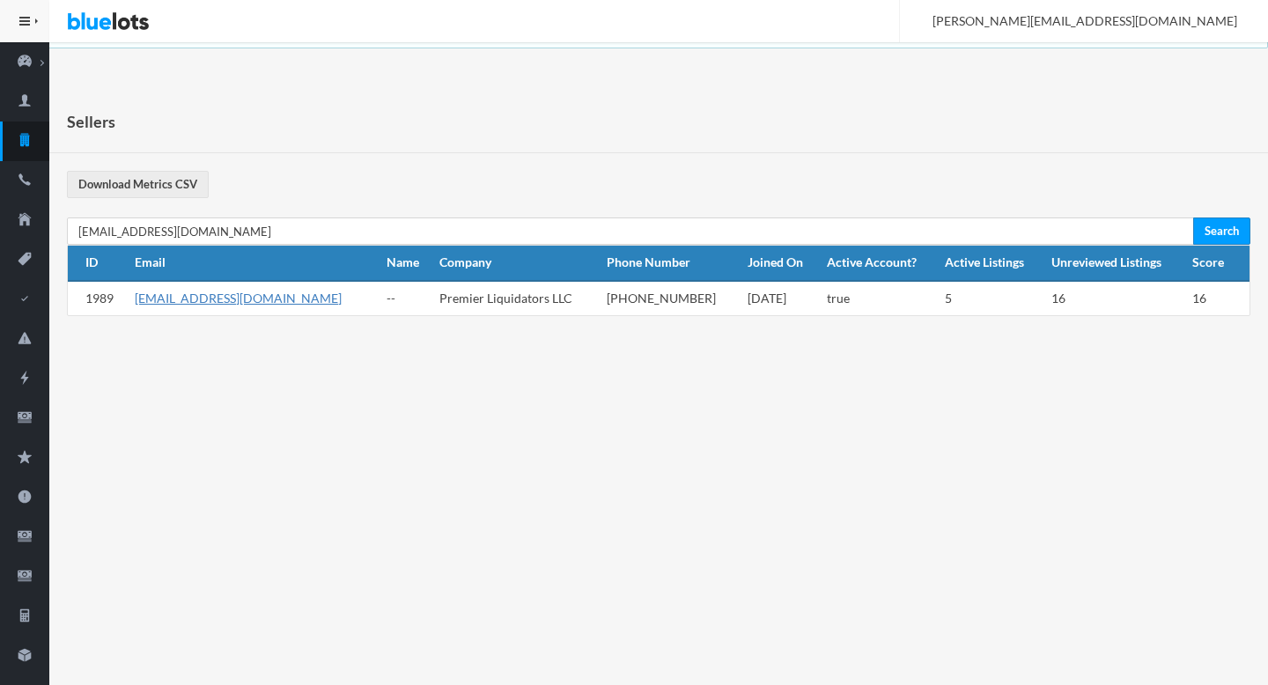
click at [262, 297] on link "[EMAIL_ADDRESS][DOMAIN_NAME]" at bounding box center [238, 298] width 207 height 15
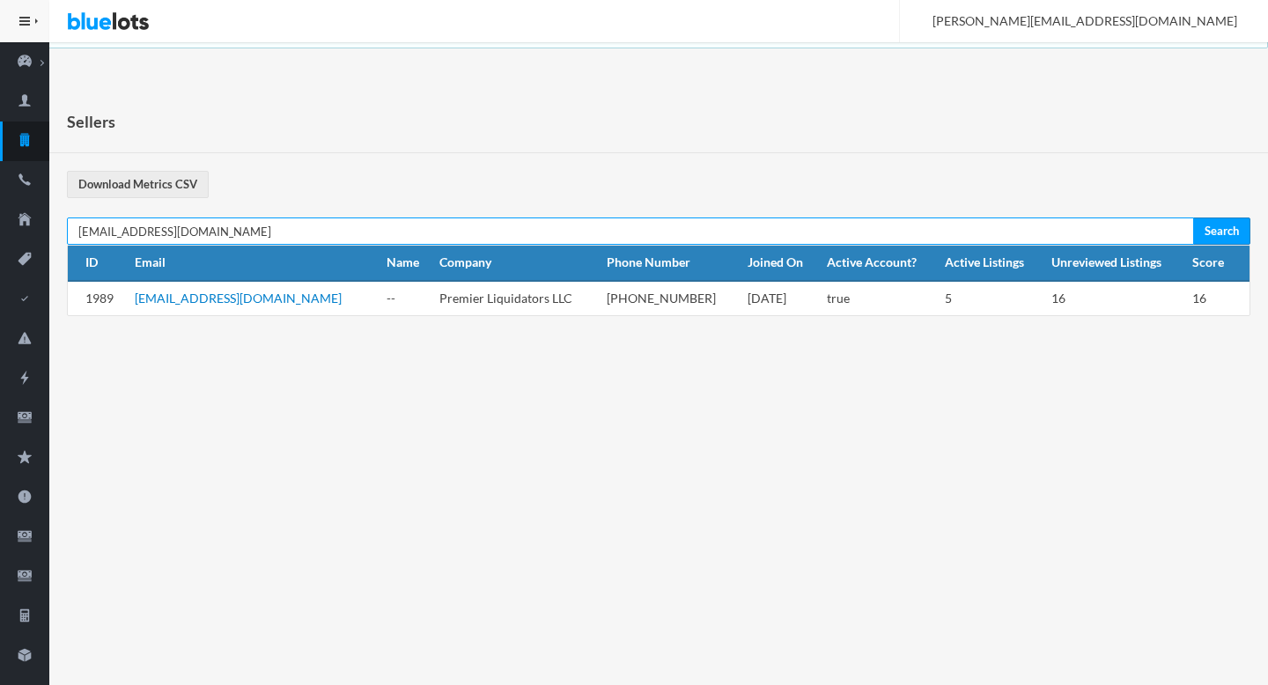
click at [664, 241] on input "[EMAIL_ADDRESS][DOMAIN_NAME]" at bounding box center [630, 231] width 1127 height 27
paste input "urple@purplerelic"
type input "purple@purplerelic.com"
click at [1193, 218] on input "Search" at bounding box center [1221, 231] width 57 height 27
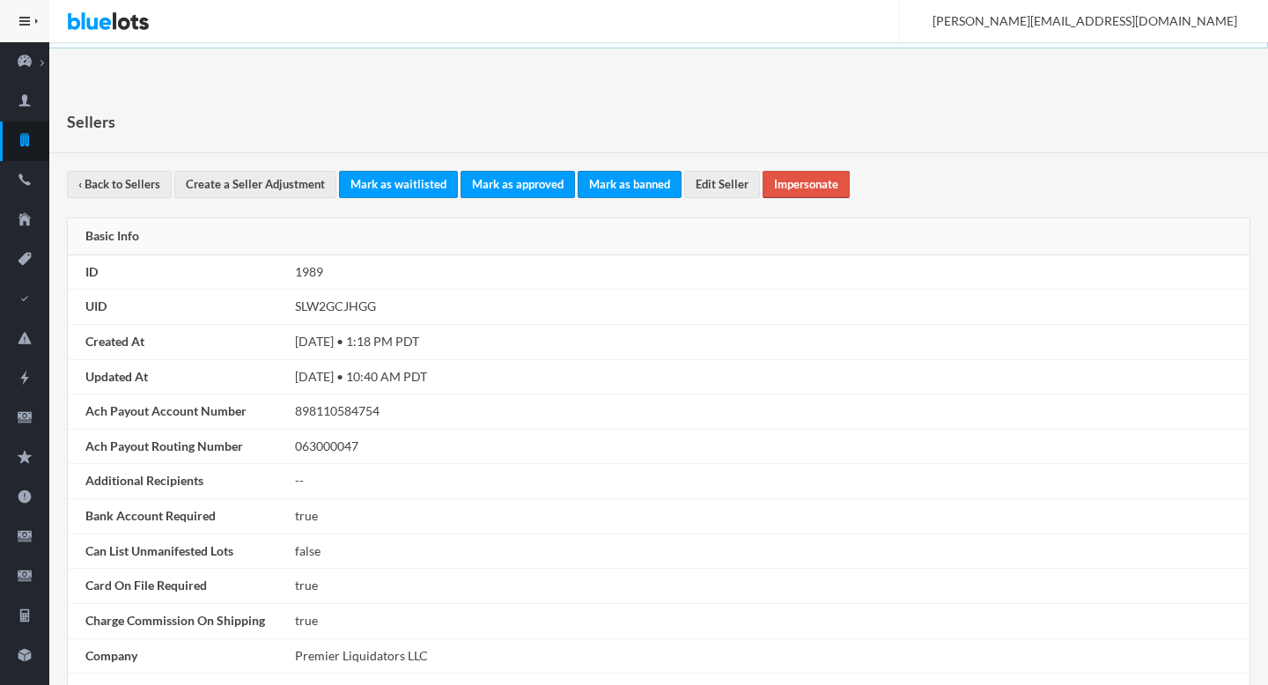
click at [797, 195] on link "Impersonate" at bounding box center [806, 184] width 87 height 27
